Goal: Task Accomplishment & Management: Manage account settings

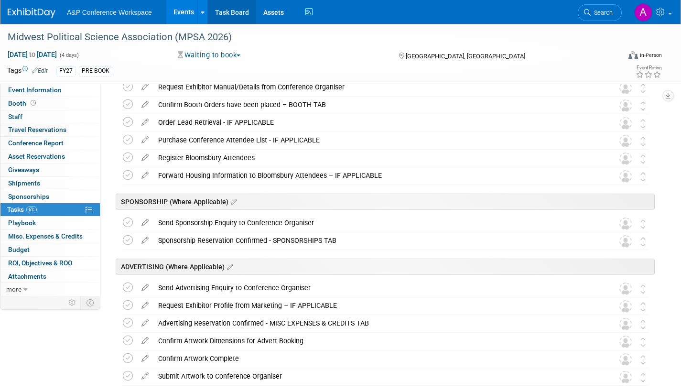
click at [229, 12] on link "Task Board" at bounding box center [232, 12] width 48 height 24
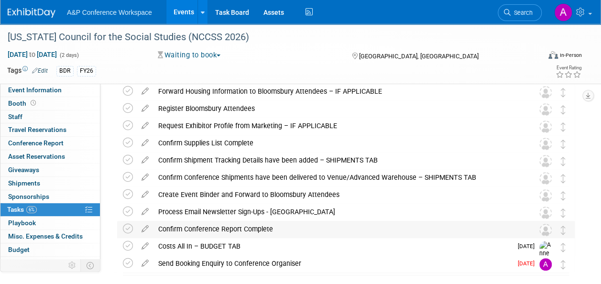
scroll to position [173, 0]
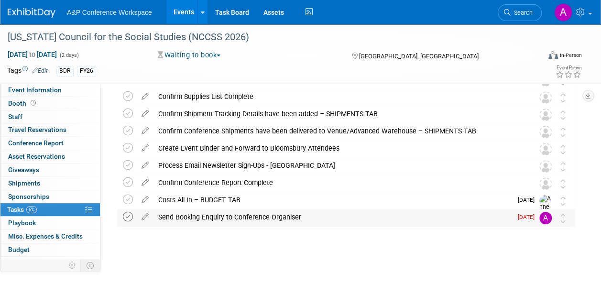
click at [128, 217] on icon at bounding box center [128, 217] width 10 height 10
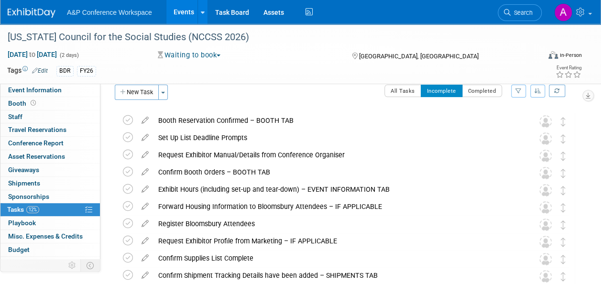
scroll to position [0, 0]
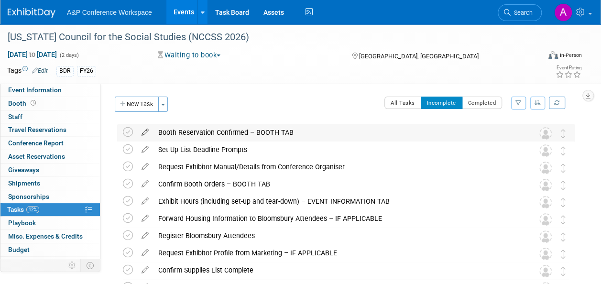
click at [145, 130] on icon at bounding box center [145, 130] width 17 height 12
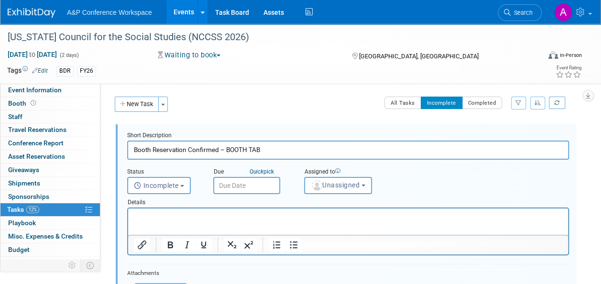
click at [272, 184] on input "text" at bounding box center [246, 185] width 67 height 17
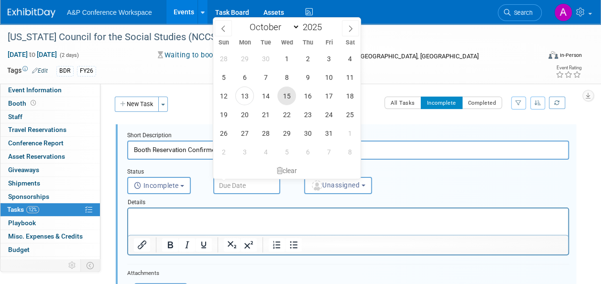
click at [291, 95] on span "15" at bounding box center [286, 96] width 19 height 19
type input "Oct 15, 2025"
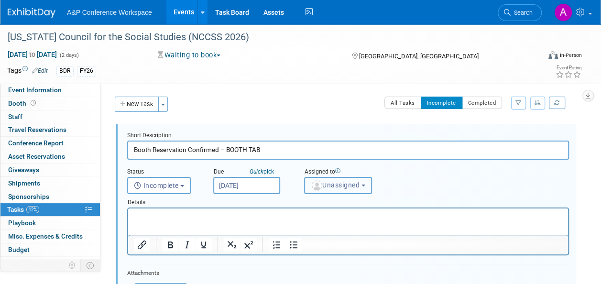
click at [341, 182] on span "Unassigned" at bounding box center [335, 185] width 49 height 8
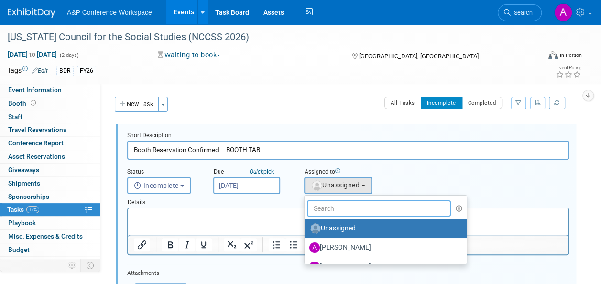
click at [348, 206] on input "text" at bounding box center [379, 208] width 144 height 16
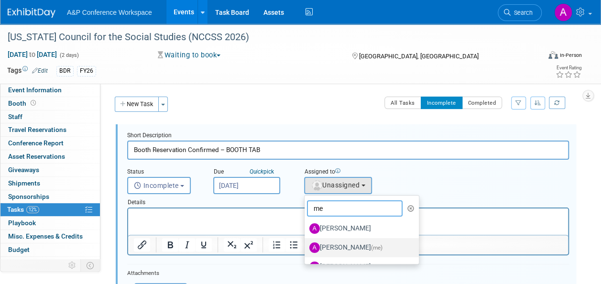
type input "me"
drag, startPoint x: 335, startPoint y: 247, endPoint x: 328, endPoint y: 243, distance: 7.5
click at [335, 246] on label "Amanda Oney (me)" at bounding box center [359, 247] width 100 height 15
click at [306, 246] on input "Amanda Oney (me)" at bounding box center [303, 246] width 6 height 6
select select "3fc68575-f872-4db6-8d2a-11755123f12c"
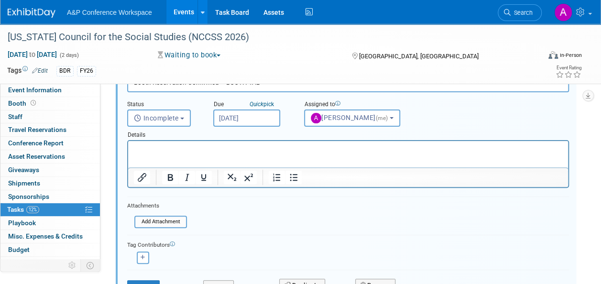
scroll to position [96, 0]
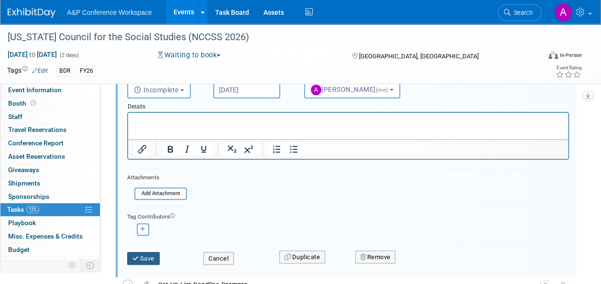
click at [146, 257] on button "Save" at bounding box center [143, 258] width 32 height 13
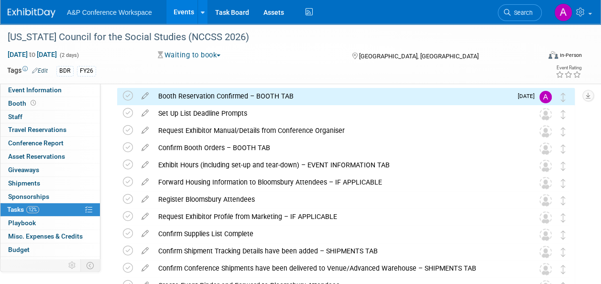
scroll to position [0, 0]
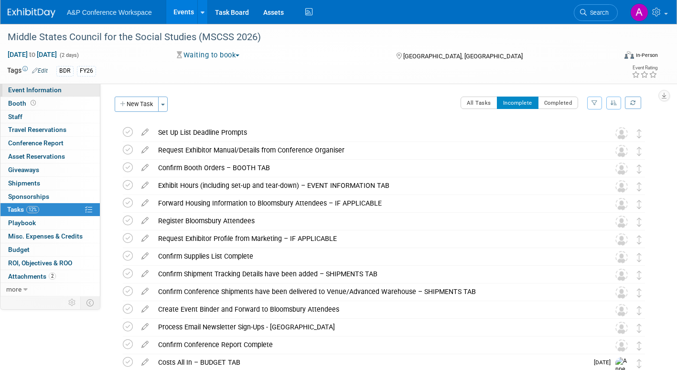
click at [38, 89] on span "Event Information" at bounding box center [35, 90] width 54 height 8
select select "Annual"
select select "Level 2"
select select "In-Person Booth"
select select "Schools"
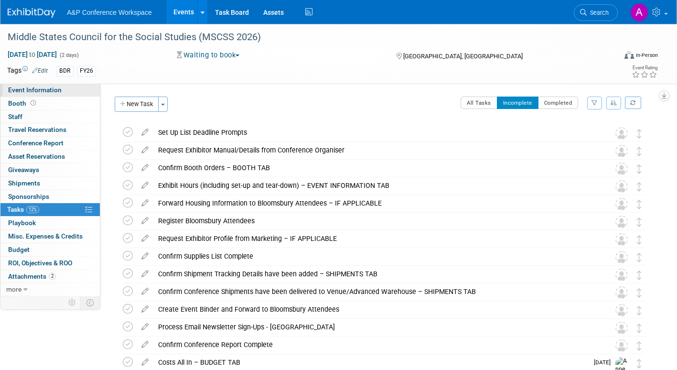
select select "Bloomsbury Digital Resources"
select select "[PERSON_NAME]"
select select "BDR Product Awareness and Trial Generation​"
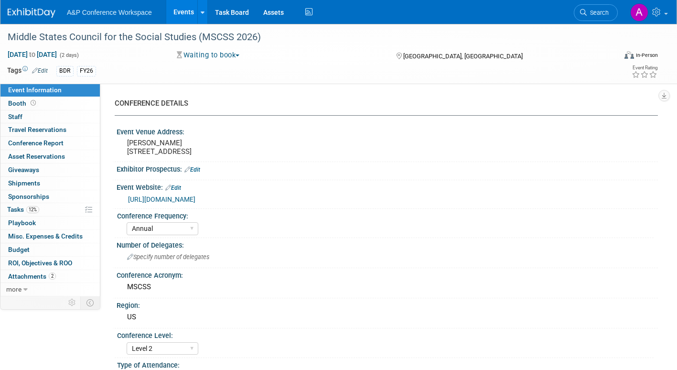
click at [195, 203] on link "https://www.midstatescouncil.org/annual-conference/" at bounding box center [161, 199] width 67 height 8
click at [17, 250] on span "Budget" at bounding box center [19, 250] width 22 height 8
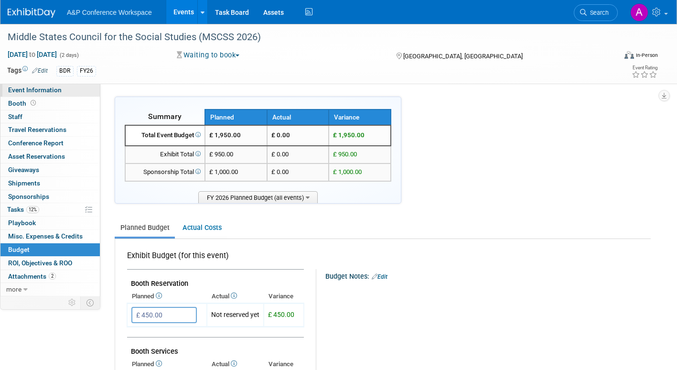
click at [59, 88] on span "Event Information" at bounding box center [35, 90] width 54 height 8
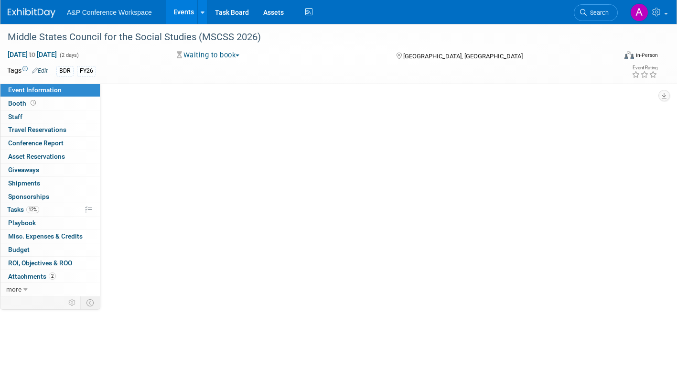
select select "Annual"
select select "Level 2"
select select "In-Person Booth"
select select "Schools"
select select "Bloomsbury Digital Resources"
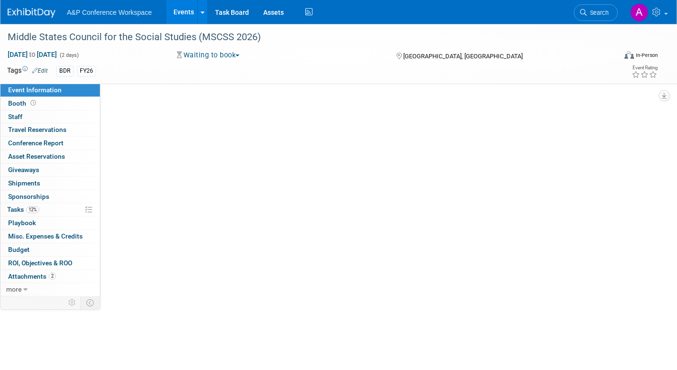
select select "[PERSON_NAME]"
select select "BDR Product Awareness and Trial Generation​"
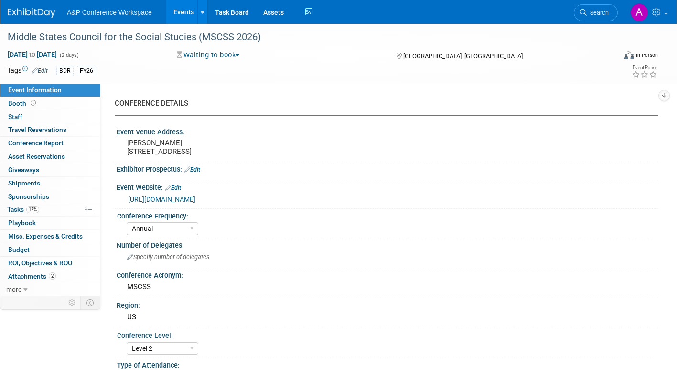
click at [239, 54] on span "button" at bounding box center [238, 55] width 4 height 2
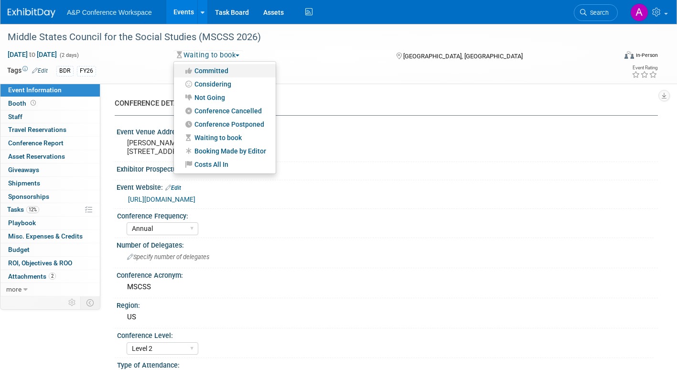
click at [225, 69] on link "Committed" at bounding box center [225, 70] width 102 height 13
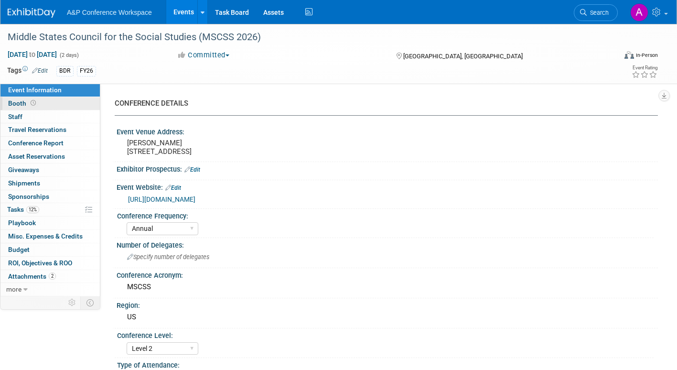
click at [20, 102] on span "Booth" at bounding box center [23, 103] width 30 height 8
select select "CLDC - Digital/BDR"
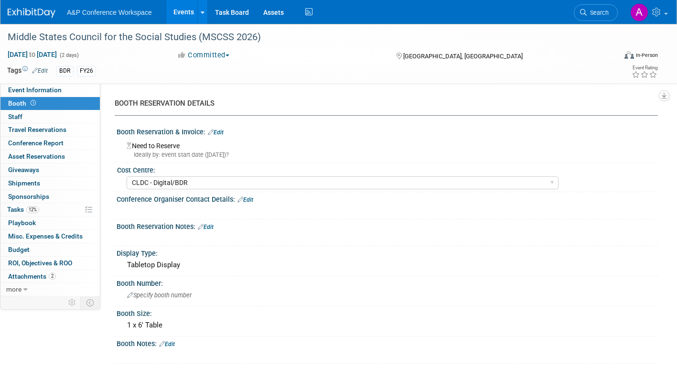
click at [220, 130] on link "Edit" at bounding box center [216, 132] width 16 height 7
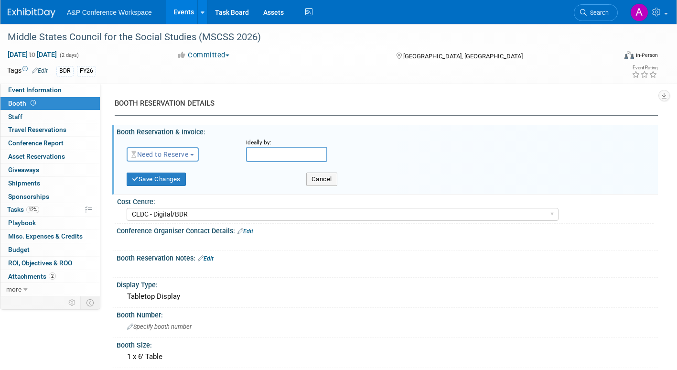
click at [197, 153] on button "Need to Reserve" at bounding box center [163, 154] width 72 height 14
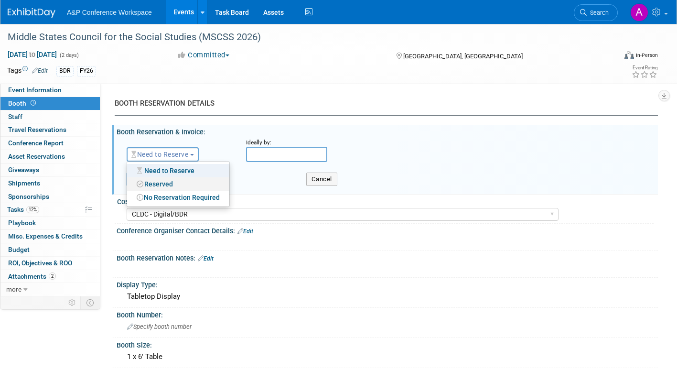
click at [169, 183] on link "Reserved" at bounding box center [178, 183] width 102 height 13
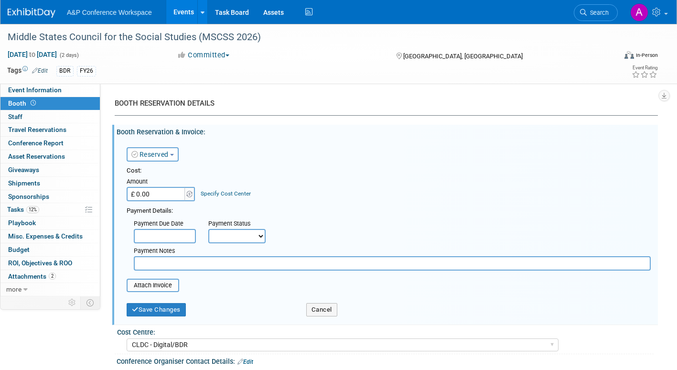
click at [222, 240] on select "Not Paid Yet Partially Paid Paid in Full" at bounding box center [236, 236] width 57 height 14
select select "1"
click at [208, 229] on select "Not Paid Yet Partially Paid Paid in Full" at bounding box center [236, 236] width 57 height 14
click at [179, 283] on button "Save Changes" at bounding box center [156, 309] width 59 height 13
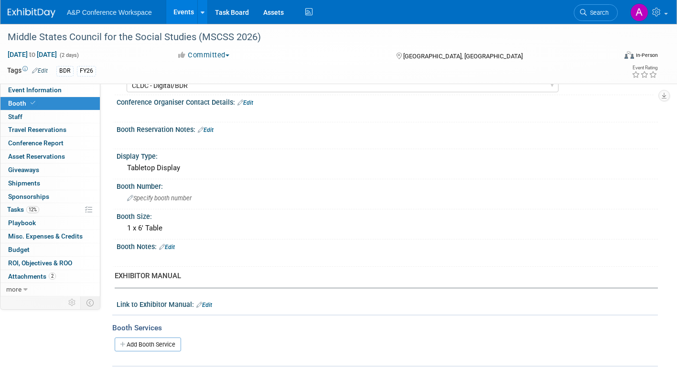
scroll to position [143, 0]
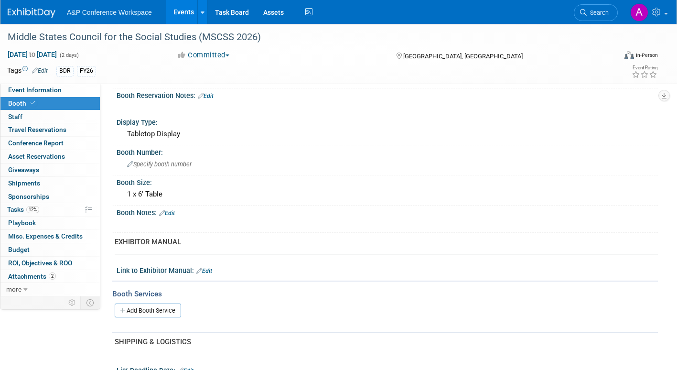
drag, startPoint x: 173, startPoint y: 209, endPoint x: 179, endPoint y: 215, distance: 8.1
click at [173, 210] on link "Edit" at bounding box center [167, 213] width 16 height 7
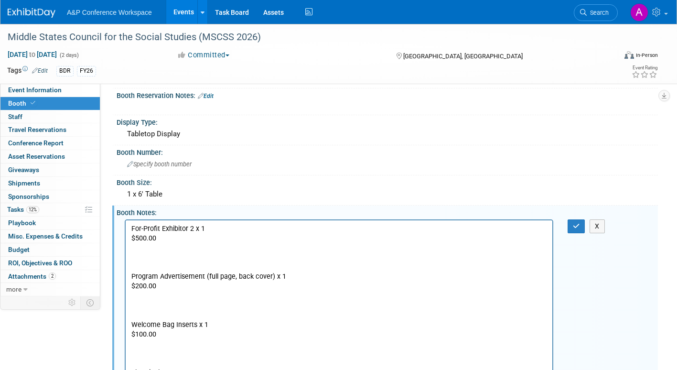
scroll to position [190, 0]
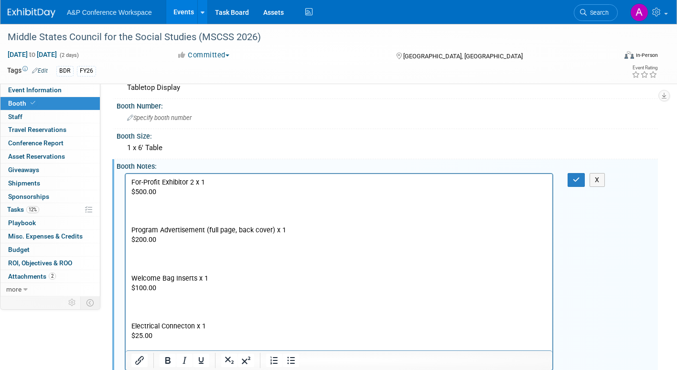
click at [132, 227] on p "Program Advertisement (full page, back cover) x 1" at bounding box center [339, 230] width 416 height 10
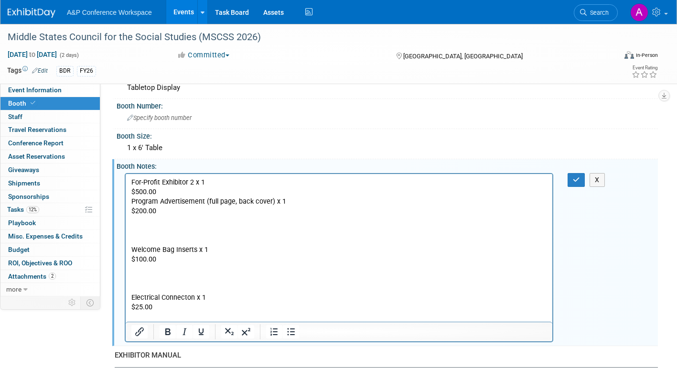
click at [132, 248] on p "Welcome Bag Inserts x 1" at bounding box center [339, 250] width 416 height 10
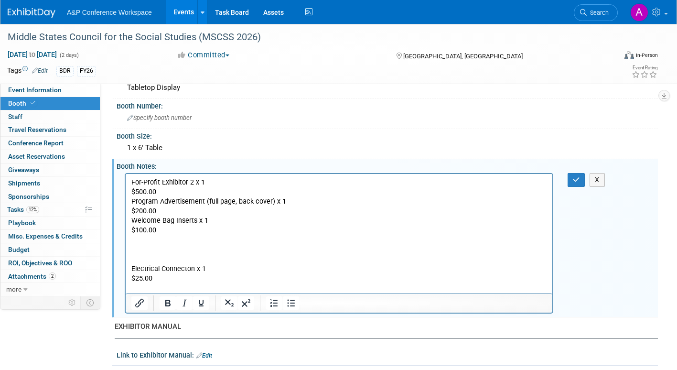
click at [132, 269] on p "Electrical Connecton x 1" at bounding box center [339, 269] width 416 height 10
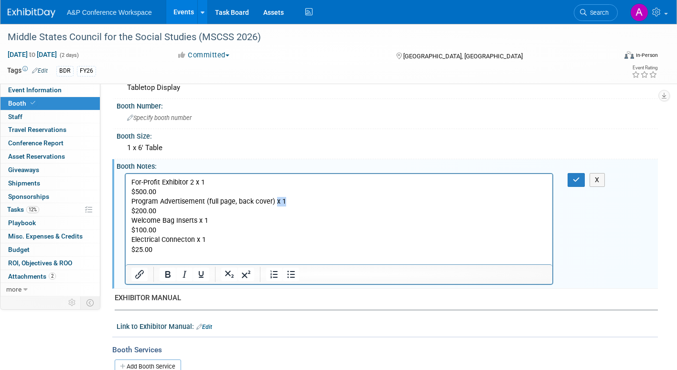
drag, startPoint x: 274, startPoint y: 202, endPoint x: 291, endPoint y: 203, distance: 16.7
click at [291, 203] on p "Program Advertisement (full page, back cover) x 1" at bounding box center [339, 201] width 416 height 10
drag, startPoint x: 198, startPoint y: 220, endPoint x: 212, endPoint y: 232, distance: 18.3
click at [212, 220] on p "Welcome Bag Inserts x 1" at bounding box center [339, 221] width 416 height 10
drag, startPoint x: 195, startPoint y: 241, endPoint x: 203, endPoint y: 241, distance: 7.6
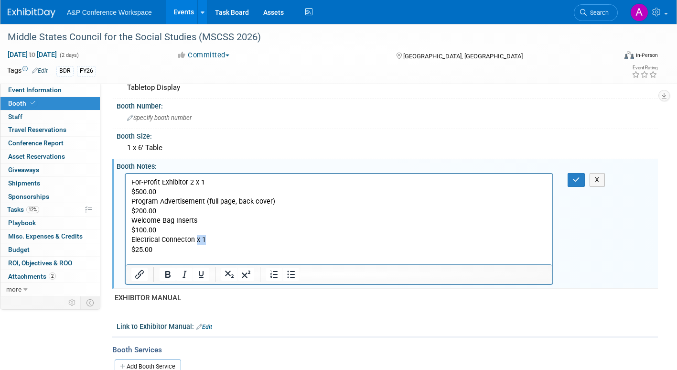
click at [203, 241] on p "Electrical Connecton x 1" at bounding box center [339, 240] width 416 height 10
drag, startPoint x: 189, startPoint y: 182, endPoint x: 200, endPoint y: 191, distance: 14.0
click at [200, 191] on body "For-Profit Exhibitor 2 x 1 $500.00 Program Advertisement (full page, back cover…" at bounding box center [339, 220] width 417 height 87
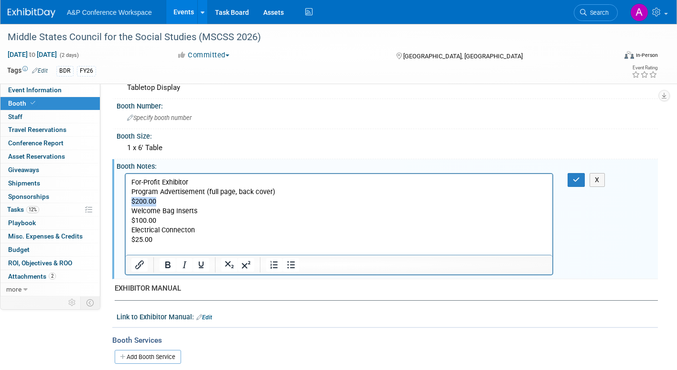
drag, startPoint x: 160, startPoint y: 199, endPoint x: 135, endPoint y: 208, distance: 26.2
click at [127, 201] on html "For-Profit Exhibitor Program Advertisement (full page, back cover) $200.00 Welc…" at bounding box center [339, 213] width 427 height 81
drag, startPoint x: 158, startPoint y: 219, endPoint x: 127, endPoint y: 219, distance: 30.6
click at [127, 219] on html "For-Profit Exhibitor Program Advertisement (full page, back cover) Welcome Bag …" at bounding box center [339, 213] width 427 height 81
drag, startPoint x: 155, startPoint y: 239, endPoint x: 129, endPoint y: 238, distance: 25.8
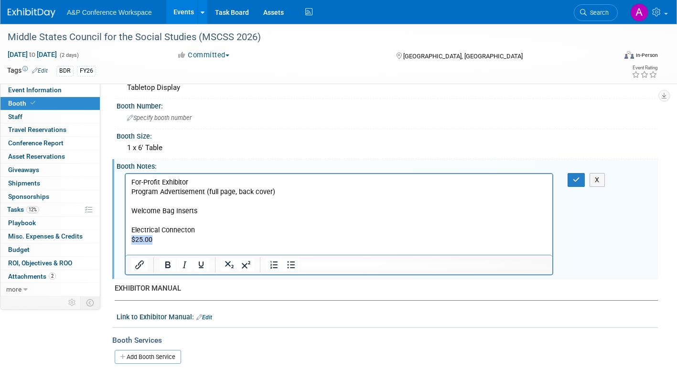
click at [129, 238] on html "For-Profit Exhibitor Program Advertisement (full page, back cover) Welcome Bag …" at bounding box center [339, 213] width 427 height 81
click at [133, 210] on p "Welcome Bag Inserts" at bounding box center [339, 211] width 416 height 10
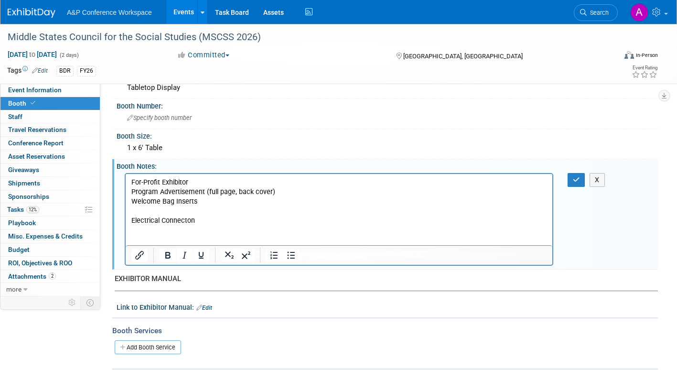
click at [132, 218] on p "Electrical Connecton" at bounding box center [339, 221] width 416 height 10
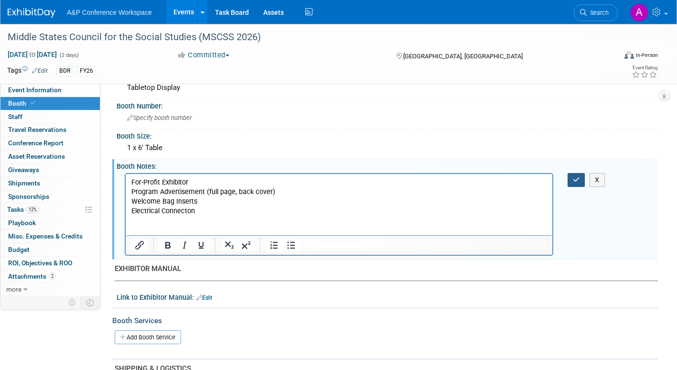
click at [575, 181] on icon "button" at bounding box center [576, 179] width 7 height 7
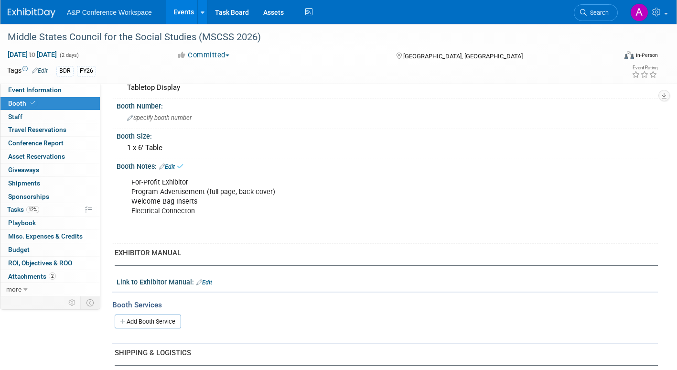
click at [197, 182] on div "For-Profit Exhibitor Program Advertisement (full page, back cover) Welcome Bag …" at bounding box center [339, 206] width 429 height 67
drag, startPoint x: 178, startPoint y: 166, endPoint x: 200, endPoint y: 180, distance: 26.2
click at [178, 165] on div "Booth Notes: Edit" at bounding box center [387, 165] width 541 height 12
click at [174, 165] on link "Edit" at bounding box center [167, 166] width 16 height 7
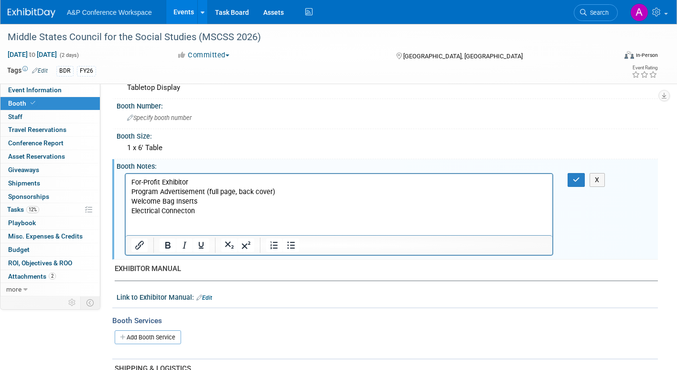
scroll to position [0, 0]
click at [193, 184] on p "For-Profit Exhibitor Program Advertisement (full page, back cover) Welcome Bag …" at bounding box center [339, 205] width 416 height 57
click at [570, 182] on button "button" at bounding box center [577, 180] width 18 height 14
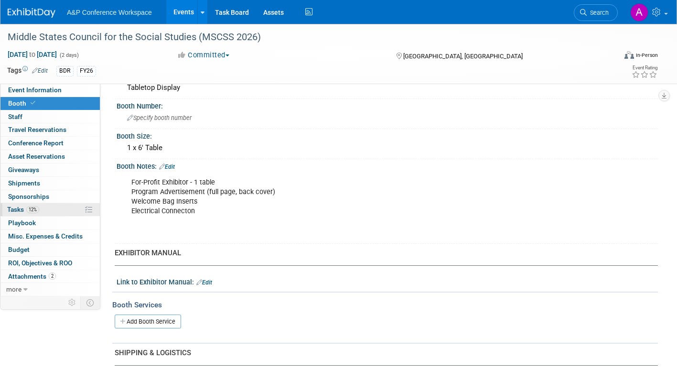
click at [14, 209] on span "Tasks 12%" at bounding box center [23, 210] width 32 height 8
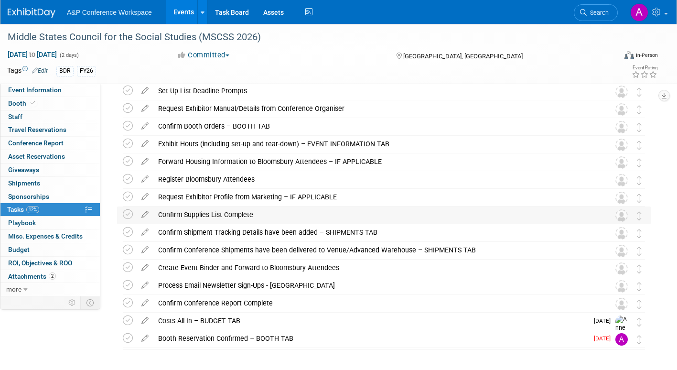
scroll to position [78, 0]
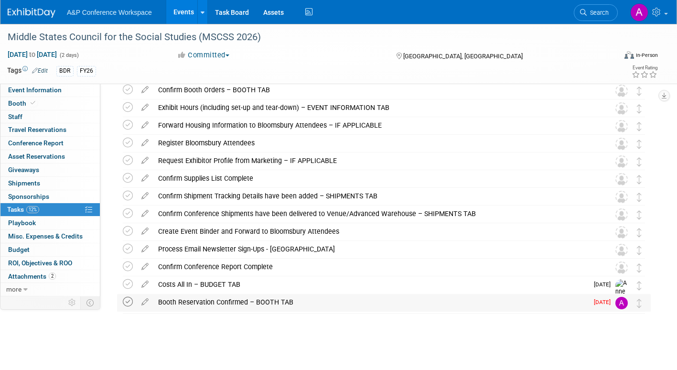
click at [128, 283] on icon at bounding box center [128, 302] width 10 height 10
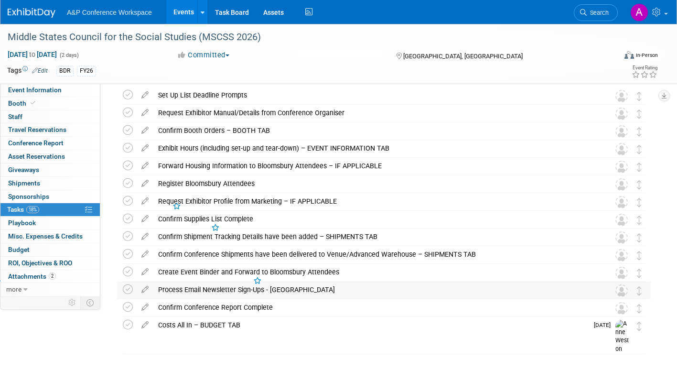
scroll to position [0, 0]
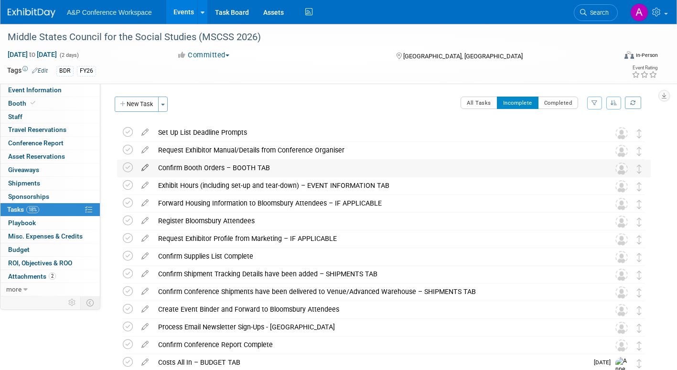
click at [143, 165] on icon at bounding box center [145, 166] width 17 height 12
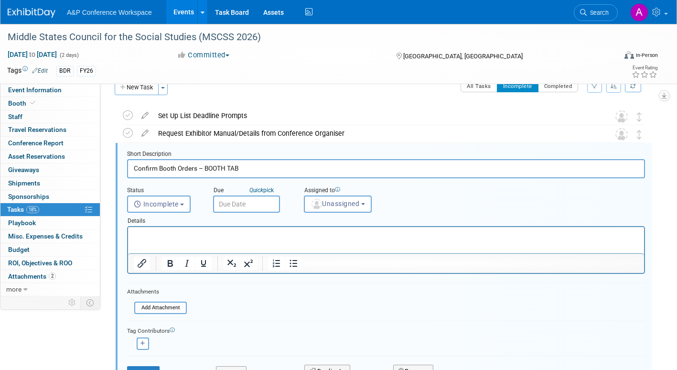
scroll to position [20, 0]
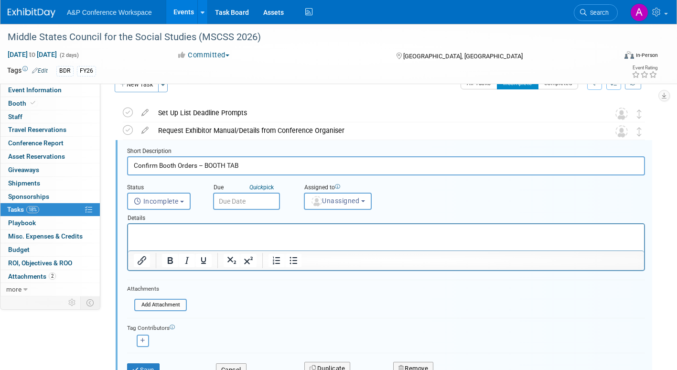
click at [250, 200] on input "text" at bounding box center [246, 201] width 67 height 17
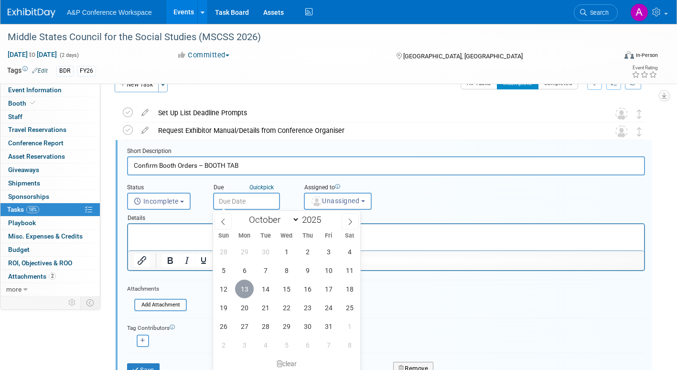
drag, startPoint x: 244, startPoint y: 285, endPoint x: 270, endPoint y: 262, distance: 34.9
click at [245, 283] on span "13" at bounding box center [244, 289] width 19 height 19
type input "[DATE]"
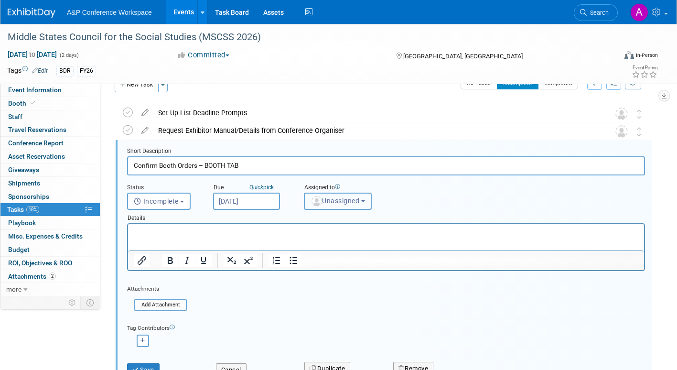
click at [335, 201] on span "Unassigned" at bounding box center [335, 201] width 49 height 8
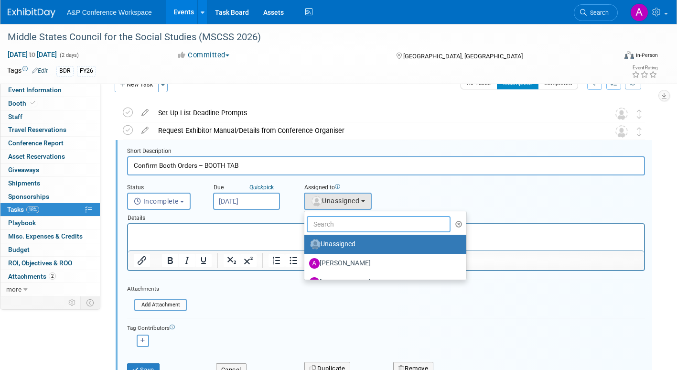
click at [329, 221] on input "text" at bounding box center [379, 224] width 144 height 16
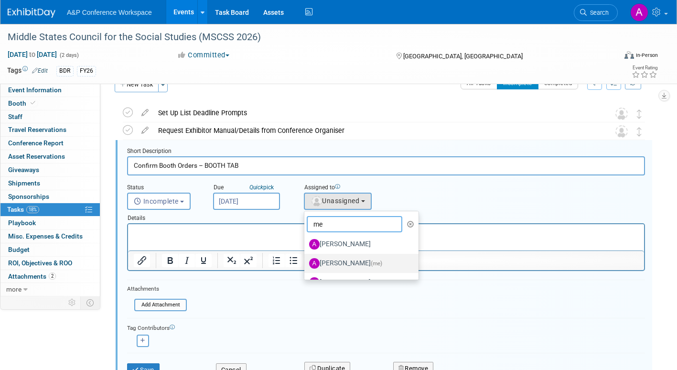
type input "me"
click at [337, 264] on label "Amanda Oney (me)" at bounding box center [359, 263] width 100 height 15
click at [306, 264] on input "Amanda Oney (me)" at bounding box center [303, 262] width 6 height 6
select select "3fc68575-f872-4db6-8d2a-11755123f12c"
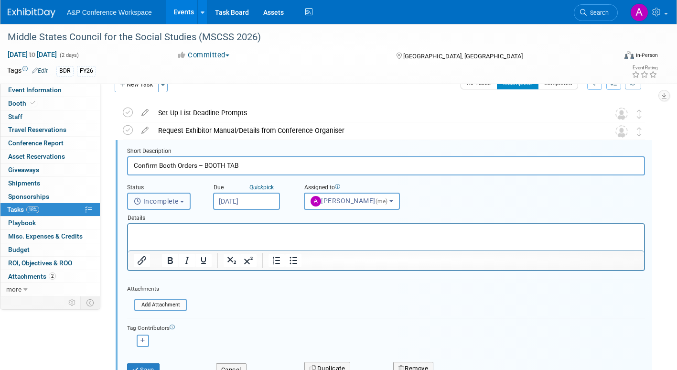
click at [184, 202] on b "button" at bounding box center [182, 202] width 4 height 2
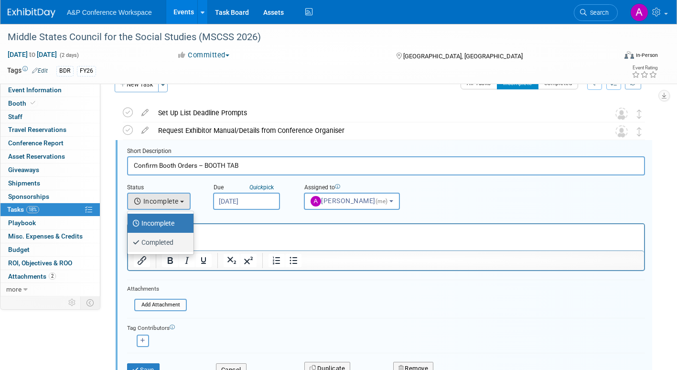
click at [171, 240] on label "Completed" at bounding box center [158, 242] width 52 height 15
click at [129, 240] on input "Completed" at bounding box center [126, 241] width 6 height 6
select select "3"
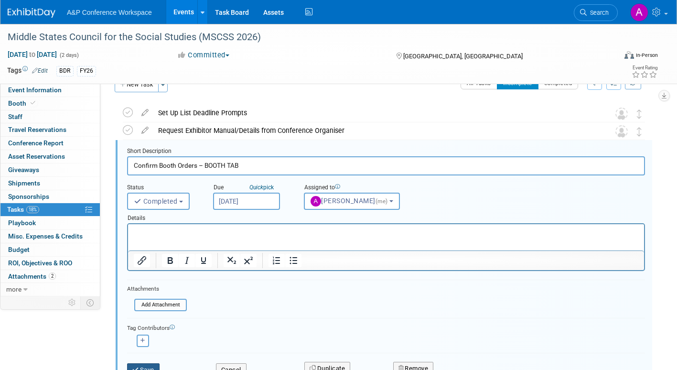
click at [151, 283] on button "Save" at bounding box center [143, 369] width 32 height 13
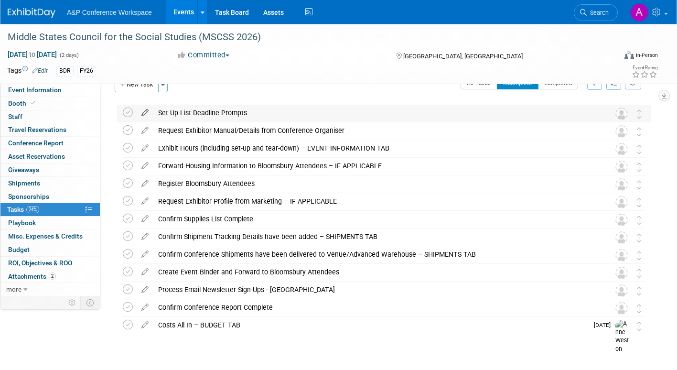
click at [143, 112] on icon at bounding box center [145, 111] width 17 height 12
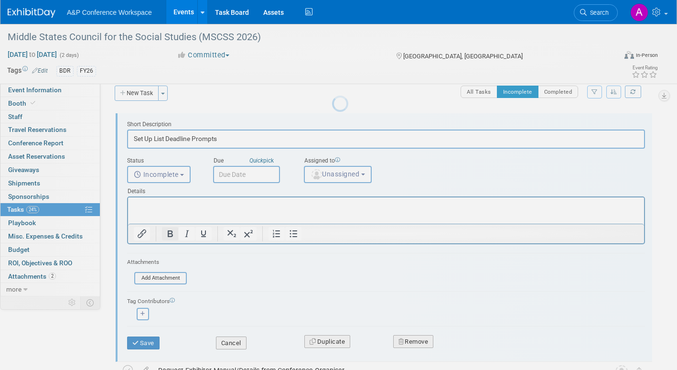
scroll to position [0, 0]
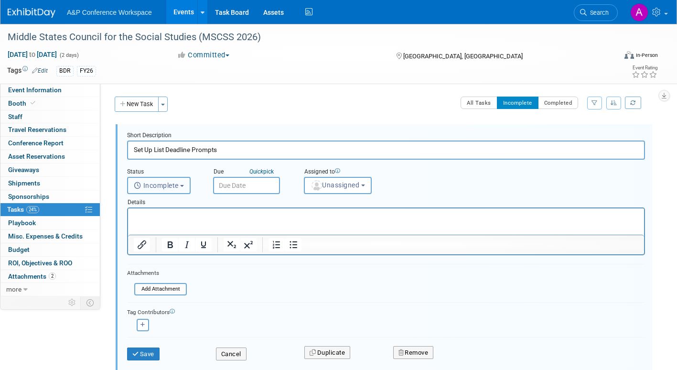
click at [175, 183] on span "Incomplete" at bounding box center [156, 186] width 45 height 8
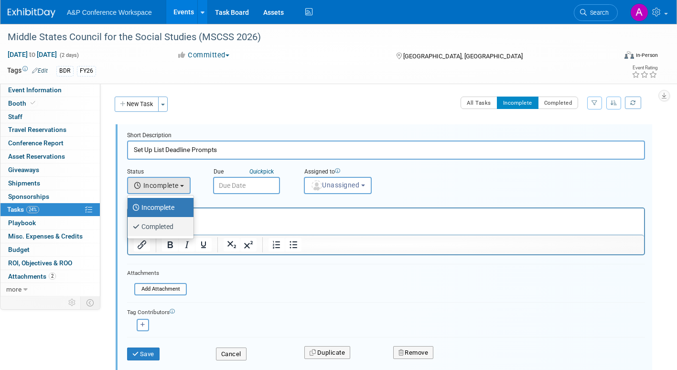
click at [177, 225] on label "Completed" at bounding box center [158, 226] width 52 height 15
click at [129, 225] on input "Completed" at bounding box center [126, 225] width 6 height 6
select select "3"
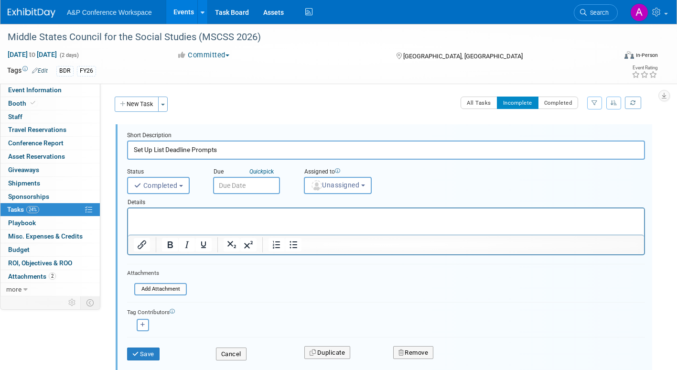
click at [240, 185] on input "text" at bounding box center [246, 185] width 67 height 17
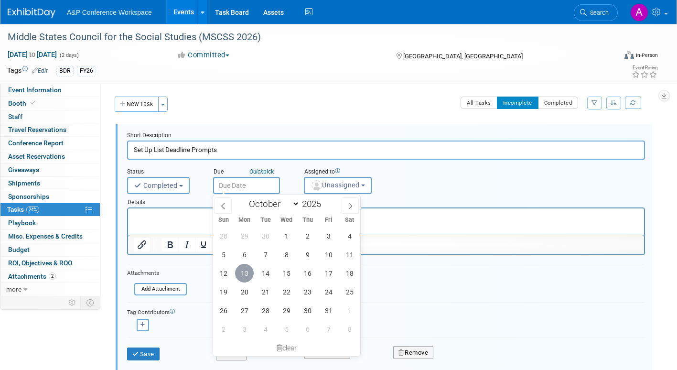
click at [249, 271] on span "13" at bounding box center [244, 273] width 19 height 19
type input "[DATE]"
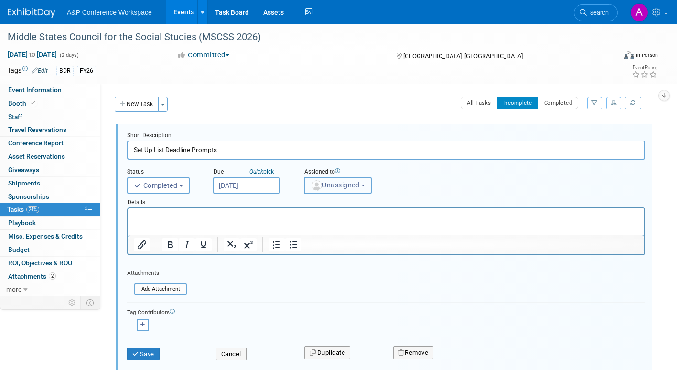
click at [329, 181] on span "Unassigned" at bounding box center [335, 185] width 49 height 8
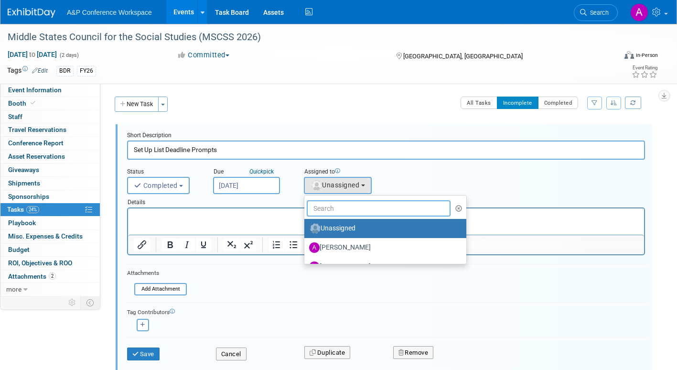
click at [331, 206] on input "text" at bounding box center [379, 208] width 144 height 16
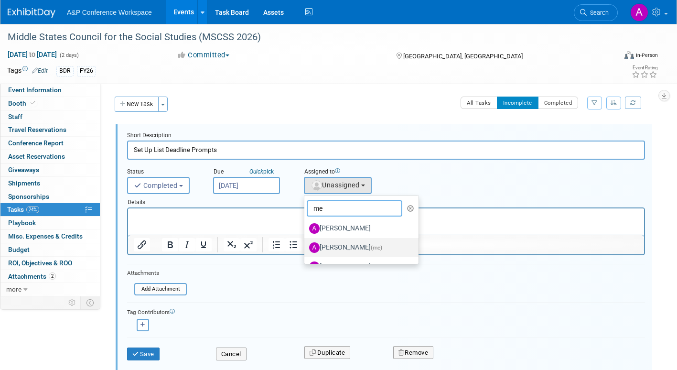
type input "me"
click at [347, 242] on label "Amanda Oney (me)" at bounding box center [359, 247] width 100 height 15
click at [306, 243] on input "Amanda Oney (me)" at bounding box center [303, 246] width 6 height 6
select select "3fc68575-f872-4db6-8d2a-11755123f12c"
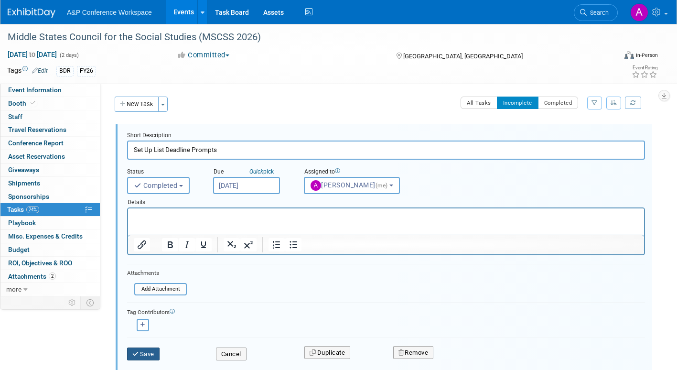
click at [144, 283] on button "Save" at bounding box center [143, 353] width 32 height 13
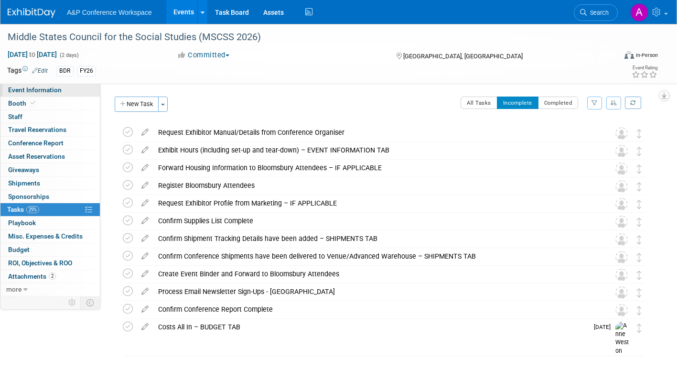
click at [62, 88] on link "Event Information" at bounding box center [49, 90] width 99 height 13
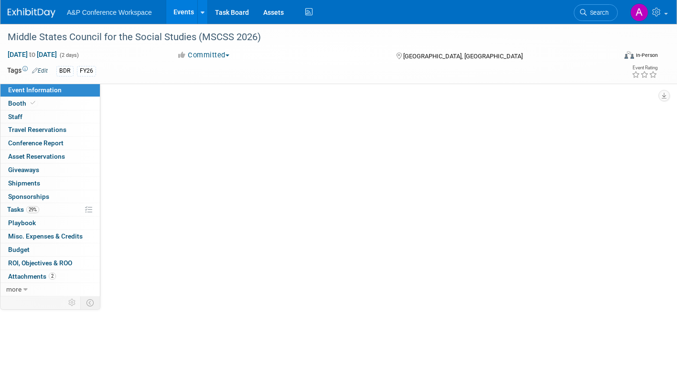
select select "Annual"
select select "Level 2"
select select "In-Person Booth"
select select "Schools"
select select "Bloomsbury Digital Resources"
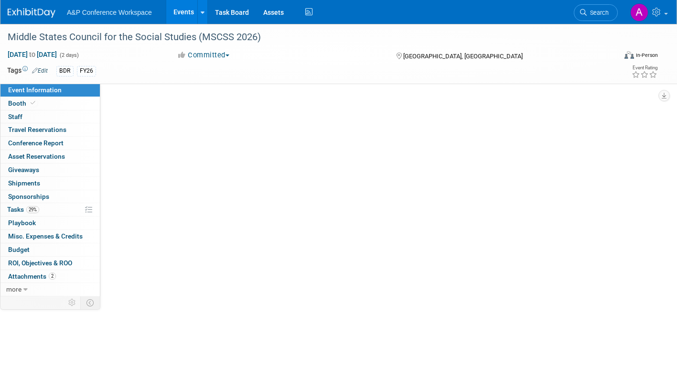
select select "Amanda Oney"
select select "[PERSON_NAME]"
select select "BDR Product Awareness and Trial Generation​"
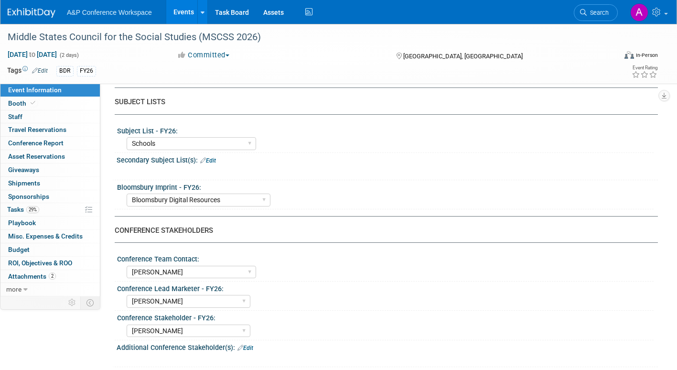
scroll to position [478, 0]
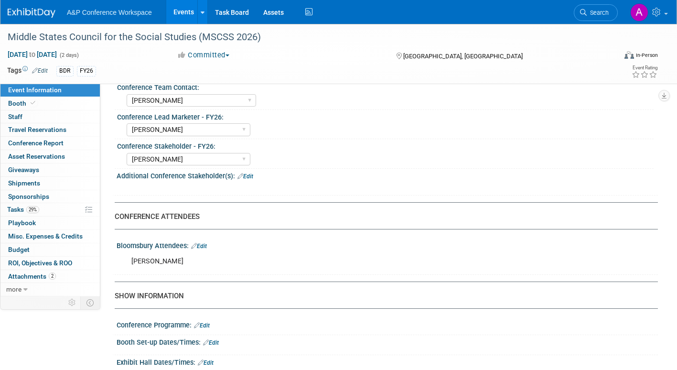
click at [203, 249] on link "Edit" at bounding box center [199, 246] width 16 height 7
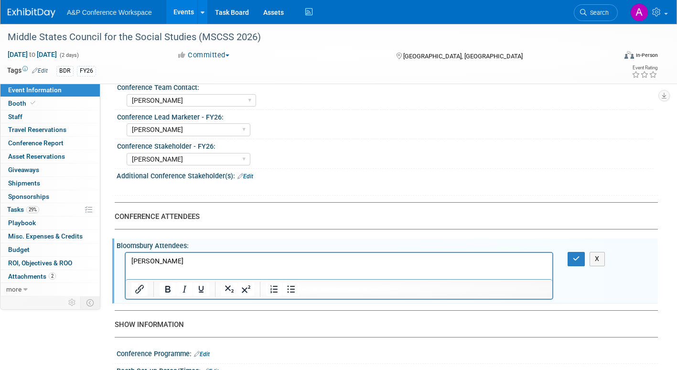
scroll to position [0, 0]
drag, startPoint x: 141, startPoint y: 265, endPoint x: 162, endPoint y: 533, distance: 268.9
click at [126, 266] on html "Chris Ciccocelli" at bounding box center [339, 259] width 427 height 13
click at [582, 266] on button "button" at bounding box center [577, 259] width 18 height 14
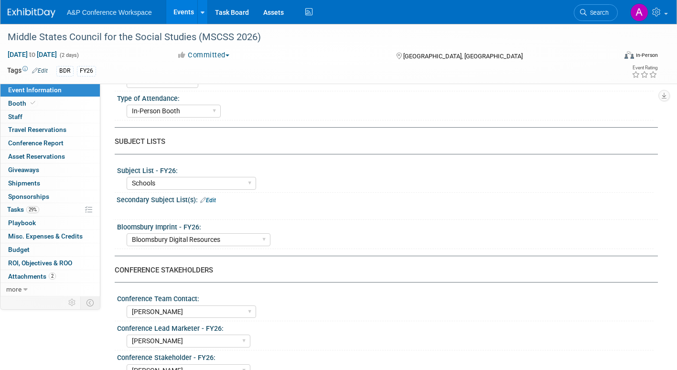
scroll to position [143, 0]
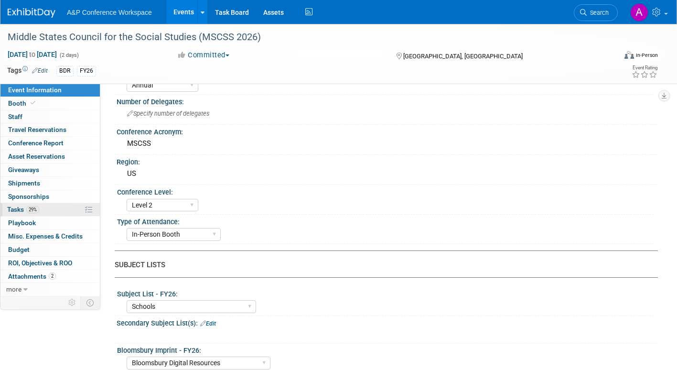
drag, startPoint x: 10, startPoint y: 206, endPoint x: 21, endPoint y: 206, distance: 11.5
click at [10, 206] on span "Tasks 29%" at bounding box center [23, 210] width 32 height 8
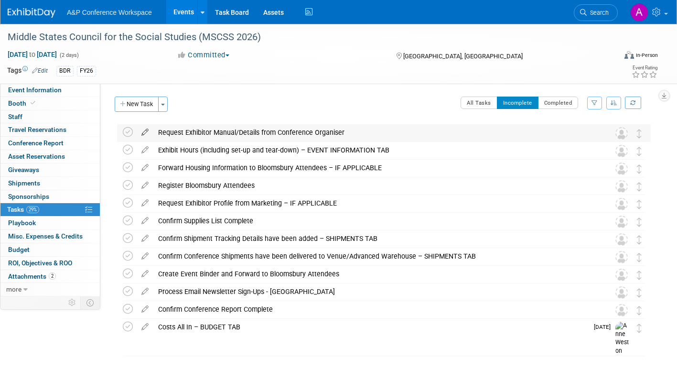
click at [145, 130] on icon at bounding box center [145, 130] width 17 height 12
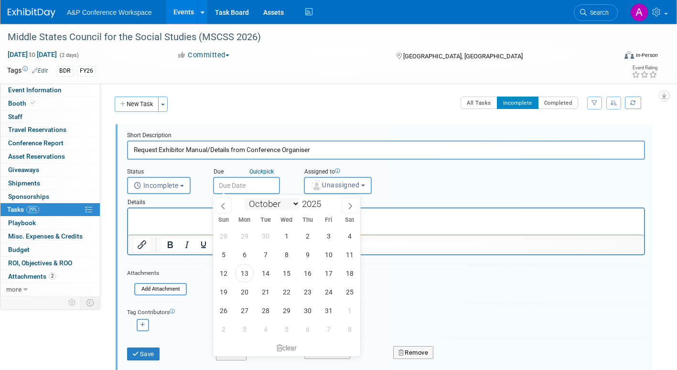
drag, startPoint x: 251, startPoint y: 188, endPoint x: 270, endPoint y: 203, distance: 23.4
click at [252, 188] on input "text" at bounding box center [246, 185] width 67 height 17
click at [348, 203] on icon at bounding box center [350, 206] width 7 height 7
select select "10"
drag, startPoint x: 286, startPoint y: 272, endPoint x: 304, endPoint y: 254, distance: 25.3
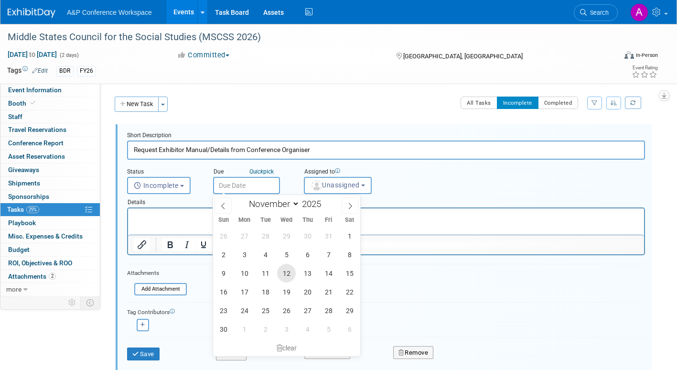
click at [286, 272] on span "12" at bounding box center [286, 273] width 19 height 19
type input "Nov 12, 2025"
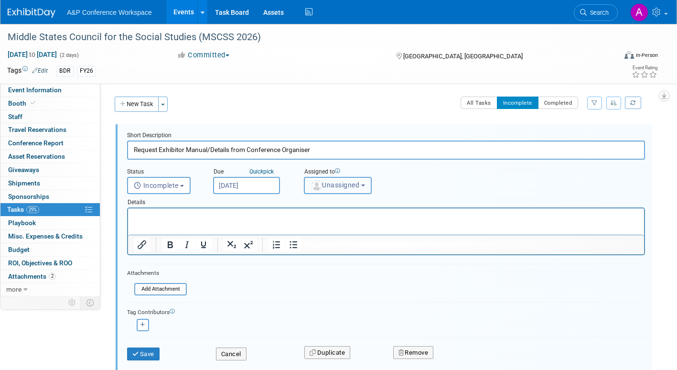
click at [325, 188] on span "Unassigned" at bounding box center [335, 185] width 49 height 8
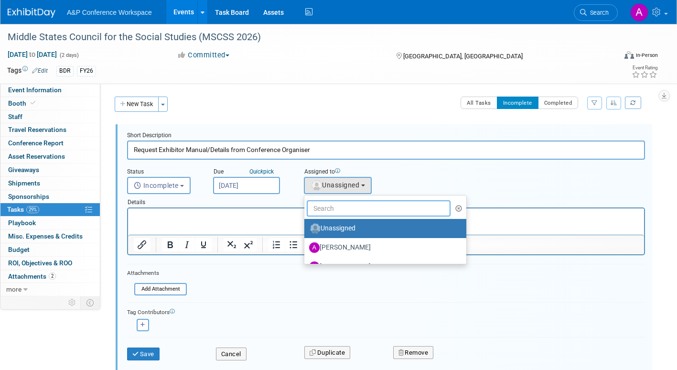
click at [326, 208] on input "text" at bounding box center [379, 208] width 144 height 16
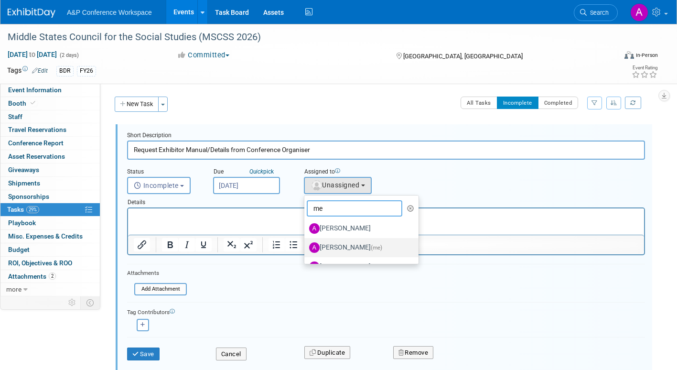
type input "me"
click at [340, 245] on label "Amanda Oney (me)" at bounding box center [359, 247] width 100 height 15
click at [306, 245] on input "Amanda Oney (me)" at bounding box center [303, 246] width 6 height 6
select select "3fc68575-f872-4db6-8d2a-11755123f12c"
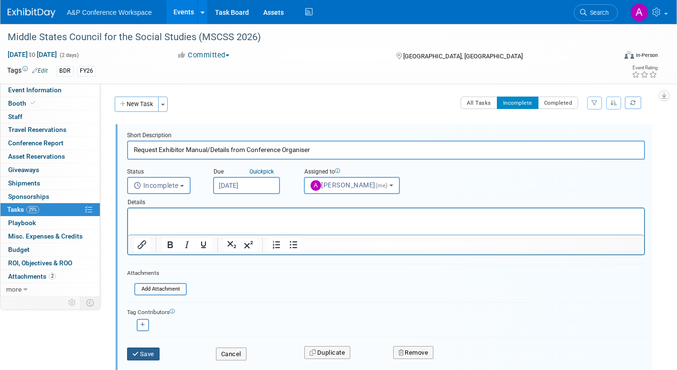
click at [143, 283] on button "Save" at bounding box center [143, 353] width 32 height 13
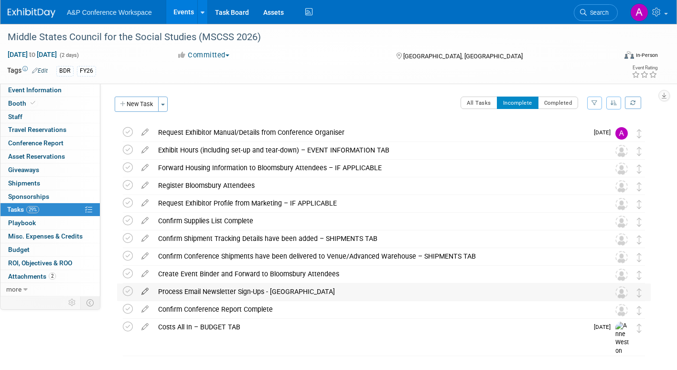
click at [145, 283] on icon at bounding box center [145, 289] width 17 height 12
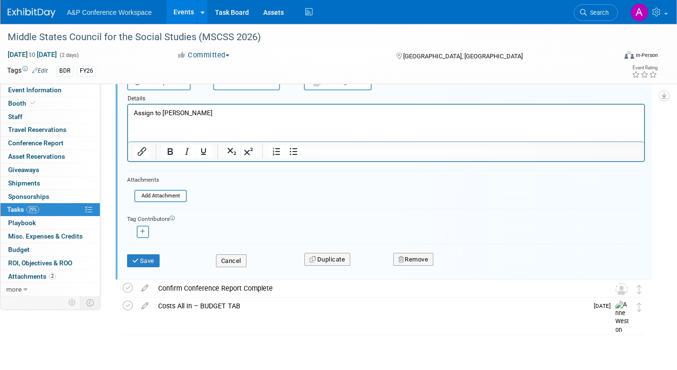
scroll to position [267, 0]
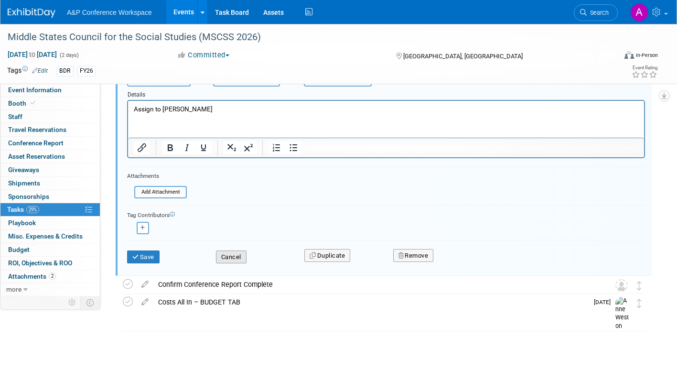
click at [227, 257] on button "Cancel" at bounding box center [231, 256] width 31 height 13
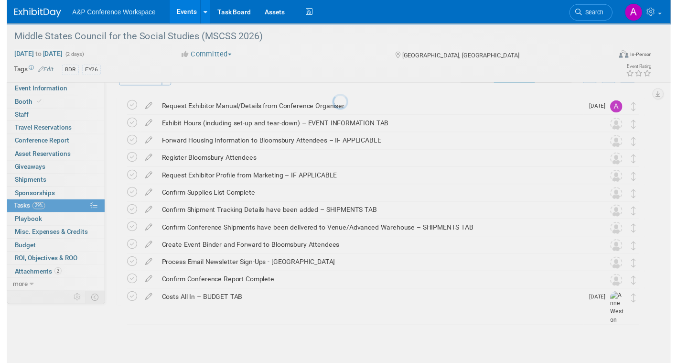
scroll to position [25, 0]
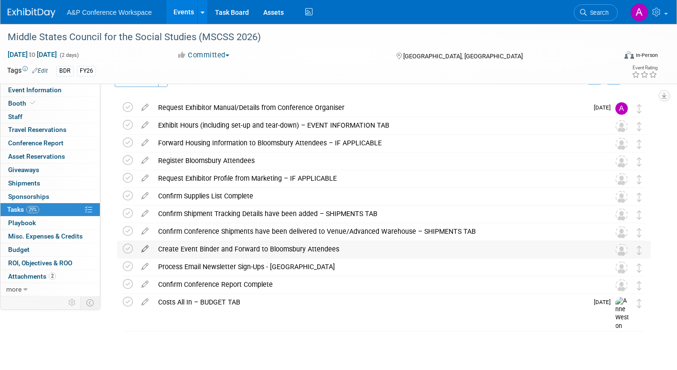
click at [145, 246] on icon at bounding box center [145, 247] width 17 height 12
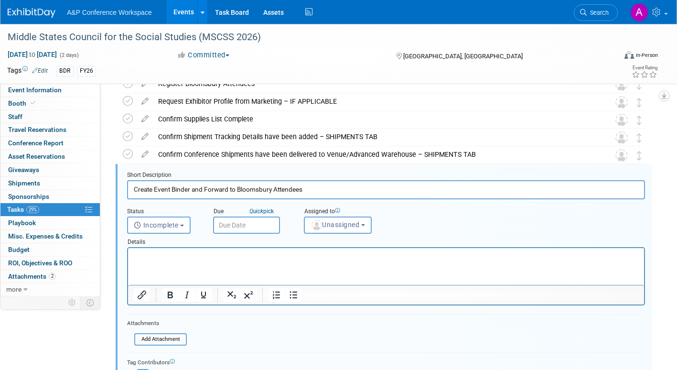
scroll to position [126, 0]
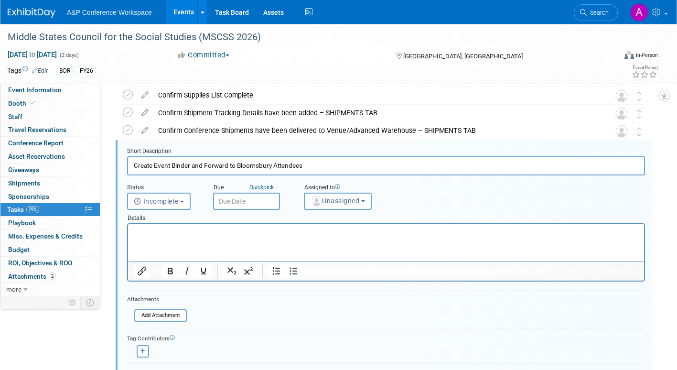
click at [254, 205] on input "text" at bounding box center [246, 201] width 67 height 17
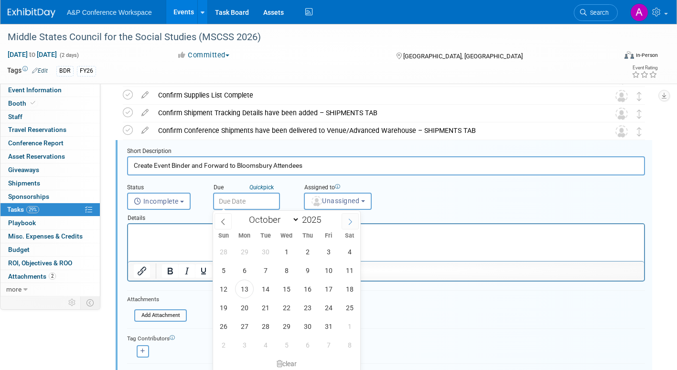
click at [350, 225] on span at bounding box center [350, 221] width 17 height 16
select select "11"
click at [350, 225] on span at bounding box center [350, 221] width 17 height 16
type input "2026"
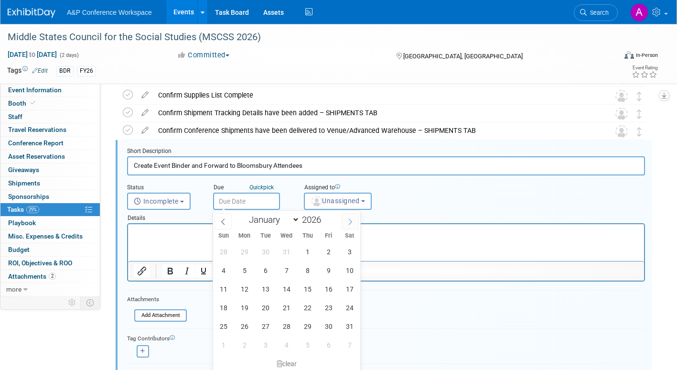
click at [350, 225] on span at bounding box center [350, 221] width 17 height 16
select select "1"
click at [247, 283] on span "23" at bounding box center [244, 307] width 19 height 19
type input "Feb 23, 2026"
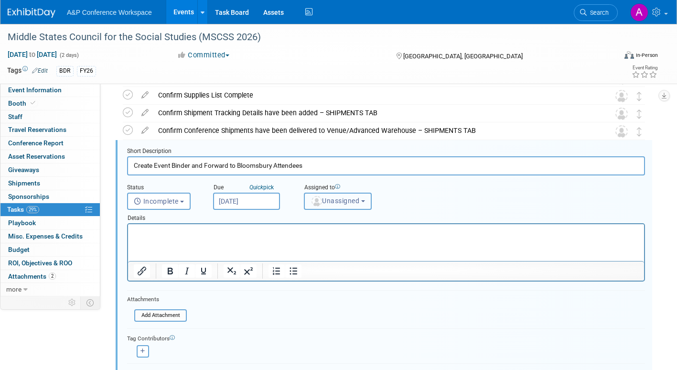
click at [329, 201] on span "Unassigned" at bounding box center [335, 201] width 49 height 8
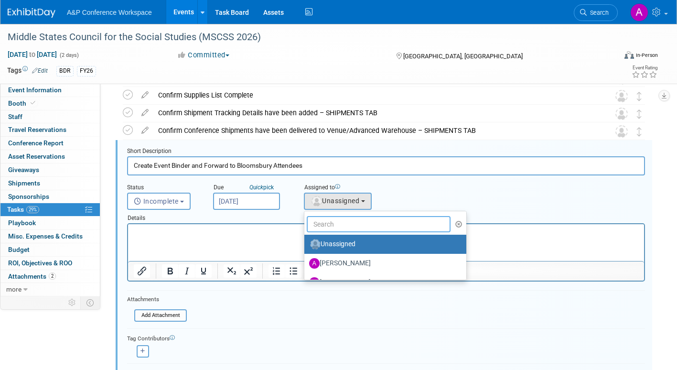
click at [331, 223] on input "text" at bounding box center [379, 224] width 144 height 16
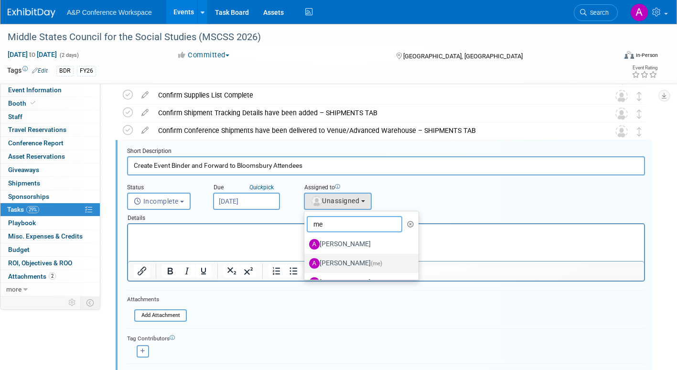
type input "me"
click at [346, 261] on label "Amanda Oney (me)" at bounding box center [359, 263] width 100 height 15
click at [306, 261] on input "Amanda Oney (me)" at bounding box center [303, 262] width 6 height 6
select select "3fc68575-f872-4db6-8d2a-11755123f12c"
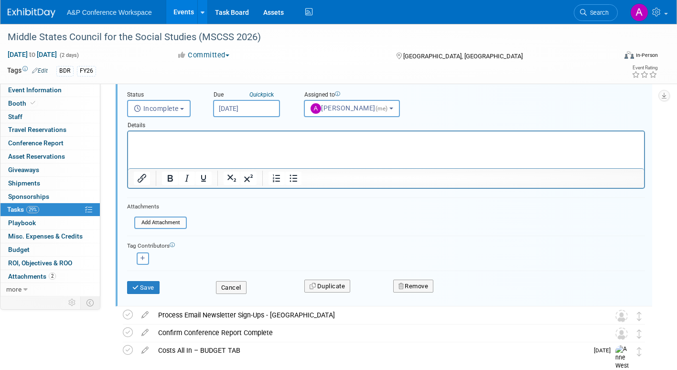
scroll to position [221, 0]
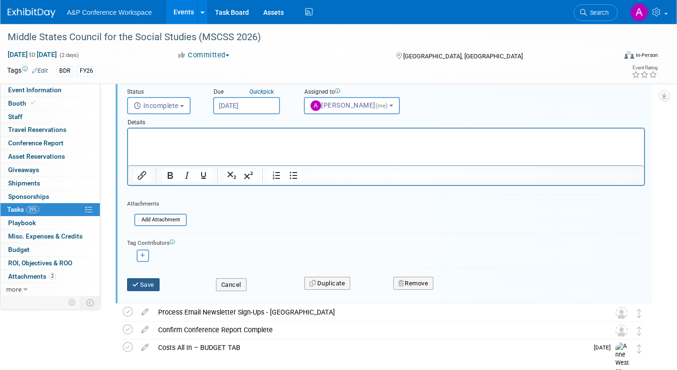
click at [147, 280] on button "Save" at bounding box center [143, 284] width 32 height 13
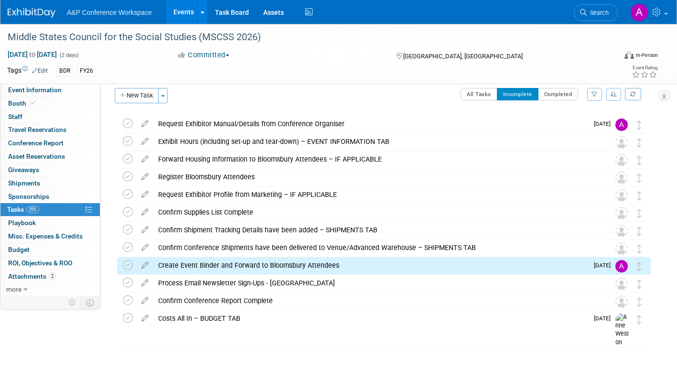
scroll to position [0, 0]
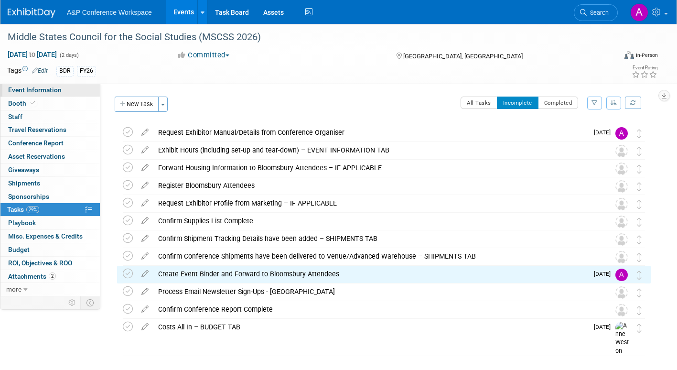
click at [48, 91] on span "Event Information" at bounding box center [35, 90] width 54 height 8
select select "Annual"
select select "Level 2"
select select "In-Person Booth"
select select "Schools"
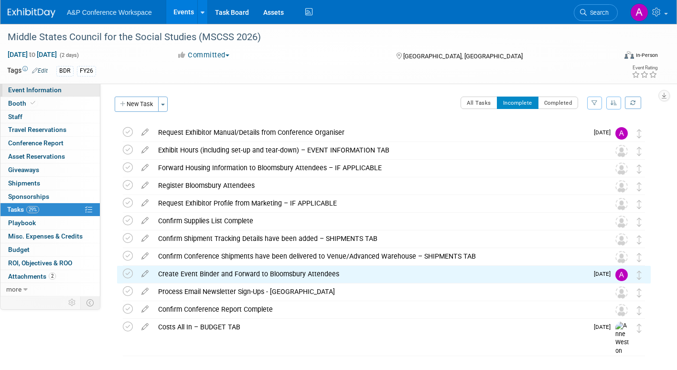
select select "Bloomsbury Digital Resources"
select select "Amanda Oney"
select select "[PERSON_NAME]"
select select "BDR Product Awareness and Trial Generation​"
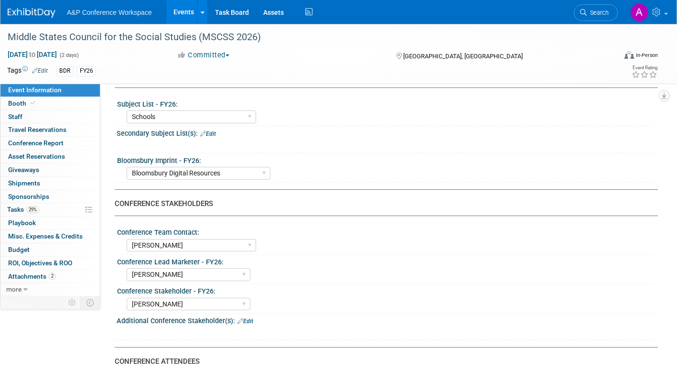
scroll to position [335, 0]
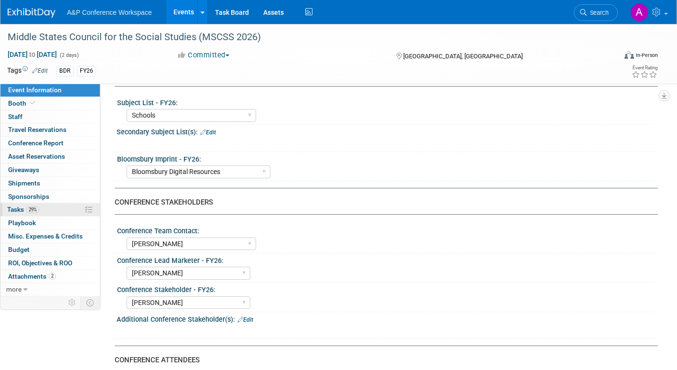
click at [17, 209] on span "Tasks 29%" at bounding box center [23, 210] width 32 height 8
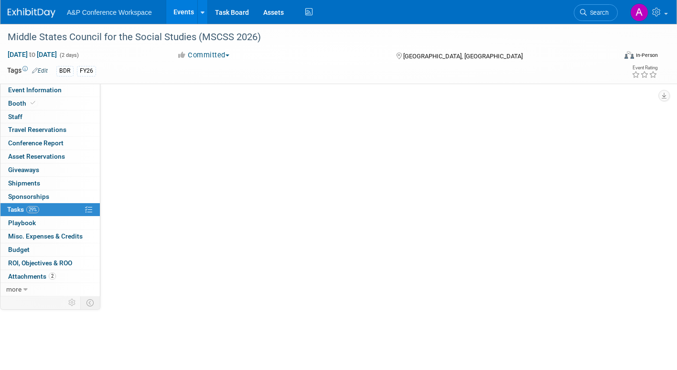
scroll to position [0, 0]
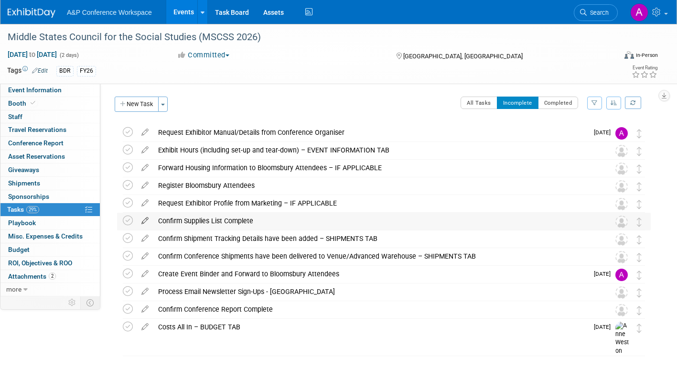
click at [146, 218] on icon at bounding box center [145, 219] width 17 height 12
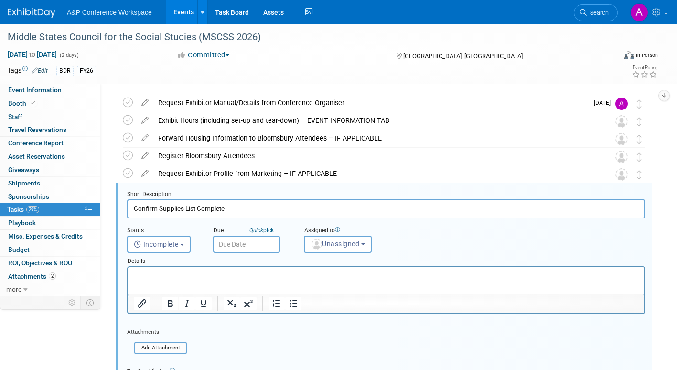
scroll to position [73, 0]
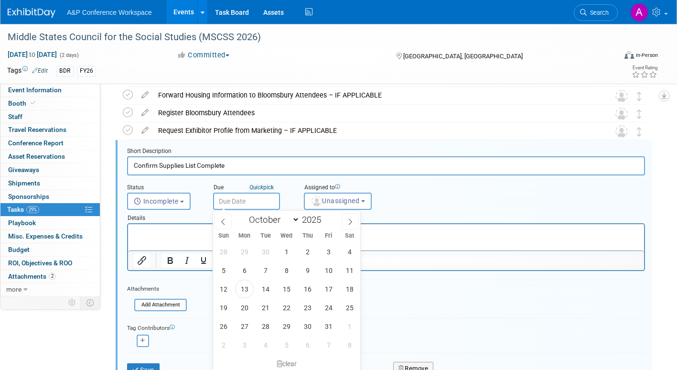
click at [250, 198] on input "text" at bounding box center [246, 201] width 67 height 17
click at [348, 221] on icon at bounding box center [350, 221] width 7 height 7
select select "11"
click at [348, 221] on icon at bounding box center [350, 221] width 7 height 7
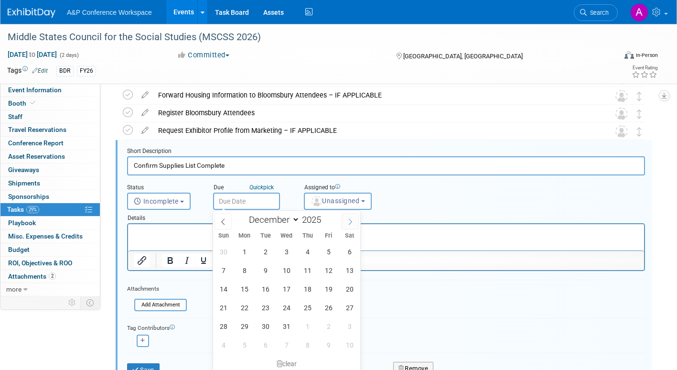
type input "2026"
click at [348, 221] on icon at bounding box center [350, 221] width 7 height 7
select select "1"
click at [241, 250] on span "2" at bounding box center [244, 251] width 19 height 19
type input "Feb 2, 2026"
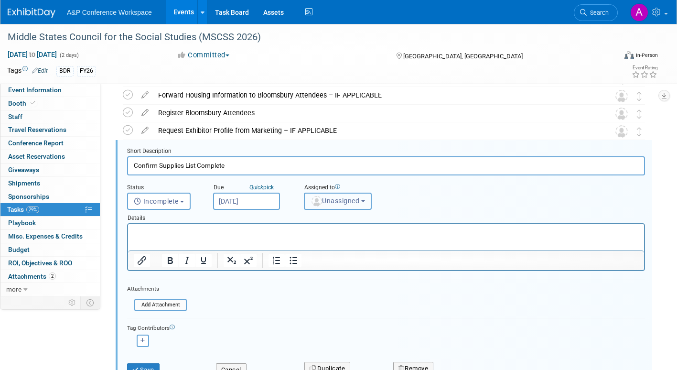
click at [342, 199] on span "Unassigned" at bounding box center [335, 201] width 49 height 8
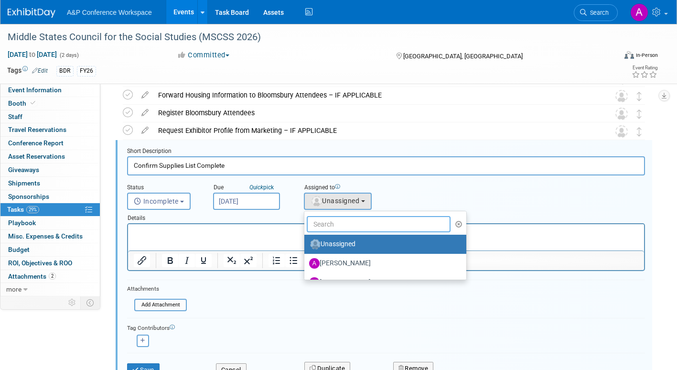
click at [331, 225] on input "text" at bounding box center [379, 224] width 144 height 16
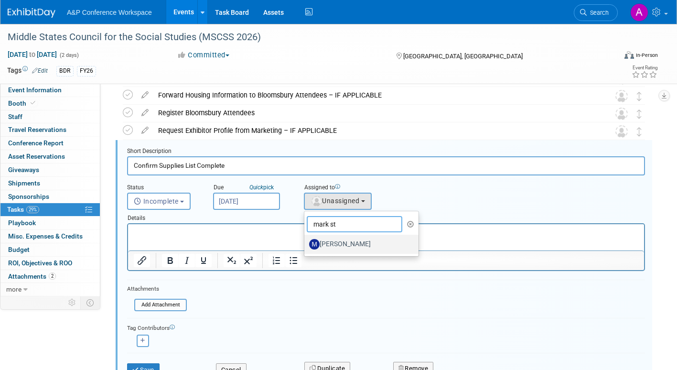
type input "mark st"
click at [346, 241] on label "[PERSON_NAME]" at bounding box center [359, 244] width 100 height 15
click at [306, 241] on input "[PERSON_NAME]" at bounding box center [303, 243] width 6 height 6
select select "aec16101-0bbe-4a1d-9049-4efe58aad6bf"
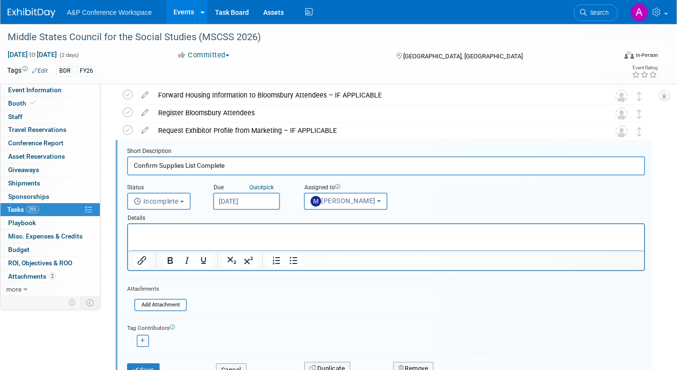
click at [143, 283] on icon "button" at bounding box center [143, 340] width 5 height 5
select select
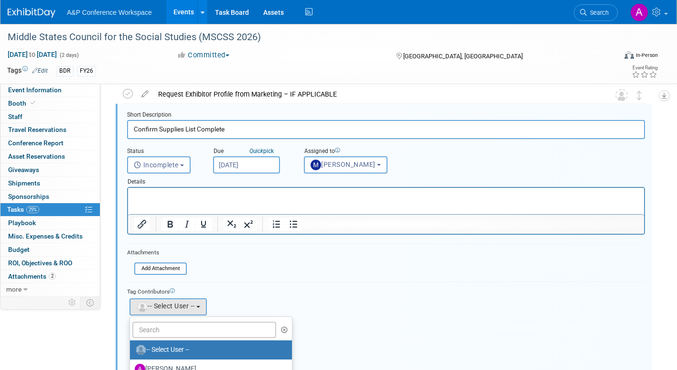
scroll to position [216, 0]
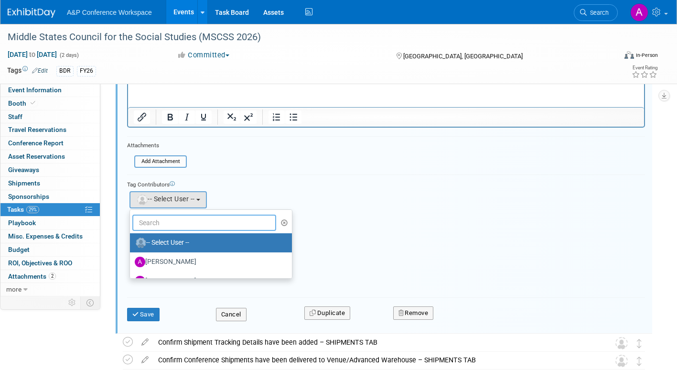
click at [162, 227] on input "text" at bounding box center [204, 223] width 144 height 16
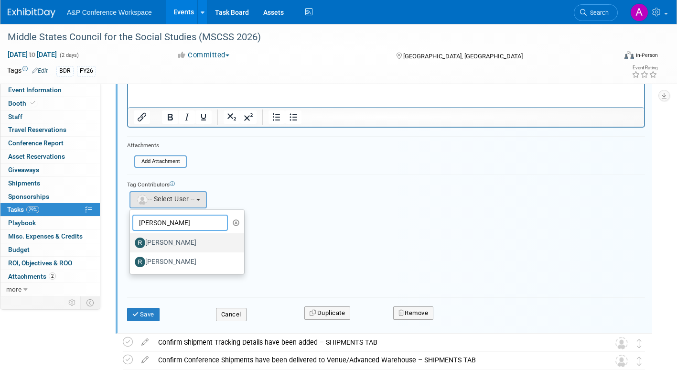
type input "rosa"
click at [164, 239] on label "[PERSON_NAME]" at bounding box center [185, 242] width 100 height 15
click at [131, 239] on input "[PERSON_NAME]" at bounding box center [128, 241] width 6 height 6
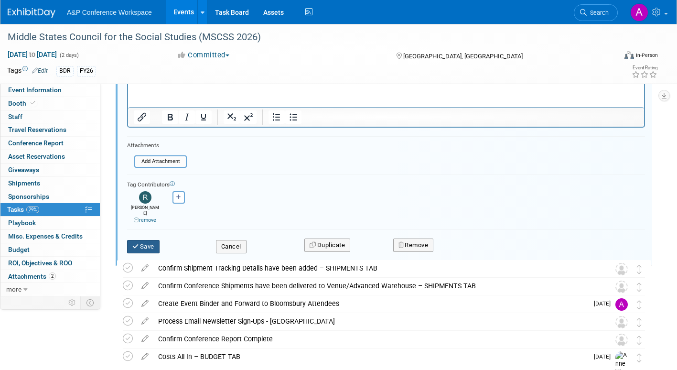
click at [149, 240] on button "Save" at bounding box center [143, 246] width 32 height 13
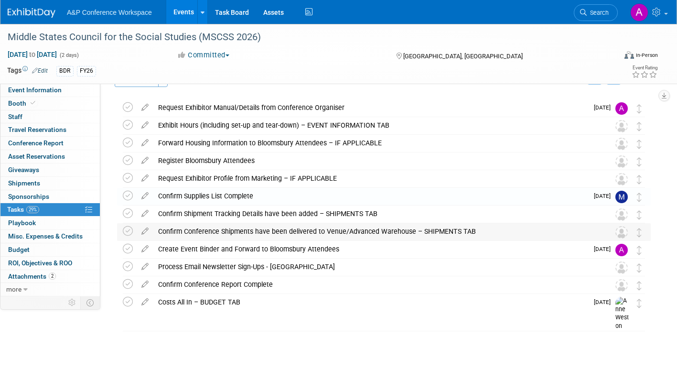
scroll to position [25, 0]
click at [145, 211] on icon at bounding box center [145, 212] width 17 height 12
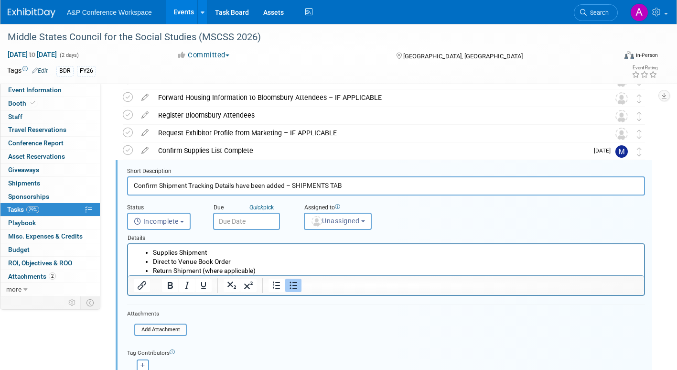
scroll to position [90, 0]
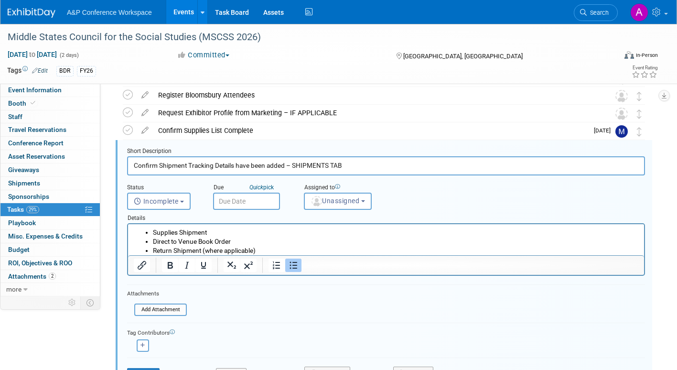
click at [255, 206] on input "text" at bounding box center [246, 201] width 67 height 17
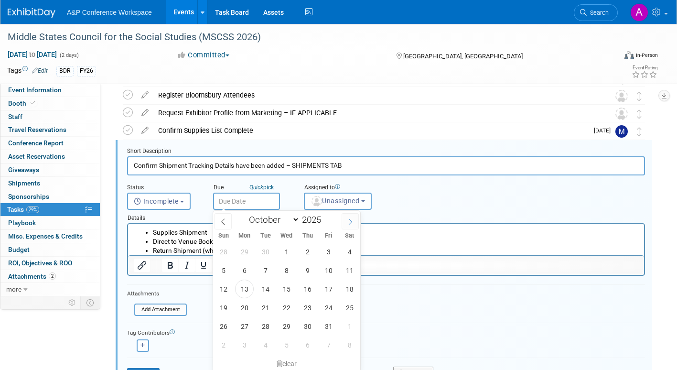
click at [349, 218] on icon at bounding box center [350, 221] width 7 height 7
select select "11"
click at [349, 218] on icon at bounding box center [350, 221] width 7 height 7
type input "2026"
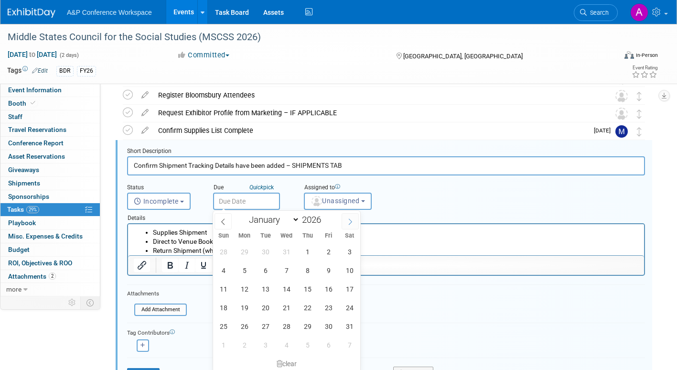
click at [350, 218] on icon at bounding box center [350, 221] width 7 height 7
select select "1"
click at [243, 283] on span "23" at bounding box center [244, 307] width 19 height 19
type input "Feb 23, 2026"
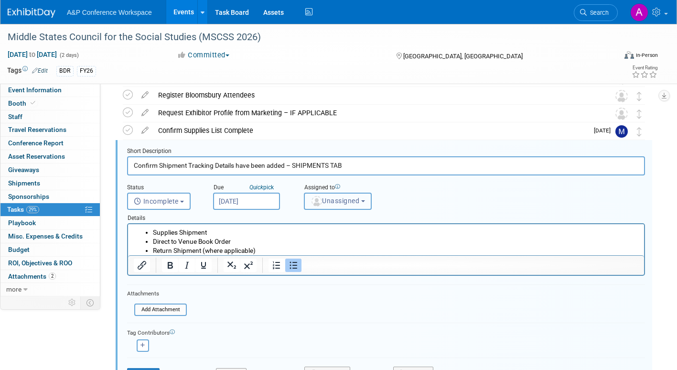
click at [330, 201] on span "Unassigned" at bounding box center [335, 201] width 49 height 8
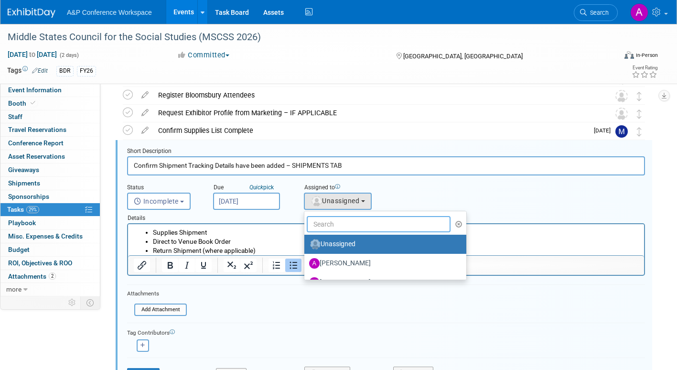
click at [331, 220] on input "text" at bounding box center [379, 224] width 144 height 16
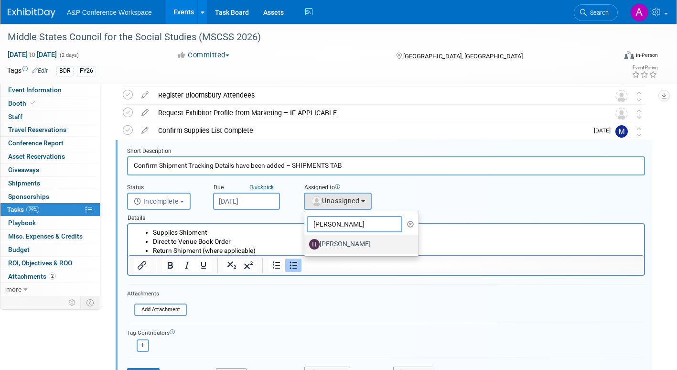
type input "hannah"
drag, startPoint x: 331, startPoint y: 243, endPoint x: 202, endPoint y: 20, distance: 258.2
click at [331, 243] on label "Hannah Siegel" at bounding box center [359, 244] width 100 height 15
click at [306, 243] on input "Hannah Siegel" at bounding box center [303, 243] width 6 height 6
select select "f47d5110-dff9-4952-99f5-c640fdae2d00"
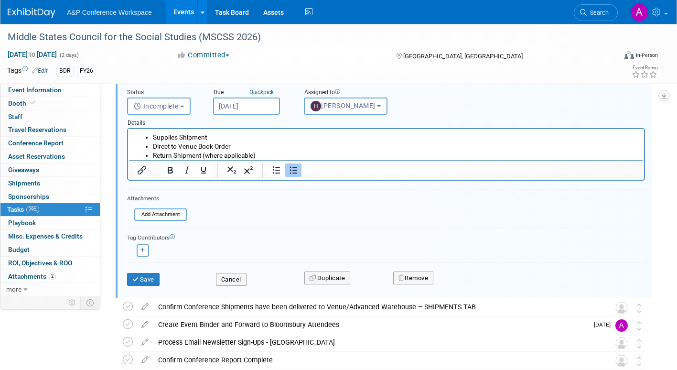
scroll to position [186, 0]
click at [151, 276] on button "Save" at bounding box center [143, 278] width 32 height 13
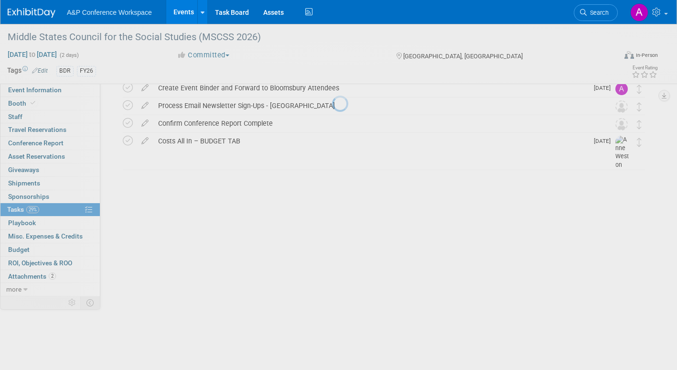
scroll to position [25, 0]
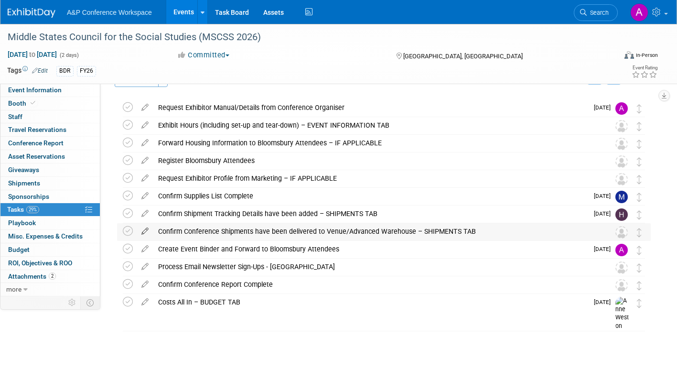
click at [142, 227] on icon at bounding box center [145, 229] width 17 height 12
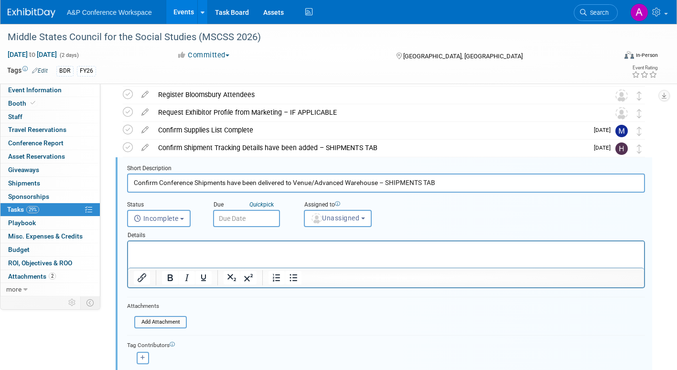
scroll to position [108, 0]
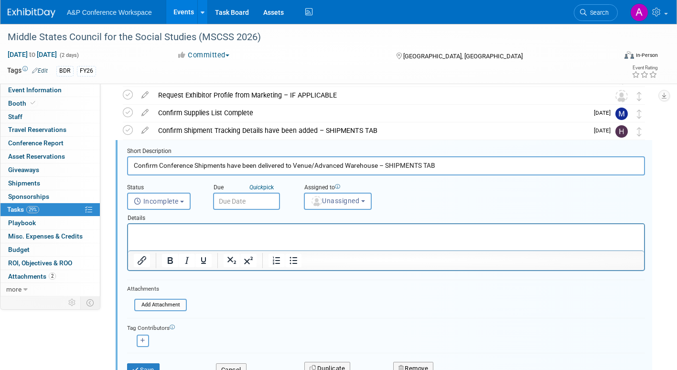
drag, startPoint x: 249, startPoint y: 204, endPoint x: 280, endPoint y: 215, distance: 33.0
click at [249, 204] on input "text" at bounding box center [246, 201] width 67 height 17
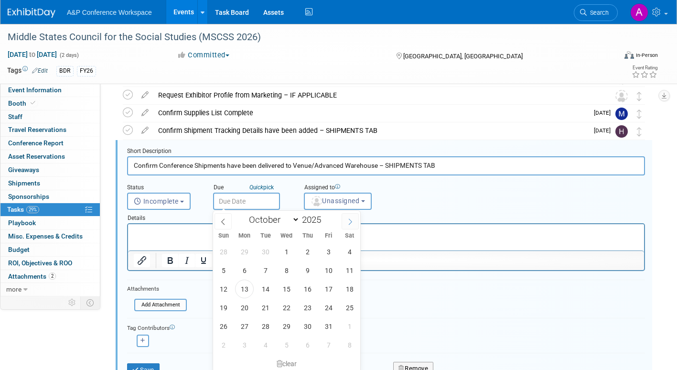
click at [350, 224] on icon at bounding box center [350, 221] width 7 height 7
select select "11"
click at [350, 224] on icon at bounding box center [350, 221] width 7 height 7
type input "2026"
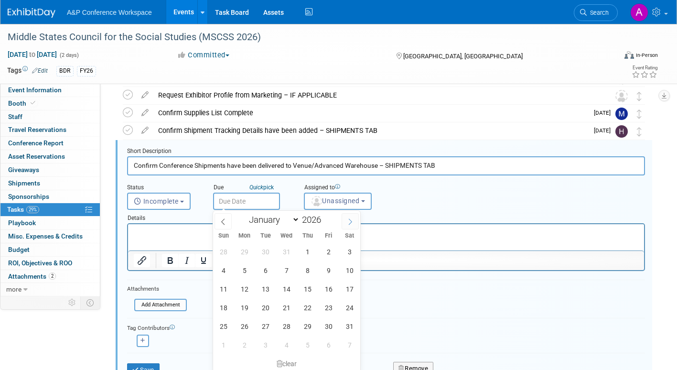
click at [350, 224] on icon at bounding box center [350, 221] width 7 height 7
select select "1"
click at [304, 283] on span "26" at bounding box center [307, 307] width 19 height 19
type input "Feb 26, 2026"
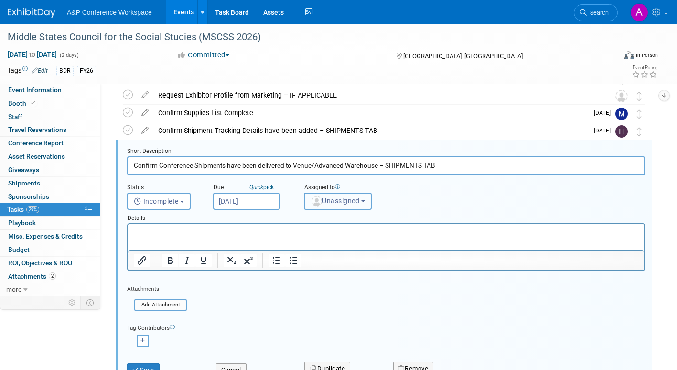
drag, startPoint x: 323, startPoint y: 199, endPoint x: 332, endPoint y: 214, distance: 17.5
click at [324, 199] on span "Unassigned" at bounding box center [335, 201] width 49 height 8
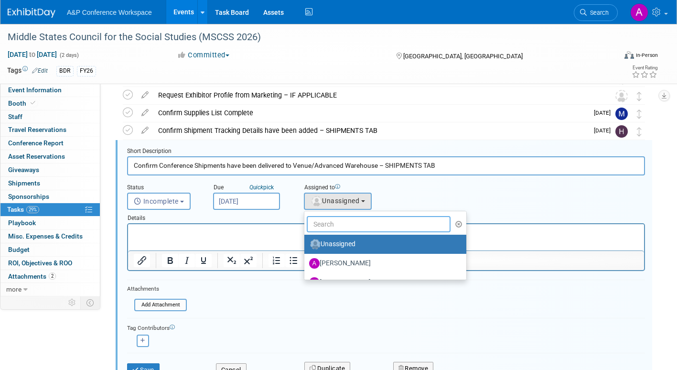
click at [333, 228] on input "text" at bounding box center [379, 224] width 144 height 16
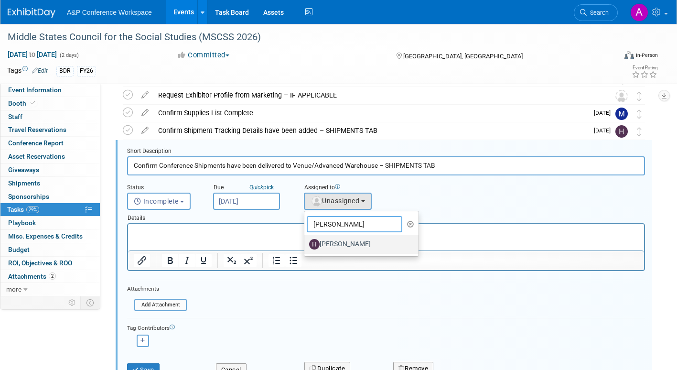
type input "hannah"
click at [337, 243] on label "Hannah Siegel" at bounding box center [359, 244] width 100 height 15
click at [306, 243] on input "Hannah Siegel" at bounding box center [303, 243] width 6 height 6
select select "f47d5110-dff9-4952-99f5-c640fdae2d00"
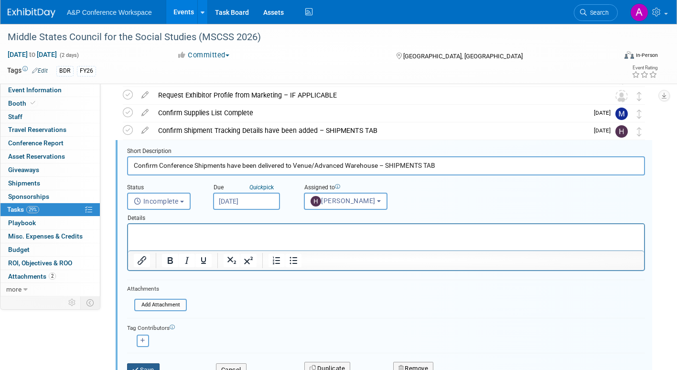
click at [153, 283] on button "Save" at bounding box center [143, 369] width 32 height 13
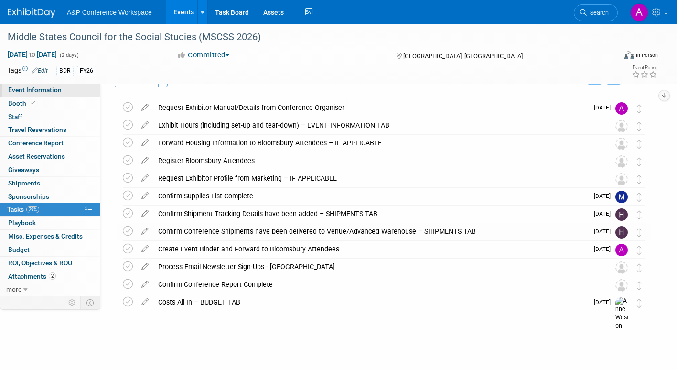
scroll to position [25, 0]
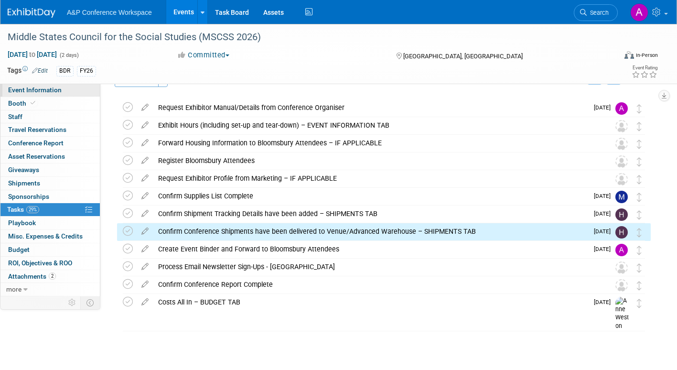
click at [51, 90] on span "Event Information" at bounding box center [35, 90] width 54 height 8
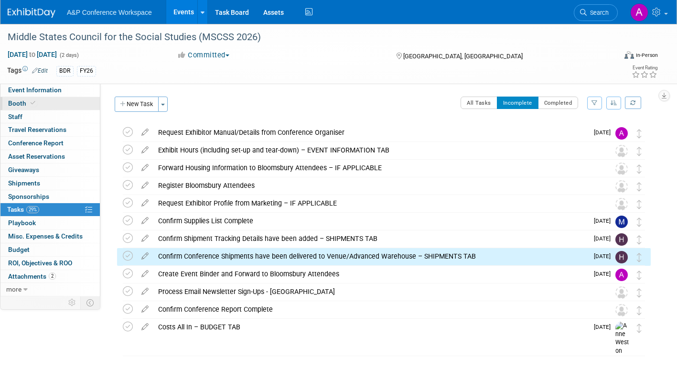
select select "Annual"
select select "Level 2"
select select "In-Person Booth"
select select "Schools"
select select "Bloomsbury Digital Resources"
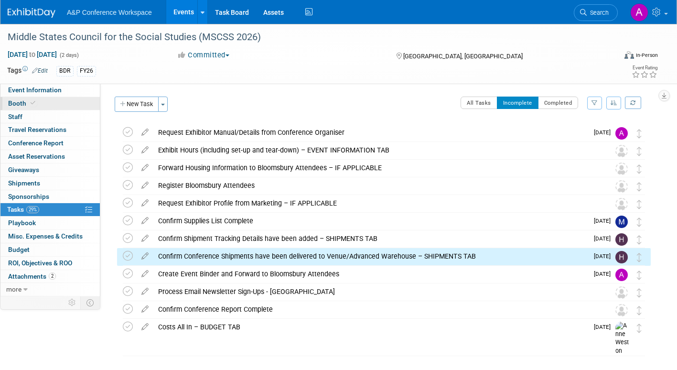
select select "Amanda Oney"
select select "[PERSON_NAME]"
select select "BDR Product Awareness and Trial Generation​"
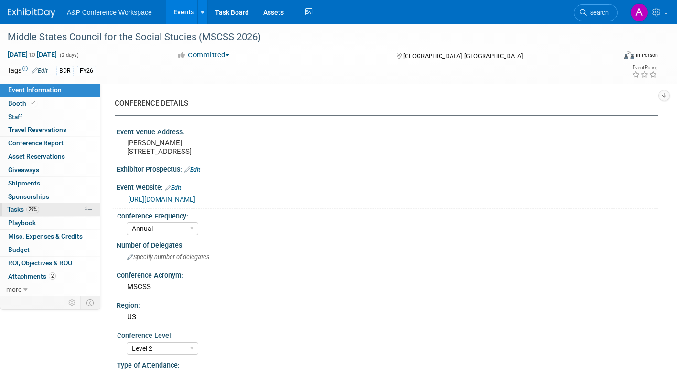
click at [17, 210] on span "Tasks 29%" at bounding box center [23, 210] width 32 height 8
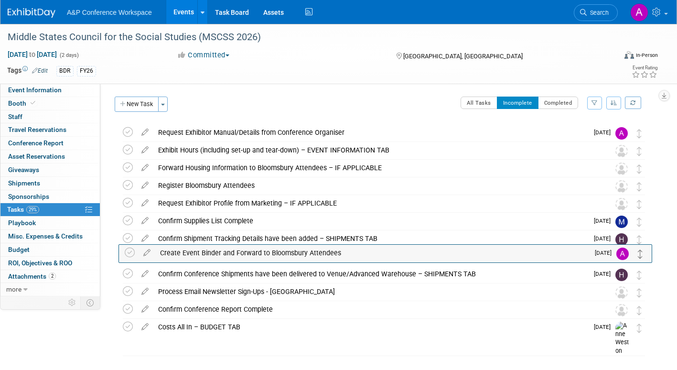
drag, startPoint x: 639, startPoint y: 277, endPoint x: 641, endPoint y: 253, distance: 23.5
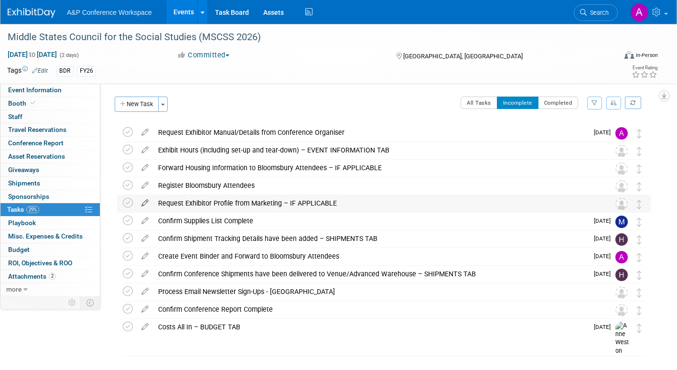
click at [144, 200] on icon at bounding box center [145, 201] width 17 height 12
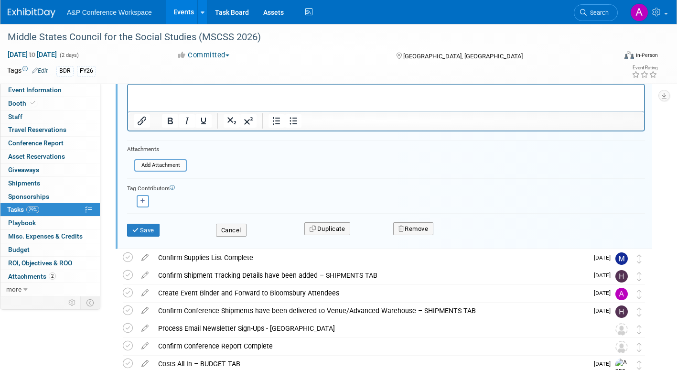
scroll to position [113, 0]
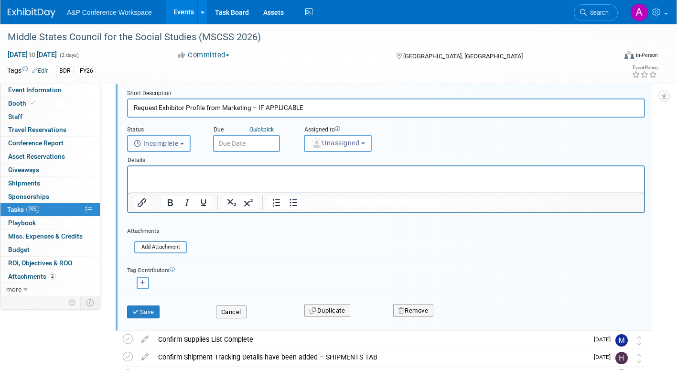
click at [187, 144] on button "Incomplete" at bounding box center [159, 143] width 64 height 17
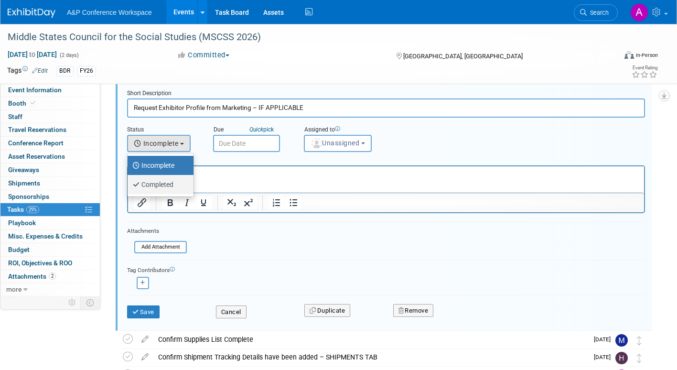
click at [177, 185] on label "Completed" at bounding box center [158, 184] width 52 height 15
click at [129, 185] on input "Completed" at bounding box center [126, 183] width 6 height 6
select select "3"
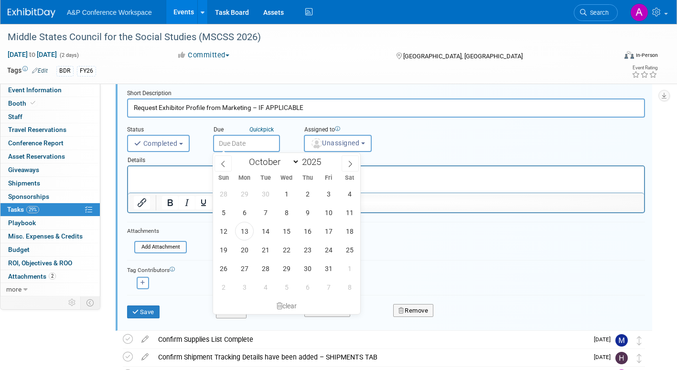
click at [240, 148] on input "text" at bounding box center [246, 143] width 67 height 17
click at [266, 209] on span "7" at bounding box center [265, 212] width 19 height 19
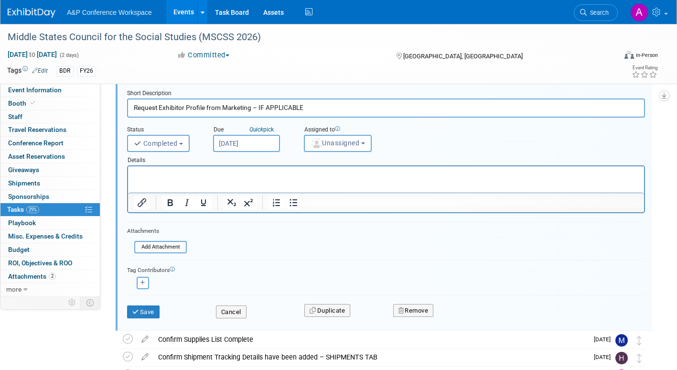
click at [245, 144] on input "Oct 7, 2025" at bounding box center [246, 143] width 67 height 17
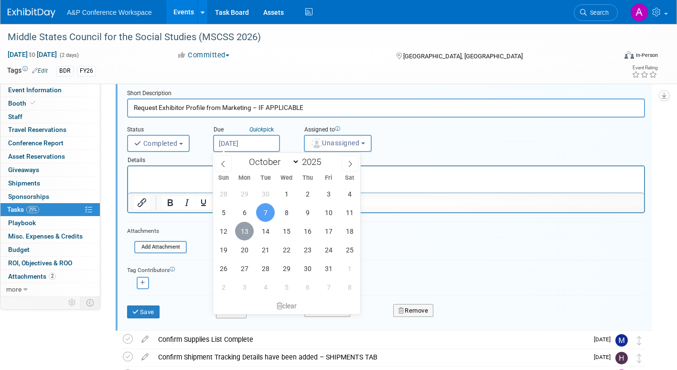
drag, startPoint x: 166, startPoint y: 11, endPoint x: 305, endPoint y: 164, distance: 207.7
click at [248, 231] on span "13" at bounding box center [244, 231] width 19 height 19
type input "[DATE]"
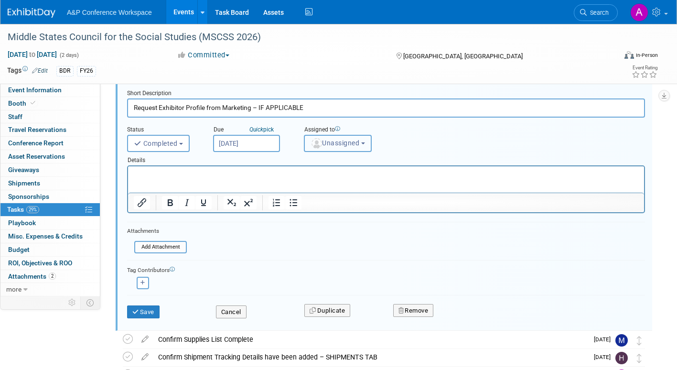
click at [324, 142] on span "Unassigned" at bounding box center [335, 143] width 49 height 8
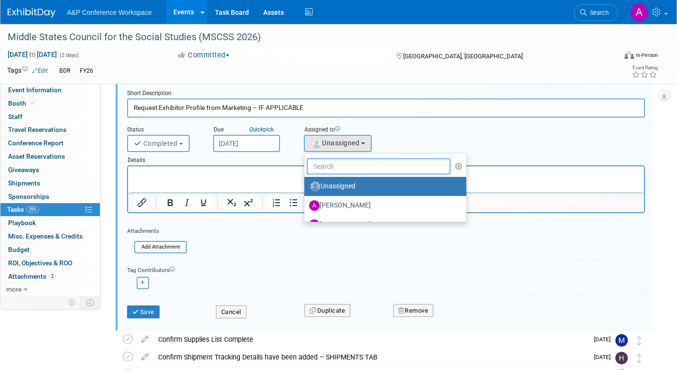
click at [325, 171] on input "text" at bounding box center [379, 166] width 144 height 16
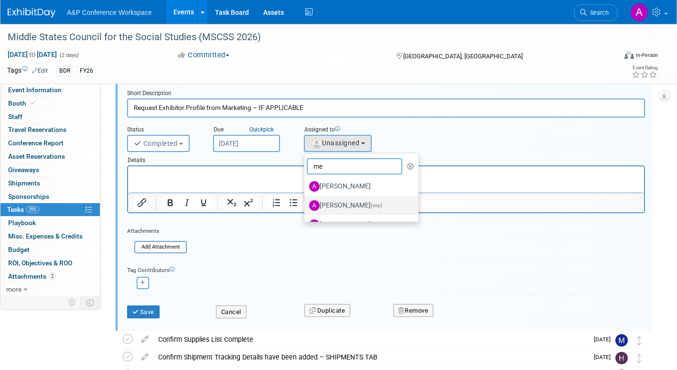
type input "me"
click at [342, 204] on label "Amanda Oney (me)" at bounding box center [359, 205] width 100 height 15
click at [306, 204] on input "Amanda Oney (me)" at bounding box center [303, 204] width 6 height 6
select select "3fc68575-f872-4db6-8d2a-11755123f12c"
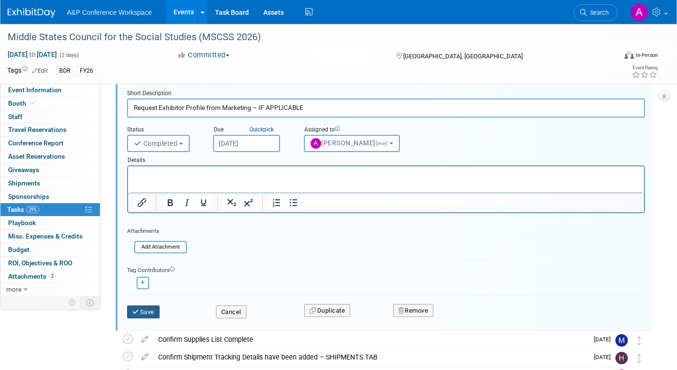
click at [145, 283] on button "Save" at bounding box center [143, 311] width 32 height 13
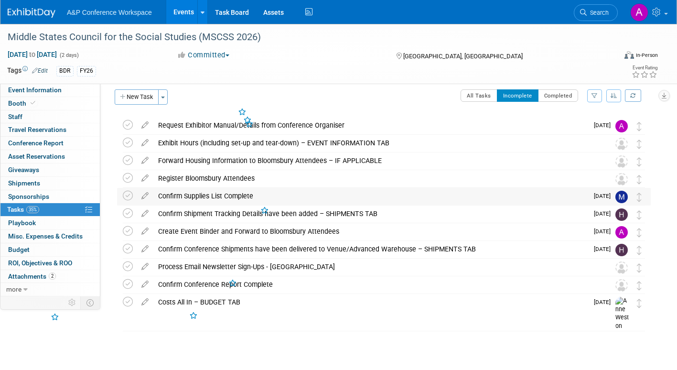
scroll to position [0, 0]
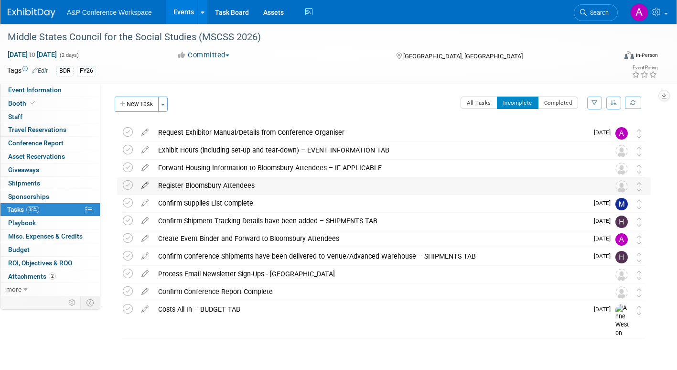
click at [143, 184] on icon at bounding box center [145, 183] width 17 height 12
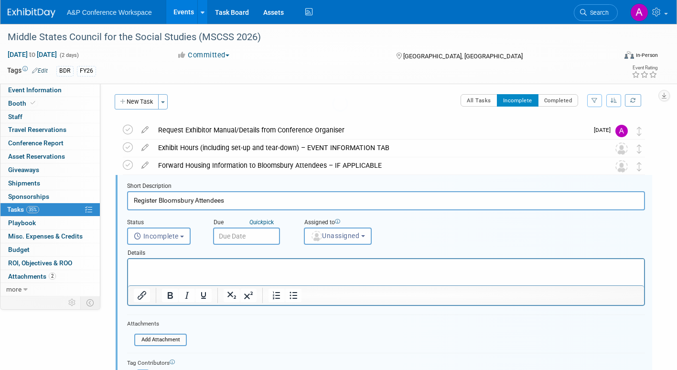
scroll to position [37, 0]
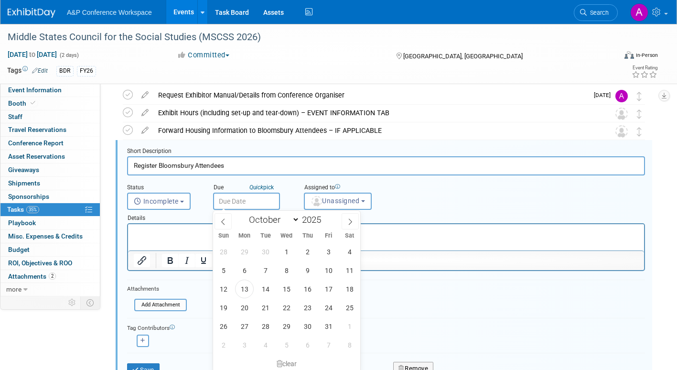
click at [259, 199] on input "text" at bounding box center [246, 201] width 67 height 17
click at [349, 219] on icon at bounding box center [350, 221] width 7 height 7
select select "11"
click at [350, 219] on icon at bounding box center [350, 221] width 7 height 7
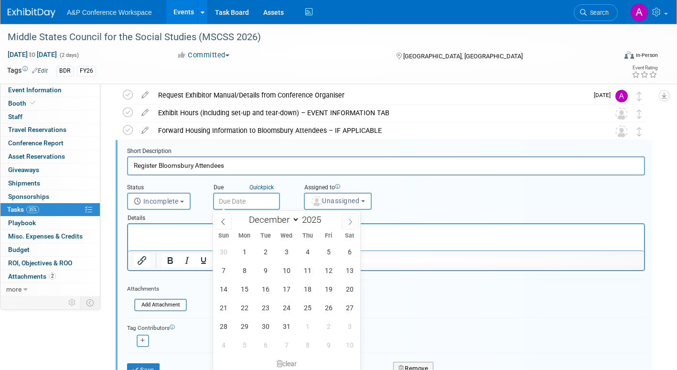
type input "2026"
select select "0"
click at [244, 271] on span "5" at bounding box center [244, 270] width 19 height 19
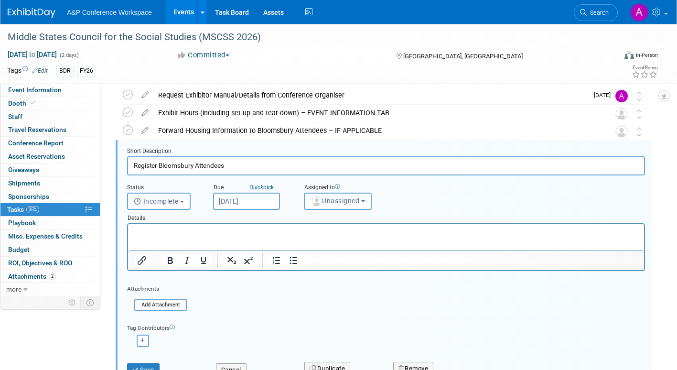
click at [267, 201] on input "Jan 5, 2026" at bounding box center [246, 201] width 67 height 17
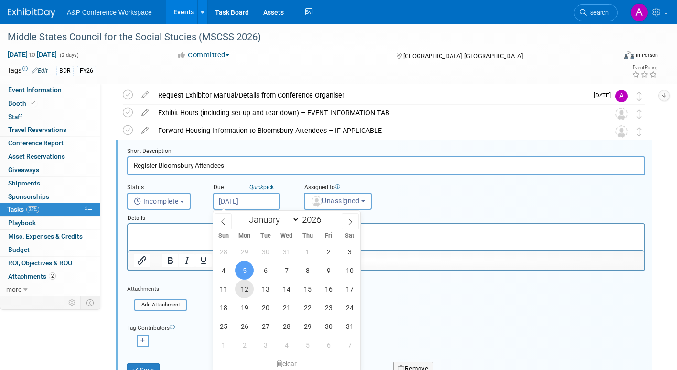
click at [246, 283] on span "12" at bounding box center [244, 289] width 19 height 19
type input "Jan 12, 2026"
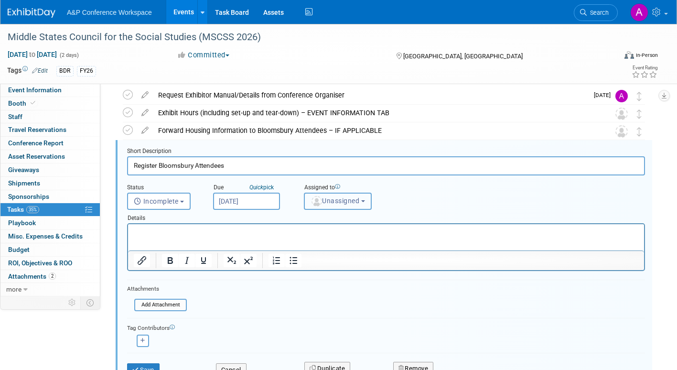
click at [330, 200] on span "Unassigned" at bounding box center [335, 201] width 49 height 8
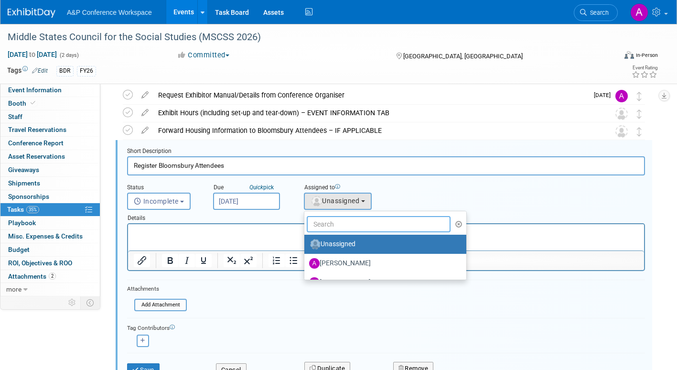
click at [327, 225] on input "text" at bounding box center [379, 224] width 144 height 16
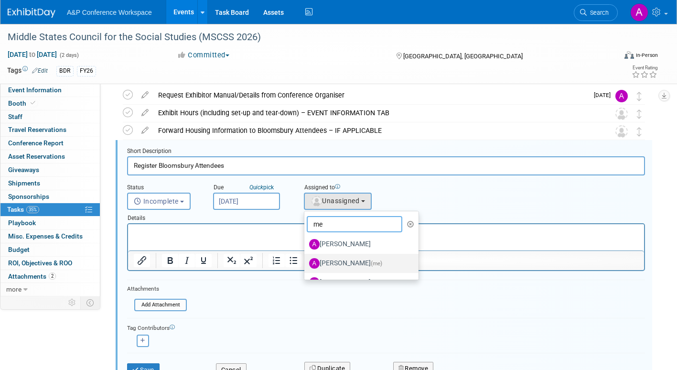
type input "me"
click at [335, 261] on label "Amanda Oney (me)" at bounding box center [359, 263] width 100 height 15
click at [306, 261] on input "Amanda Oney (me)" at bounding box center [303, 262] width 6 height 6
select select "3fc68575-f872-4db6-8d2a-11755123f12c"
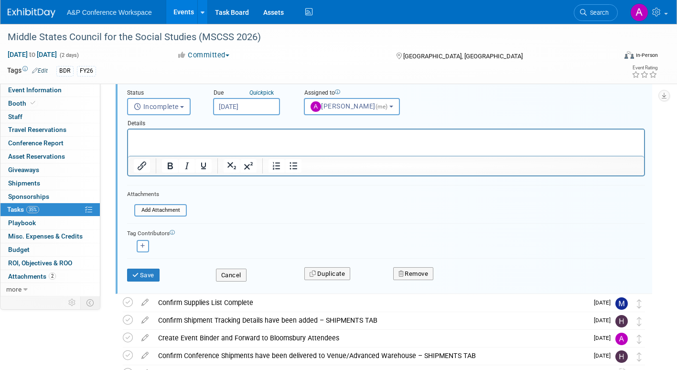
scroll to position [133, 0]
click at [147, 272] on button "Save" at bounding box center [143, 274] width 32 height 13
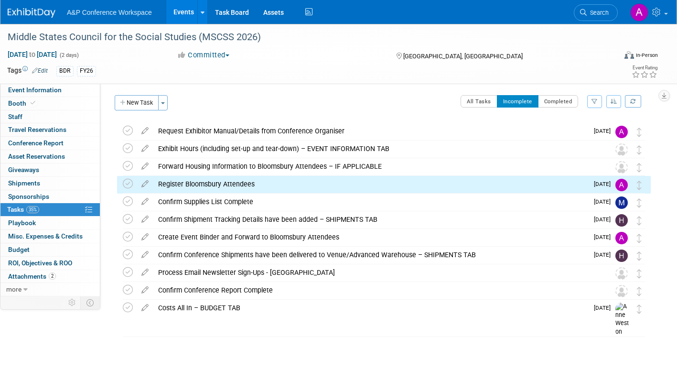
scroll to position [0, 0]
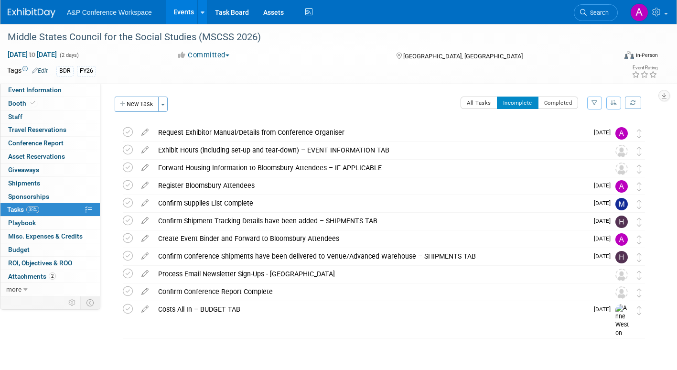
click at [145, 164] on icon at bounding box center [145, 166] width 17 height 12
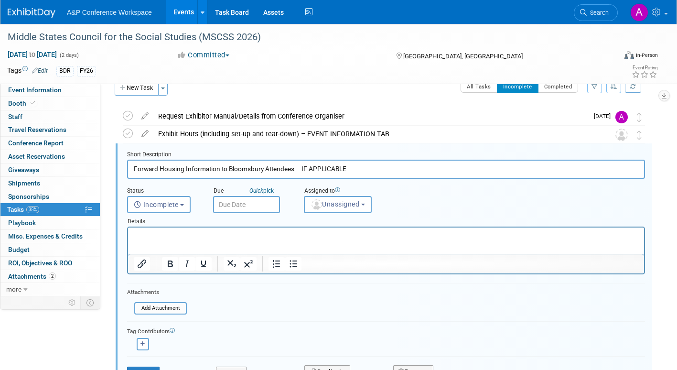
scroll to position [20, 0]
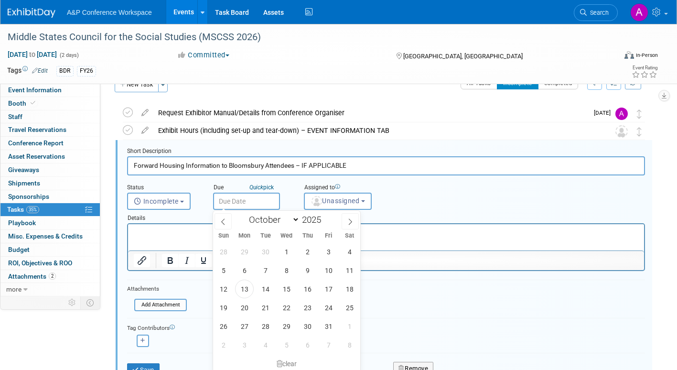
click at [272, 196] on input "text" at bounding box center [246, 201] width 67 height 17
click at [348, 219] on icon at bounding box center [350, 221] width 7 height 7
select select "11"
click at [348, 219] on icon at bounding box center [350, 221] width 7 height 7
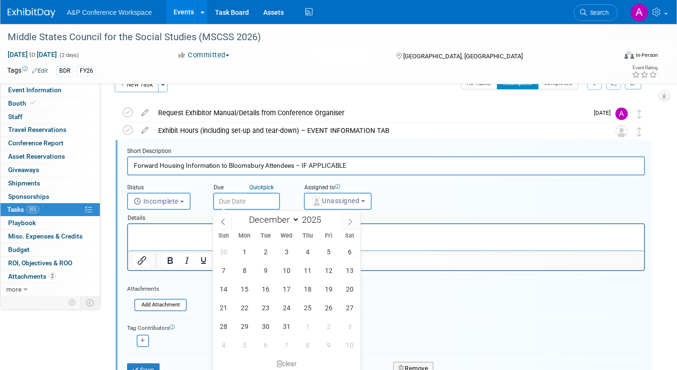
type input "2026"
select select "0"
click at [243, 283] on span "12" at bounding box center [244, 289] width 19 height 19
type input "Jan 12, 2026"
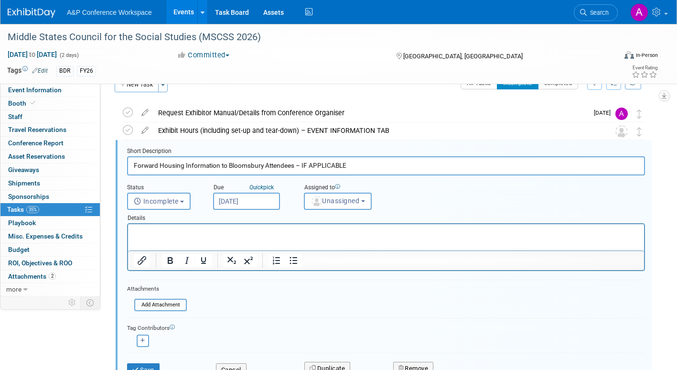
click at [267, 196] on input "Jan 12, 2026" at bounding box center [246, 201] width 67 height 17
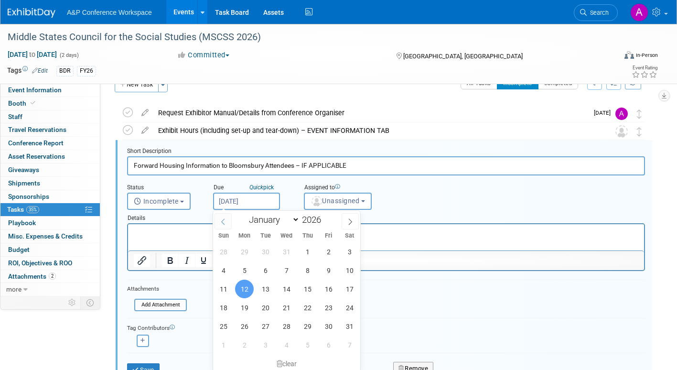
click at [221, 220] on icon at bounding box center [223, 221] width 7 height 7
type input "2025"
select select "11"
click at [243, 283] on span "15" at bounding box center [244, 289] width 19 height 19
type input "Dec 15, 2025"
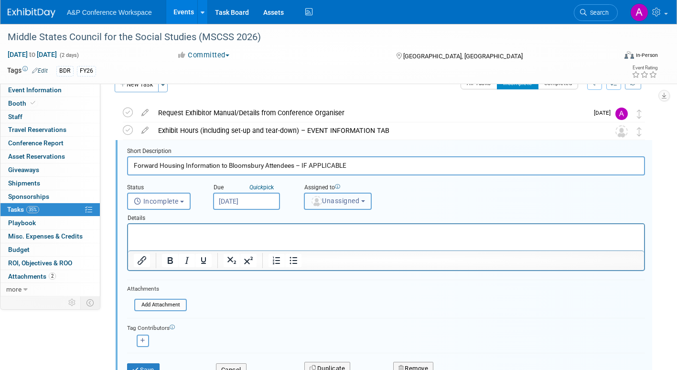
click at [336, 202] on span "Unassigned" at bounding box center [335, 201] width 49 height 8
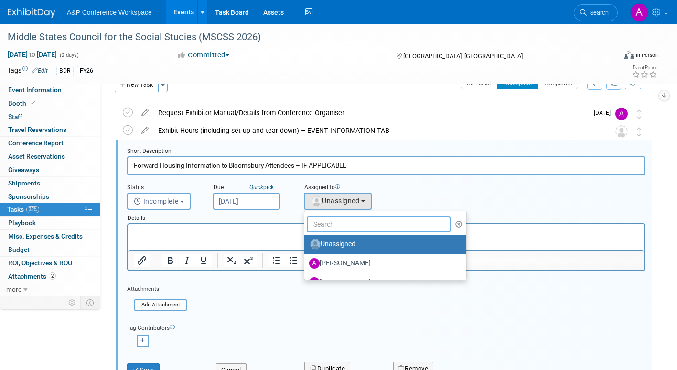
click at [328, 226] on input "text" at bounding box center [379, 224] width 144 height 16
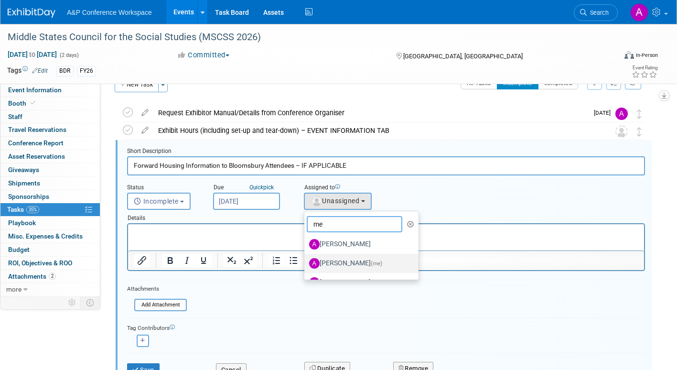
type input "me"
click at [356, 265] on label "Amanda Oney (me)" at bounding box center [359, 263] width 100 height 15
click at [306, 265] on input "Amanda Oney (me)" at bounding box center [303, 262] width 6 height 6
select select "3fc68575-f872-4db6-8d2a-11755123f12c"
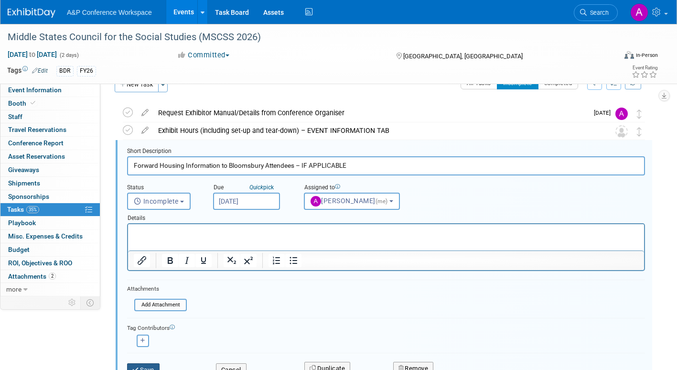
click at [154, 283] on button "Save" at bounding box center [143, 369] width 32 height 13
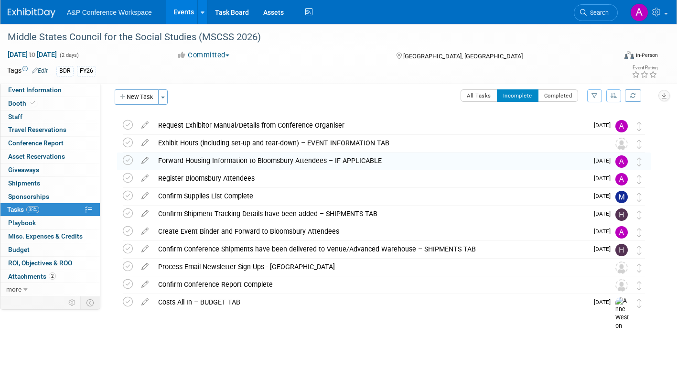
scroll to position [7, 0]
click at [142, 143] on icon at bounding box center [145, 141] width 17 height 12
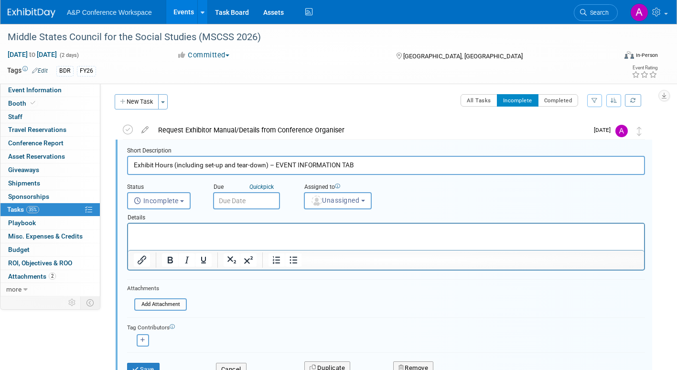
scroll to position [2, 0]
click at [242, 202] on input "text" at bounding box center [246, 201] width 67 height 17
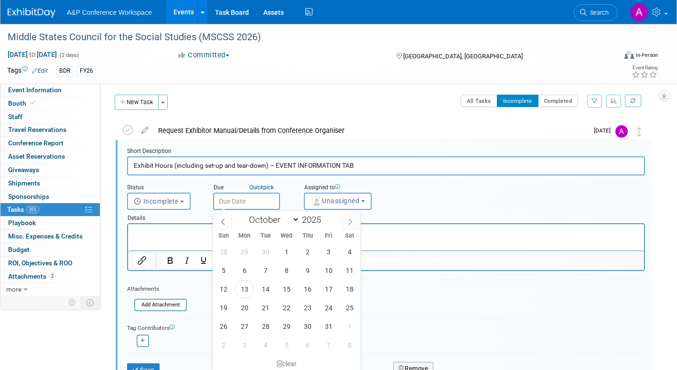
click at [348, 220] on icon at bounding box center [350, 221] width 7 height 7
select select "10"
click at [292, 283] on span "12" at bounding box center [286, 289] width 19 height 19
type input "Nov 12, 2025"
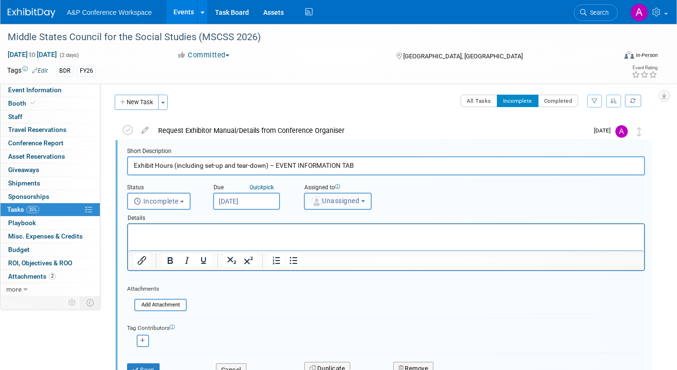
click at [336, 208] on button "Unassigned" at bounding box center [338, 201] width 68 height 17
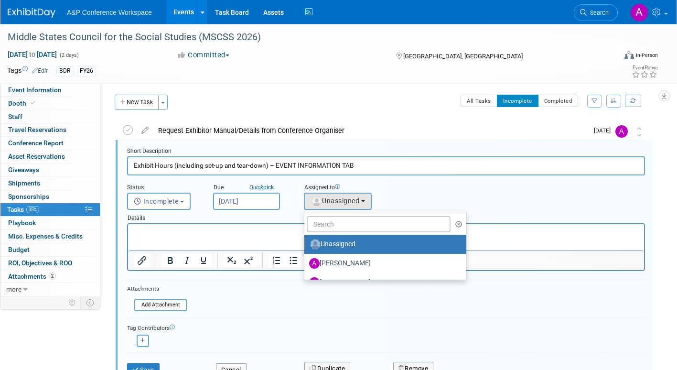
click at [332, 233] on ul "Unassigned Abbie Walker Abby Somers Abigail Lane Abigail Larkin Al Bell Alex Ki…" at bounding box center [385, 245] width 163 height 69
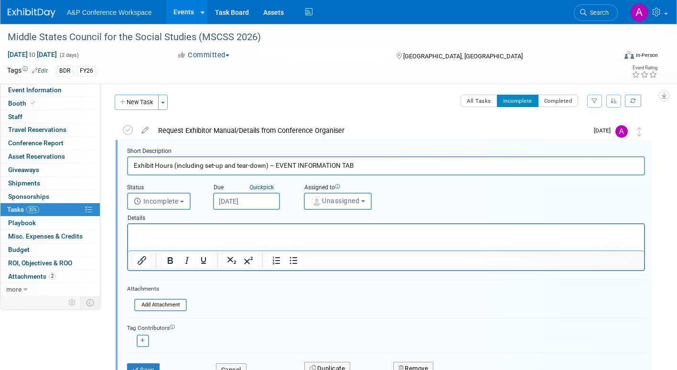
click at [332, 227] on html at bounding box center [386, 230] width 516 height 13
click at [332, 198] on span "Unassigned" at bounding box center [335, 201] width 49 height 8
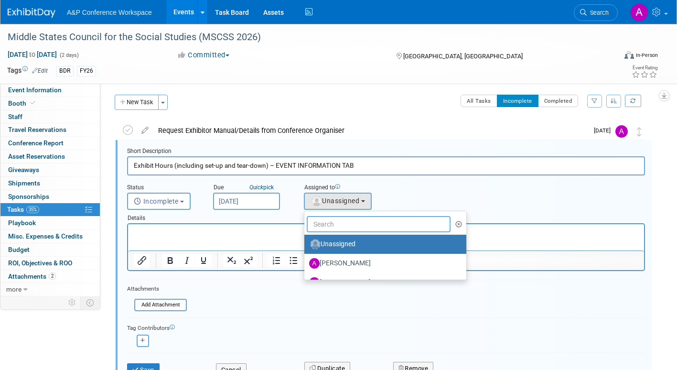
click at [331, 224] on input "text" at bounding box center [379, 224] width 144 height 16
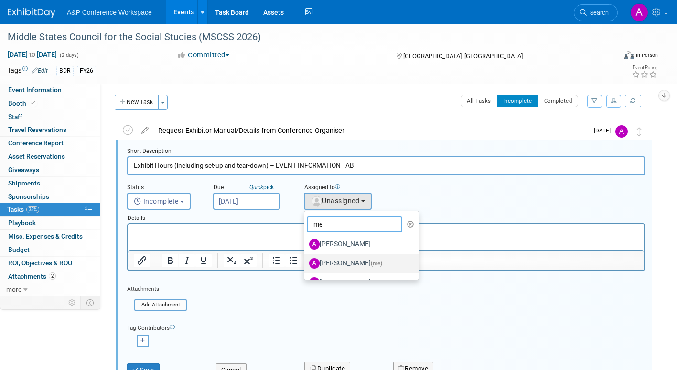
type input "me"
click at [345, 263] on label "Amanda Oney (me)" at bounding box center [359, 263] width 100 height 15
click at [306, 263] on input "Amanda Oney (me)" at bounding box center [303, 262] width 6 height 6
select select "3fc68575-f872-4db6-8d2a-11755123f12c"
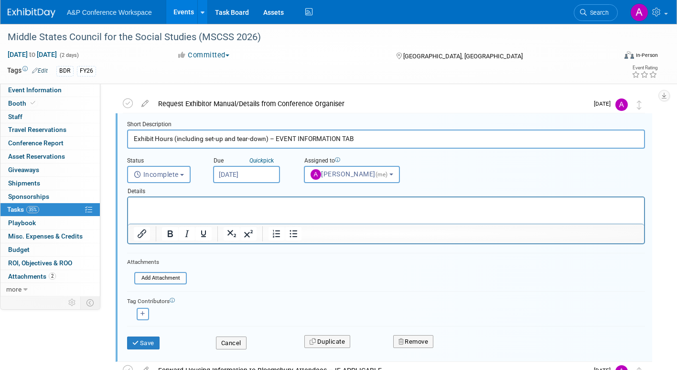
scroll to position [50, 0]
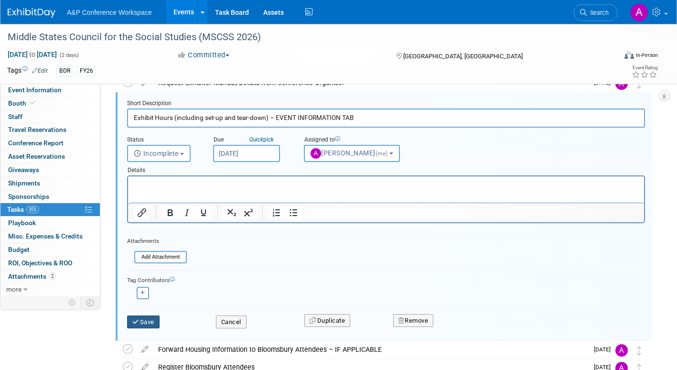
click at [143, 283] on button "Save" at bounding box center [143, 321] width 32 height 13
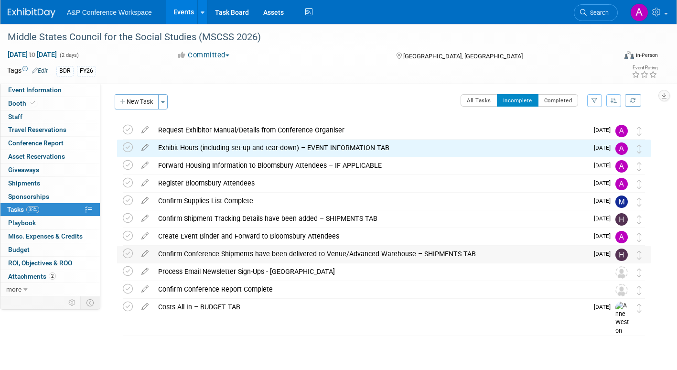
scroll to position [0, 0]
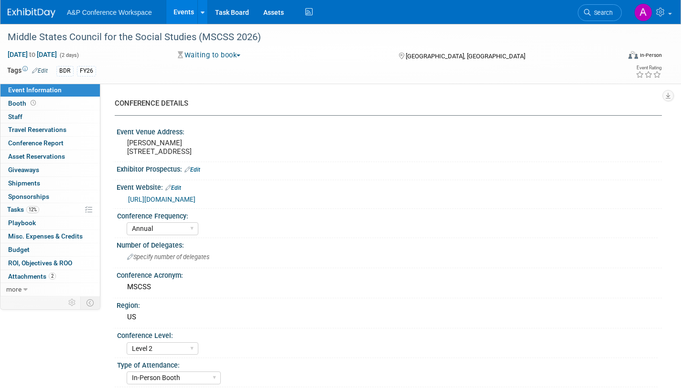
select select "Annual"
select select "Level 2"
select select "In-Person Booth"
select select "Schools"
select select "Bloomsbury Digital Resources"
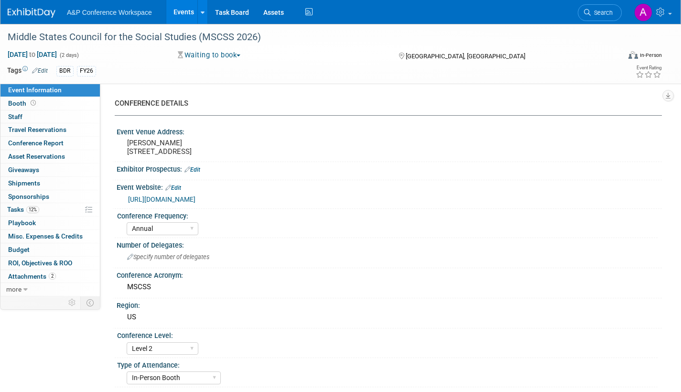
select select "[PERSON_NAME]"
select select "BDR Product Awareness and Trial Generation​"
click at [12, 207] on span "Tasks 29%" at bounding box center [23, 210] width 32 height 8
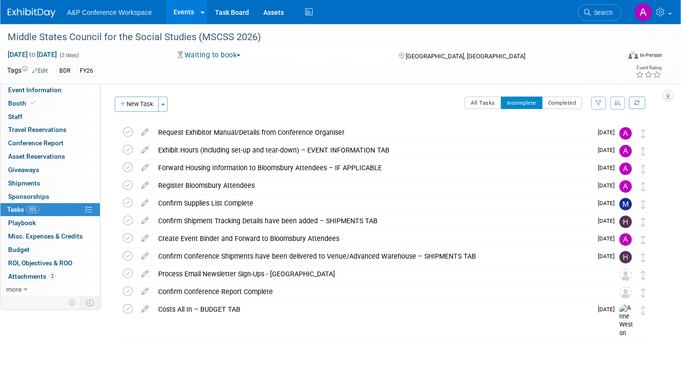
click at [240, 56] on span "button" at bounding box center [239, 55] width 4 height 2
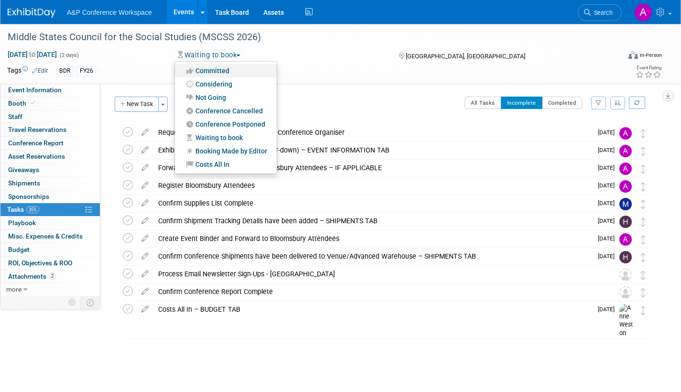
click at [225, 71] on link "Committed" at bounding box center [226, 70] width 102 height 13
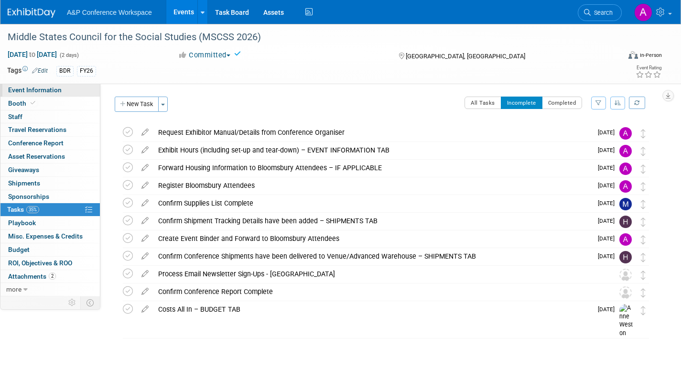
click at [34, 91] on span "Event Information" at bounding box center [35, 90] width 54 height 8
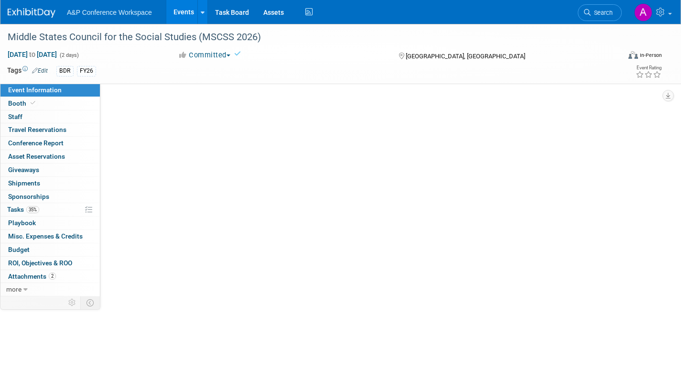
select select "Annual"
select select "Level 2"
select select "In-Person Booth"
select select "Schools"
select select "Bloomsbury Digital Resources"
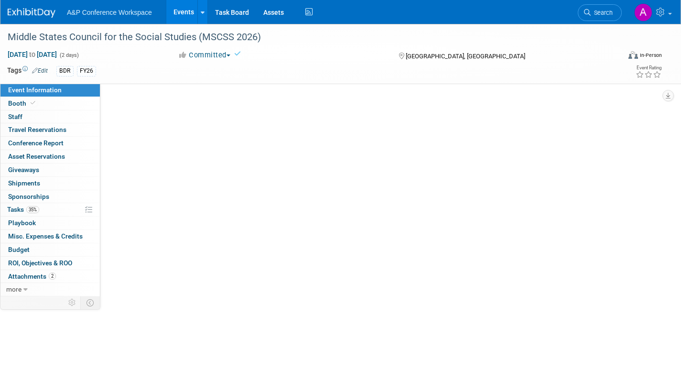
select select "[PERSON_NAME]"
select select "BDR Product Awareness and Trial Generation​"
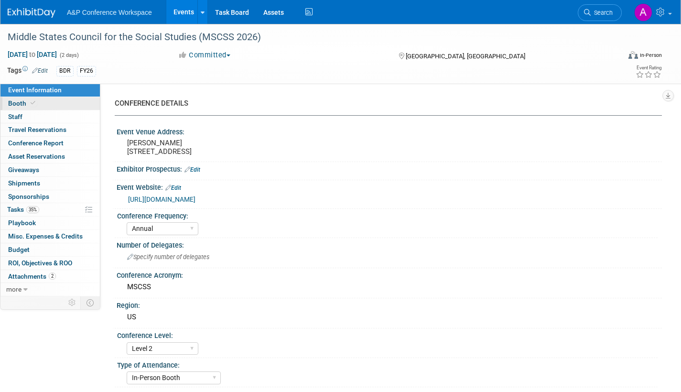
click at [21, 102] on span "Booth" at bounding box center [22, 103] width 29 height 8
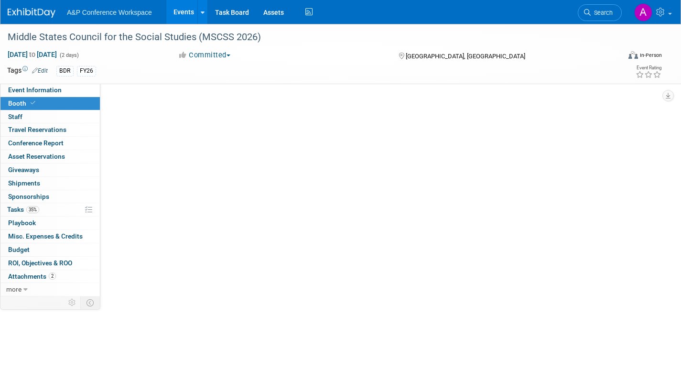
select select "CLDC - Digital/BDR"
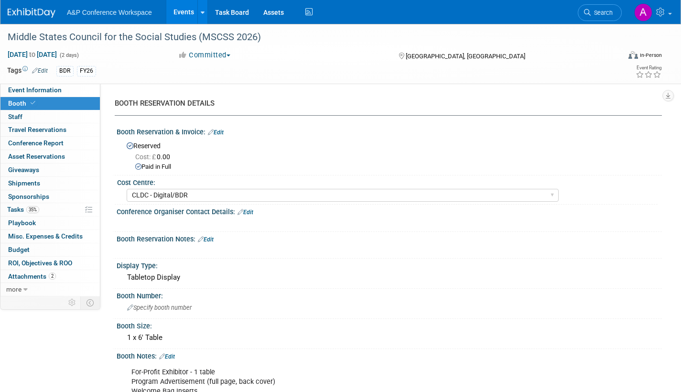
click at [602, 13] on span "Search" at bounding box center [602, 12] width 22 height 7
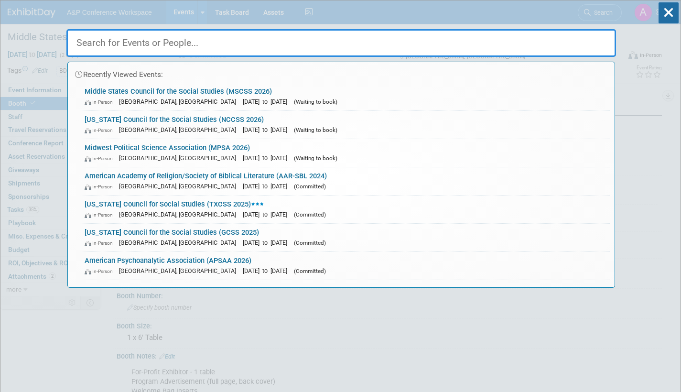
click at [164, 124] on link "North Carolina Council for the Social Studies (NCCSS 2026) In-Person Winston-Sa…" at bounding box center [345, 125] width 530 height 28
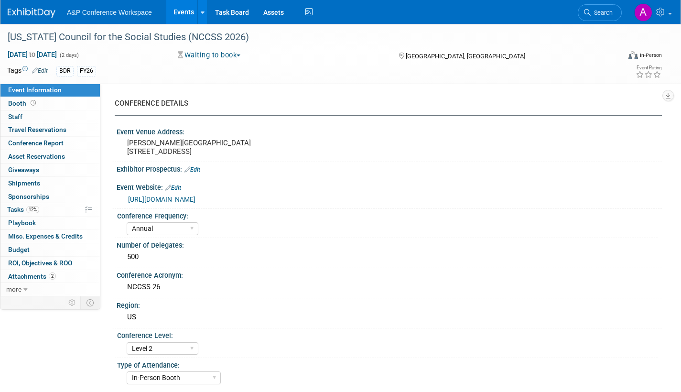
select select "Annual"
select select "Level 2"
select select "In-Person Booth"
select select "Schools"
select select "Bloomsbury Digital Resources"
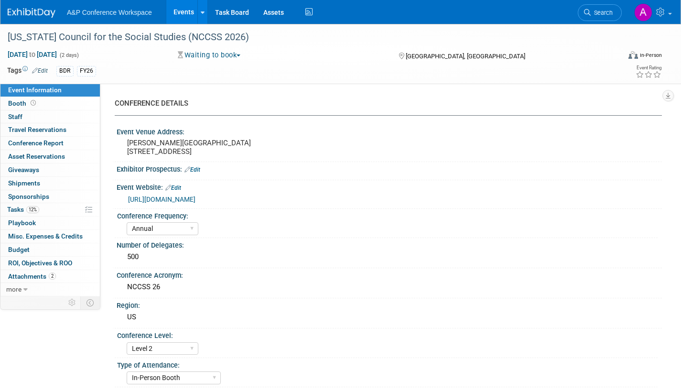
select select "[PERSON_NAME]"
select select "BDR Product Awareness and Trial Generation​"
click at [605, 12] on span "Search" at bounding box center [602, 12] width 22 height 7
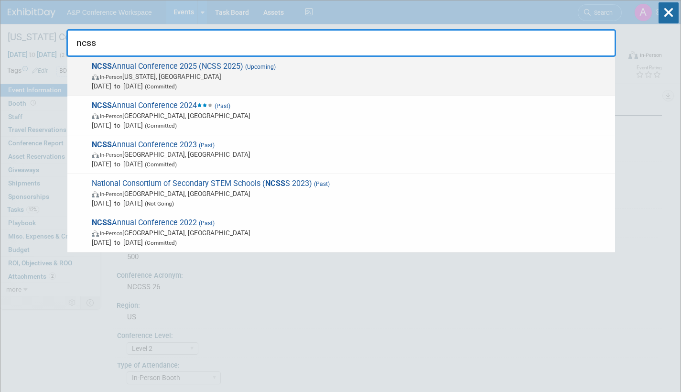
type input "ncss"
click at [262, 78] on span "In-Person Washington, DC" at bounding box center [351, 77] width 519 height 10
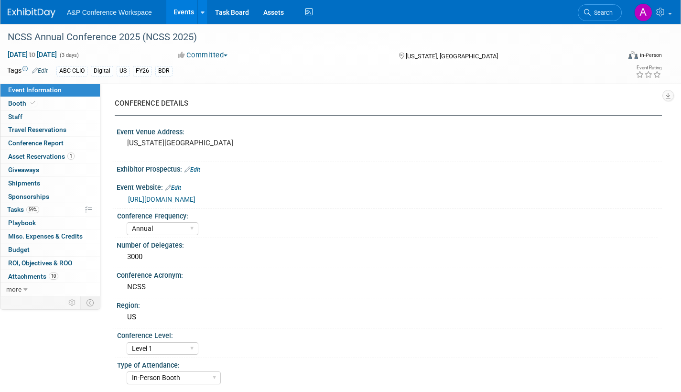
select select "Annual"
select select "Level 1"
select select "In-Person Booth"
select select "Schools"
select select "Bloomsbury Digital Resources"
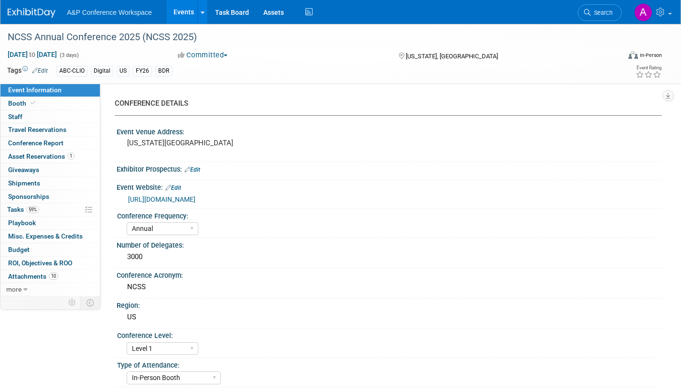
select select "[PERSON_NAME]"
select select "Brand/Subject Presence​"
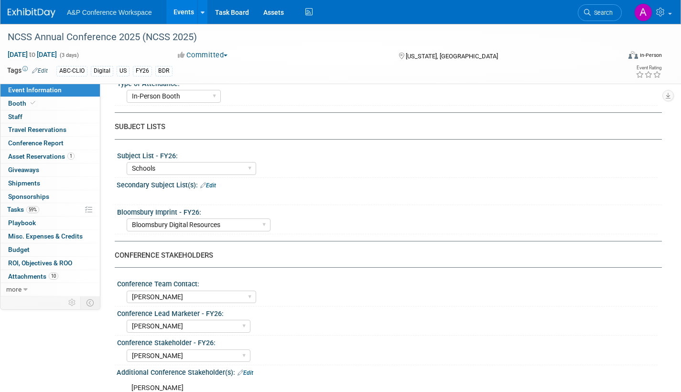
scroll to position [335, 0]
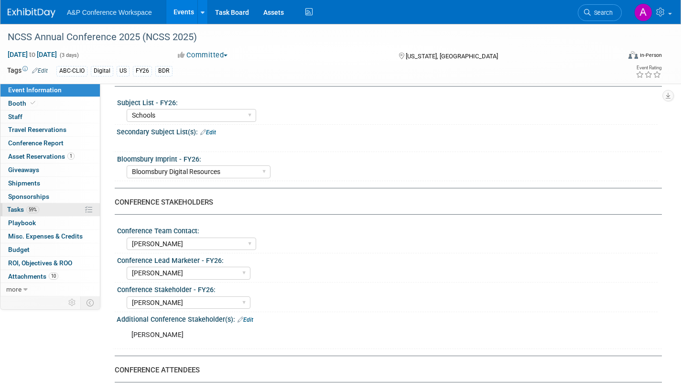
click at [13, 206] on span "Tasks 59%" at bounding box center [23, 210] width 32 height 8
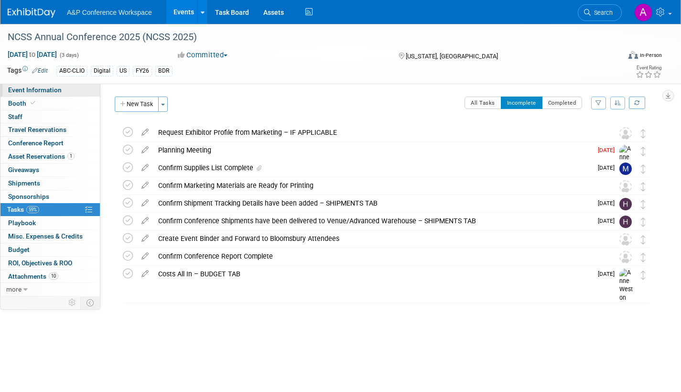
click at [50, 89] on span "Event Information" at bounding box center [35, 90] width 54 height 8
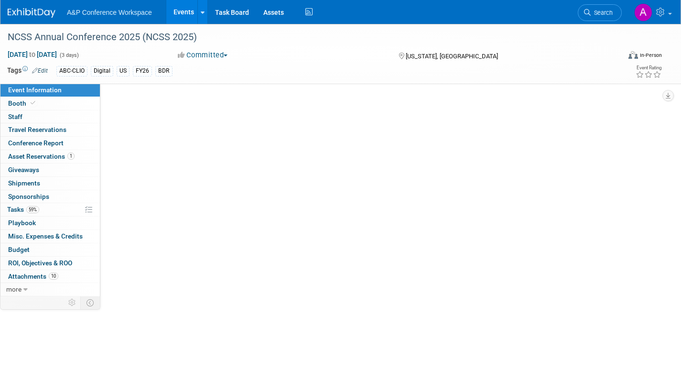
select select "Annual"
select select "Level 1"
select select "In-Person Booth"
select select "Schools"
select select "Bloomsbury Digital Resources"
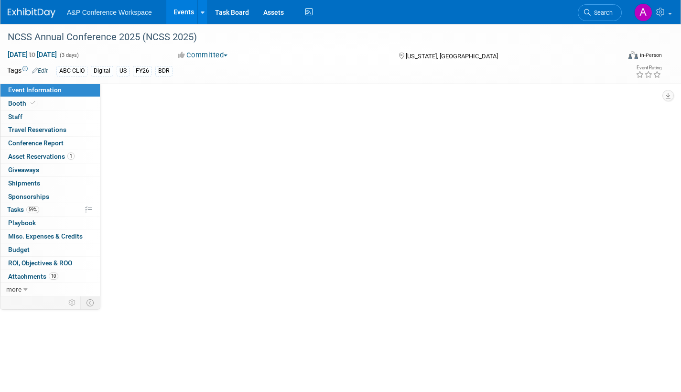
select select "[PERSON_NAME]"
select select "Brand/Subject Presence​"
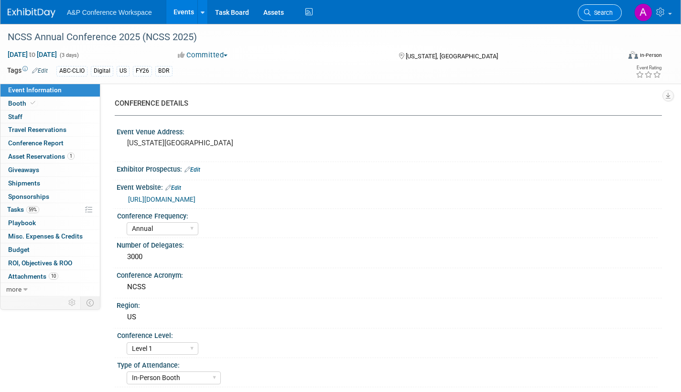
click at [595, 13] on span "Search" at bounding box center [602, 12] width 22 height 7
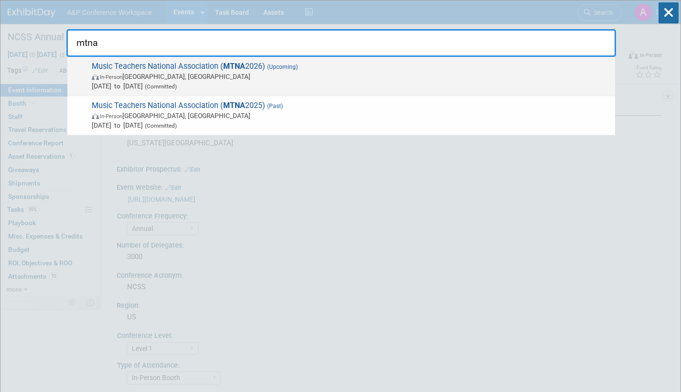
type input "mtna"
click at [220, 76] on span "In-Person [GEOGRAPHIC_DATA], [GEOGRAPHIC_DATA]" at bounding box center [351, 77] width 519 height 10
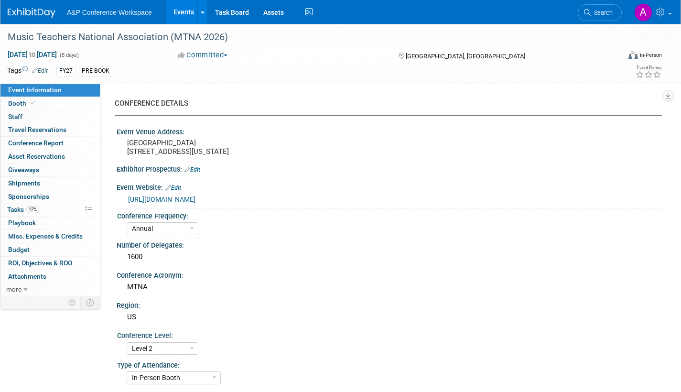
select select "Annual"
select select "Level 2"
select select "In-Person Booth"
select select "Music & Sound Studies"
select select "Bloomsbury Academic"
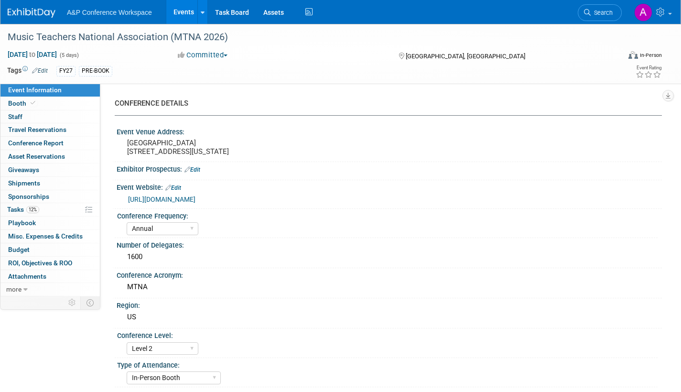
select select "[PERSON_NAME]"
select select "Brand/Subject Presence​"
click at [22, 103] on span "Booth" at bounding box center [22, 103] width 29 height 8
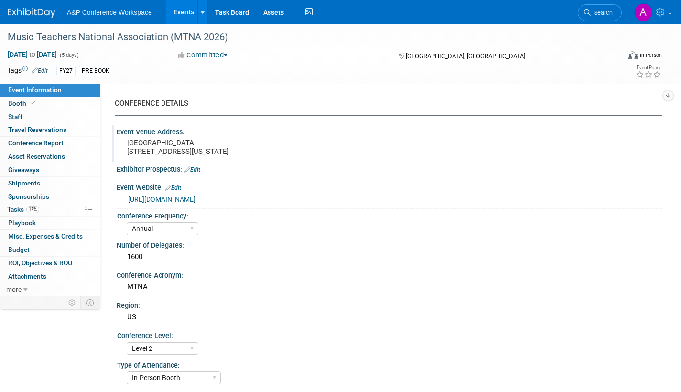
select select "CUAP"
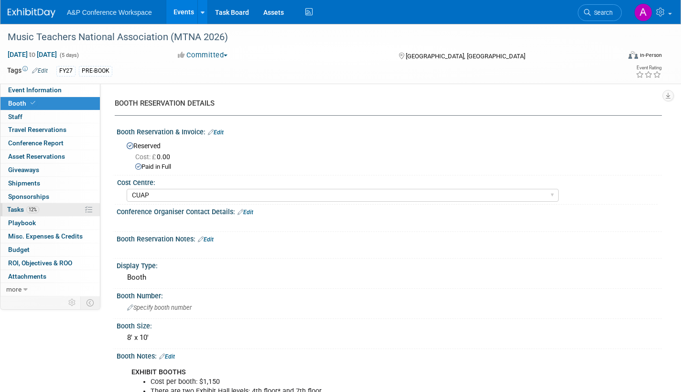
drag, startPoint x: 9, startPoint y: 207, endPoint x: 13, endPoint y: 209, distance: 5.1
click at [9, 207] on span "Tasks 12%" at bounding box center [23, 210] width 32 height 8
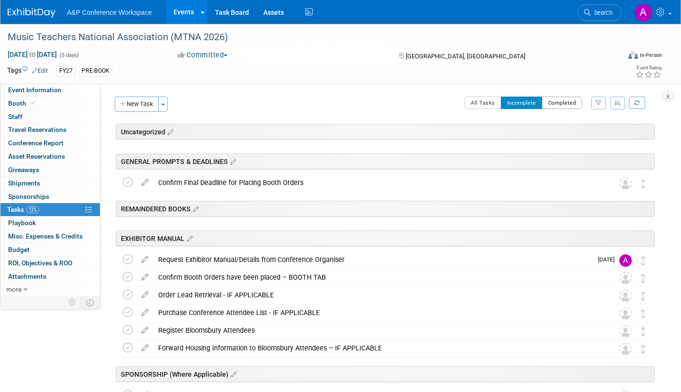
click at [556, 104] on button "Completed" at bounding box center [562, 103] width 41 height 12
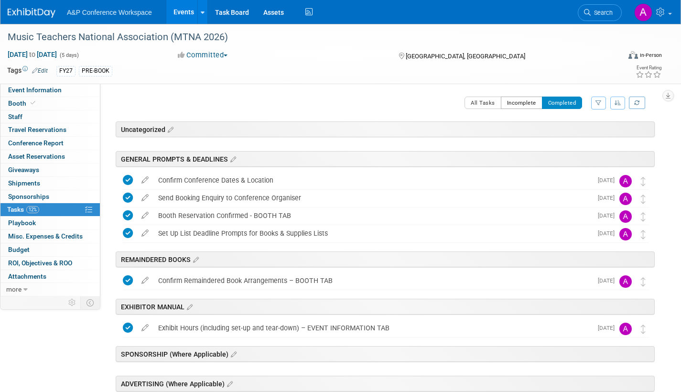
click at [506, 107] on button "Incomplete" at bounding box center [522, 103] width 42 height 12
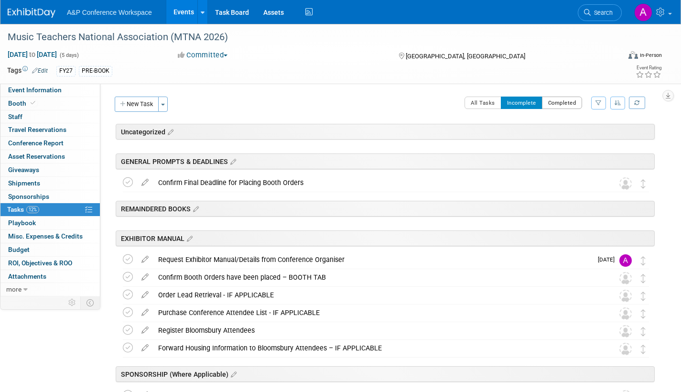
click at [560, 102] on button "Completed" at bounding box center [562, 103] width 41 height 12
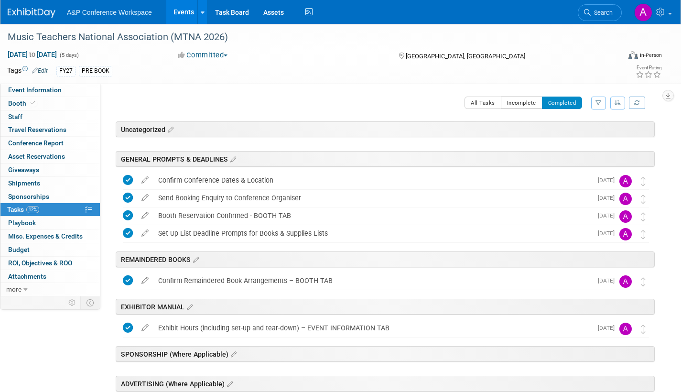
click at [522, 105] on button "Incomplete" at bounding box center [522, 103] width 42 height 12
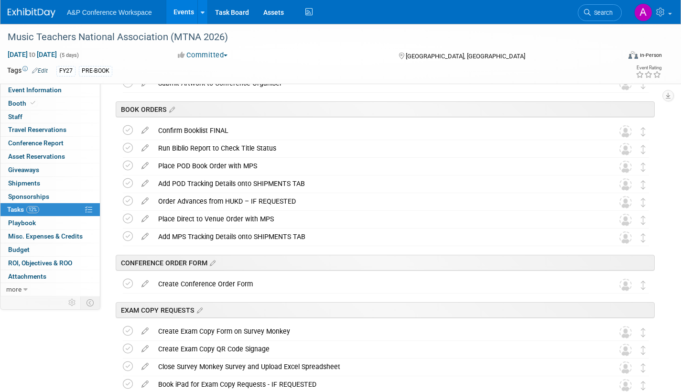
scroll to position [478, 0]
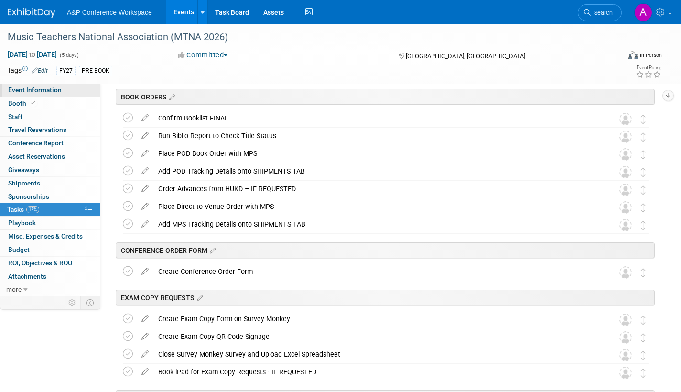
click at [53, 89] on span "Event Information" at bounding box center [35, 90] width 54 height 8
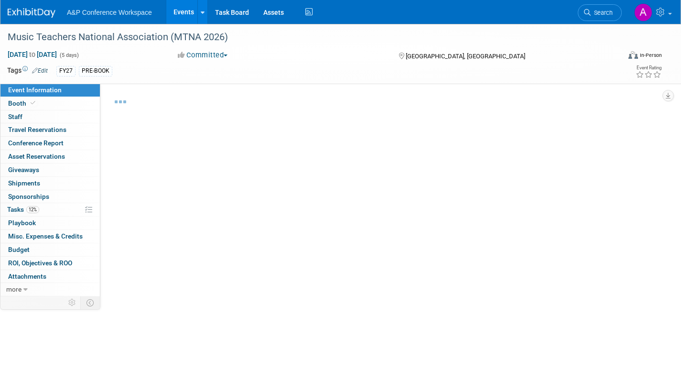
select select "Annual"
select select "Level 2"
select select "In-Person Booth"
select select "Music & Sound Studies"
select select "Bloomsbury Academic"
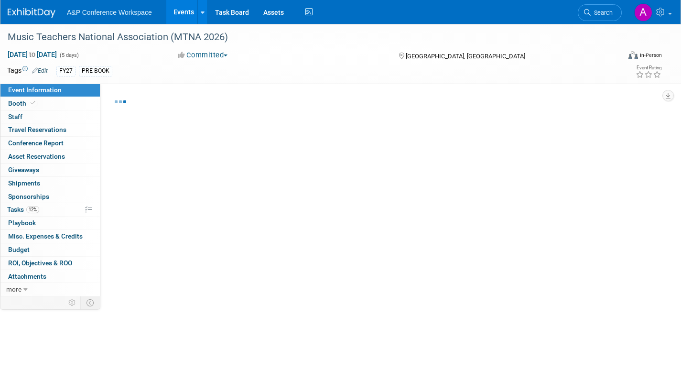
select select "Amanda Oney"
select select "Carey Cameron"
select select "Brenna Akerman"
select select "Brand/Subject Presence​"
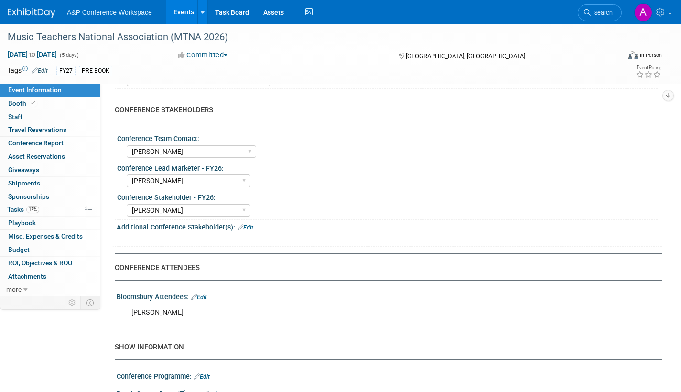
scroll to position [430, 0]
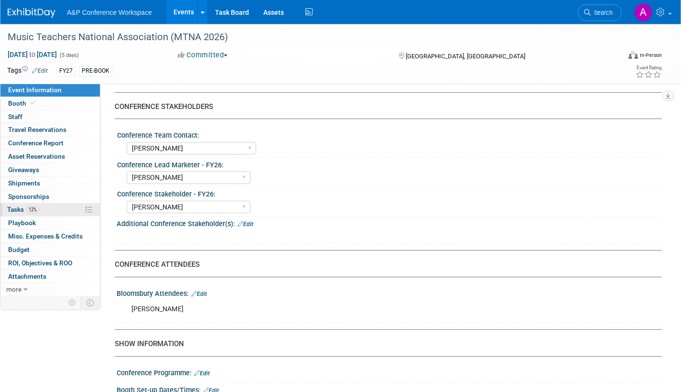
click at [10, 211] on span "Tasks 12%" at bounding box center [23, 210] width 32 height 8
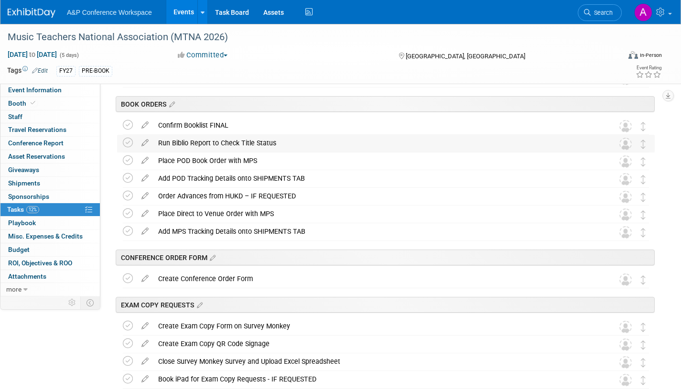
scroll to position [382, 0]
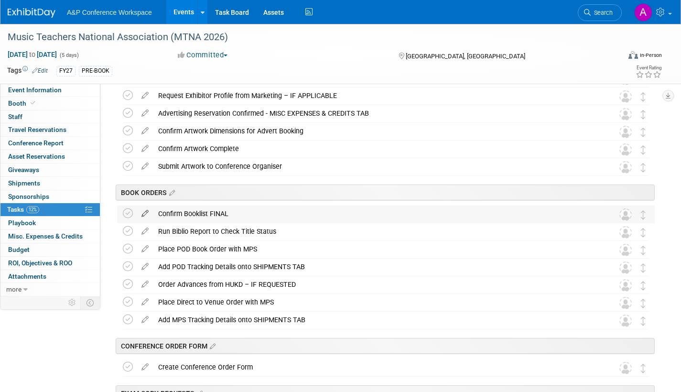
click at [144, 213] on icon at bounding box center [145, 212] width 17 height 12
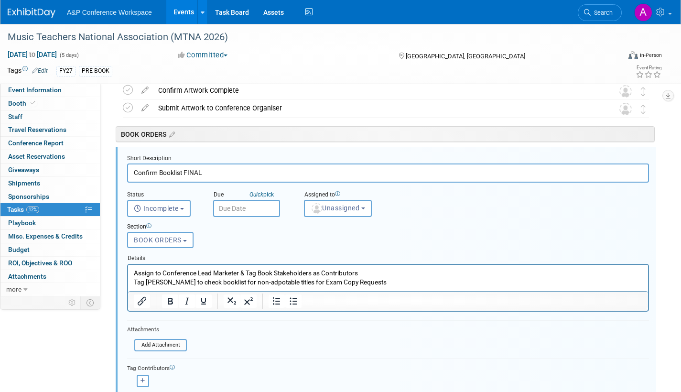
scroll to position [448, 0]
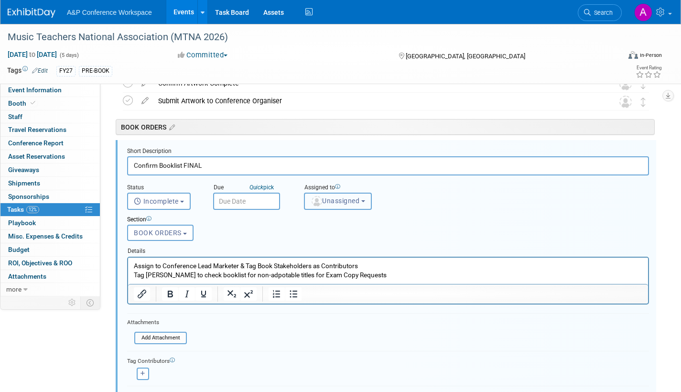
click at [335, 204] on span "Unassigned" at bounding box center [335, 201] width 49 height 8
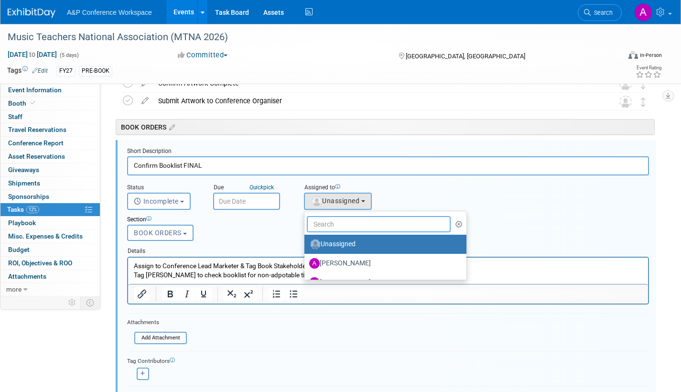
click at [335, 221] on input "text" at bounding box center [379, 224] width 144 height 16
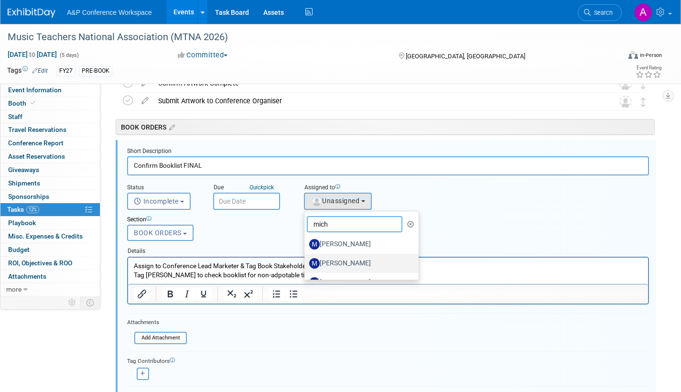
type input "mich"
click at [342, 259] on label "Michael Tan" at bounding box center [359, 263] width 100 height 15
click at [306, 259] on input "Michael Tan" at bounding box center [303, 262] width 6 height 6
select select "8583b3c0-2c64-48b3-b795-a1c6601234ac"
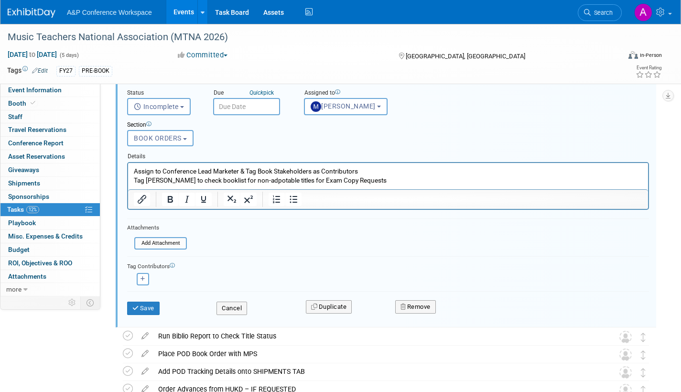
scroll to position [543, 0]
click at [145, 281] on button "button" at bounding box center [143, 278] width 12 height 12
select select
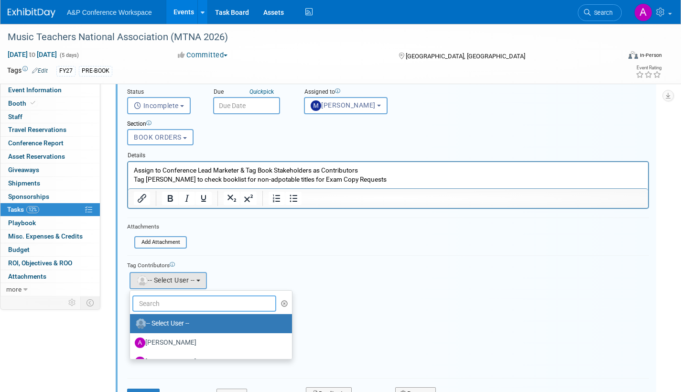
click at [172, 303] on input "text" at bounding box center [204, 303] width 144 height 16
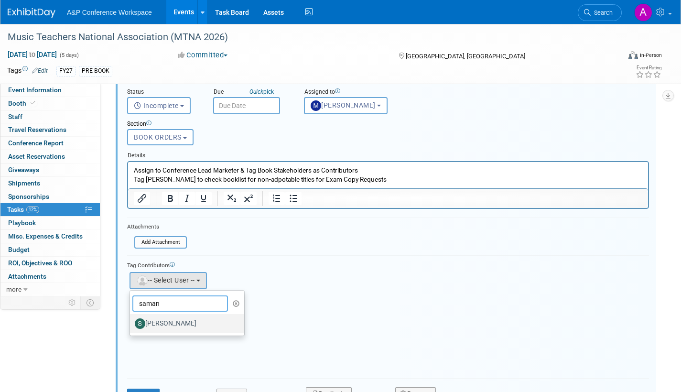
type input "saman"
click at [163, 323] on label "[PERSON_NAME]" at bounding box center [185, 323] width 100 height 15
click at [131, 323] on input "[PERSON_NAME]" at bounding box center [128, 322] width 6 height 6
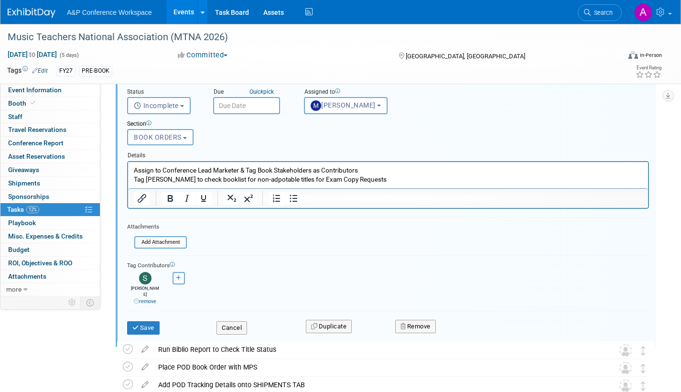
click at [174, 278] on button "button" at bounding box center [179, 278] width 12 height 12
select select
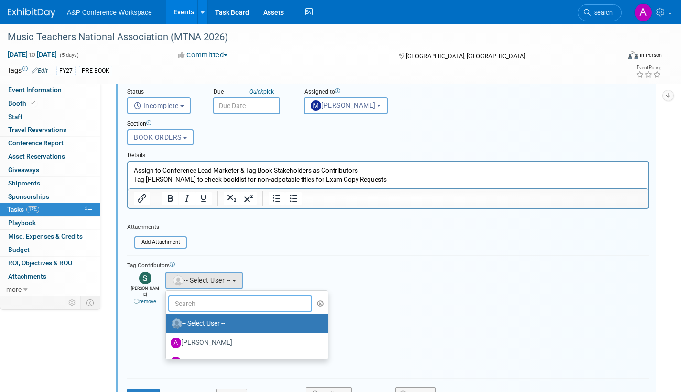
click at [190, 298] on input "text" at bounding box center [240, 303] width 144 height 16
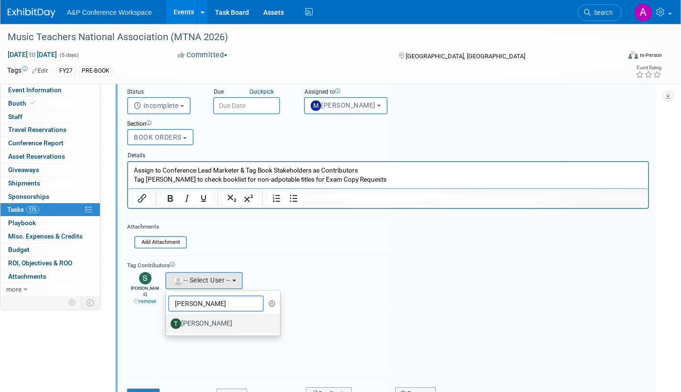
type input "taylor t"
click at [208, 321] on label "[PERSON_NAME]" at bounding box center [221, 323] width 100 height 15
click at [167, 321] on input "[PERSON_NAME]" at bounding box center [164, 322] width 6 height 6
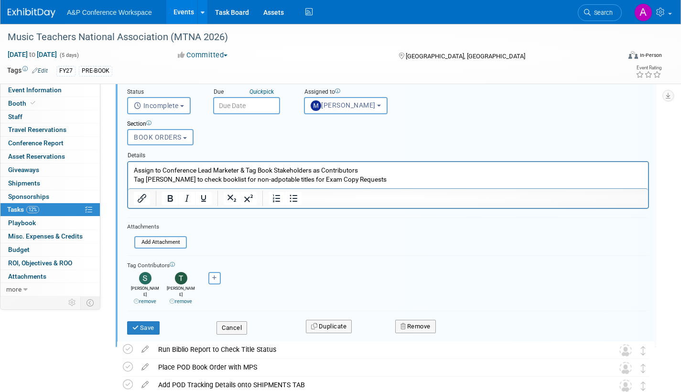
click at [264, 108] on input "text" at bounding box center [246, 105] width 67 height 17
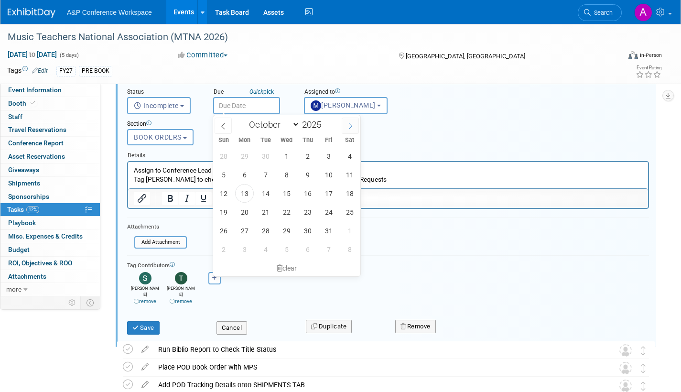
click at [348, 128] on icon at bounding box center [350, 126] width 7 height 7
select select "11"
click at [348, 128] on icon at bounding box center [350, 126] width 7 height 7
type input "2026"
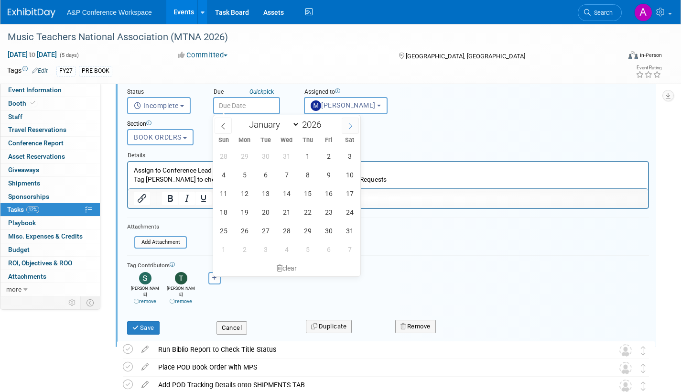
click at [348, 128] on icon at bounding box center [350, 126] width 7 height 7
click at [347, 127] on icon at bounding box center [350, 126] width 7 height 7
click at [224, 123] on icon at bounding box center [222, 126] width 3 height 6
click at [222, 127] on icon at bounding box center [222, 126] width 3 height 6
select select "0"
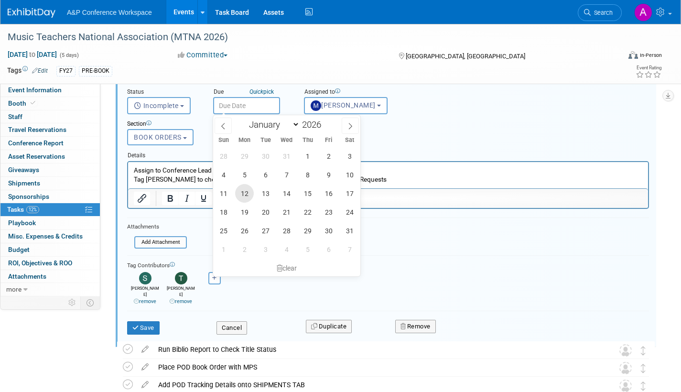
click at [245, 192] on span "12" at bounding box center [244, 193] width 19 height 19
type input "Jan 12, 2026"
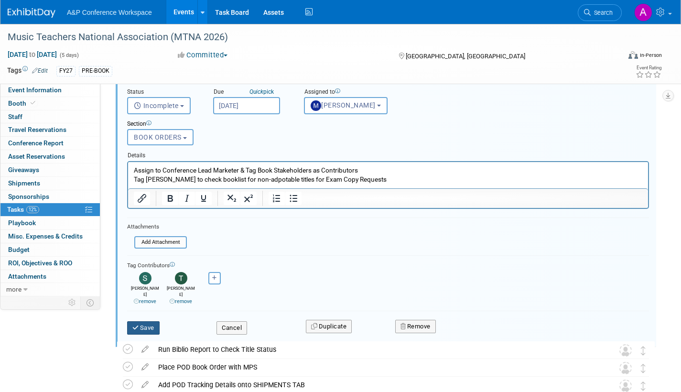
click at [155, 321] on button "Save" at bounding box center [143, 327] width 32 height 13
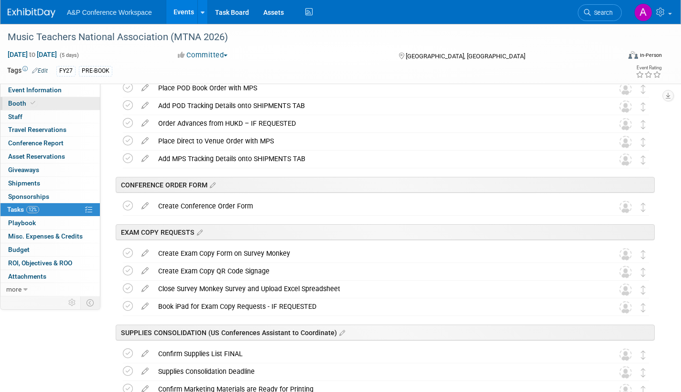
click at [20, 102] on span "Booth" at bounding box center [22, 103] width 29 height 8
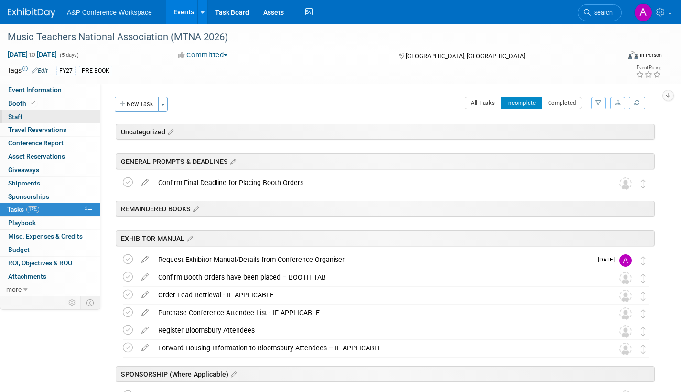
select select "CUAP"
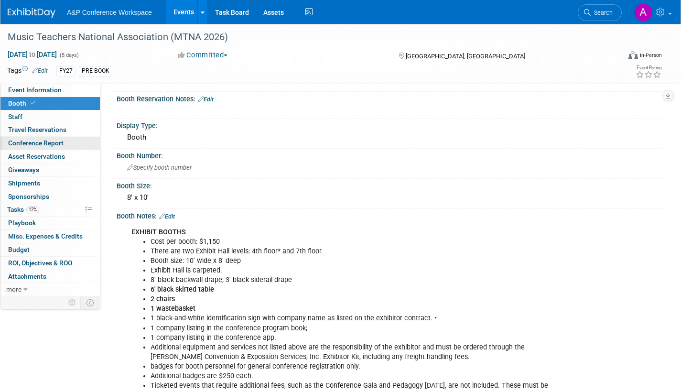
scroll to position [239, 0]
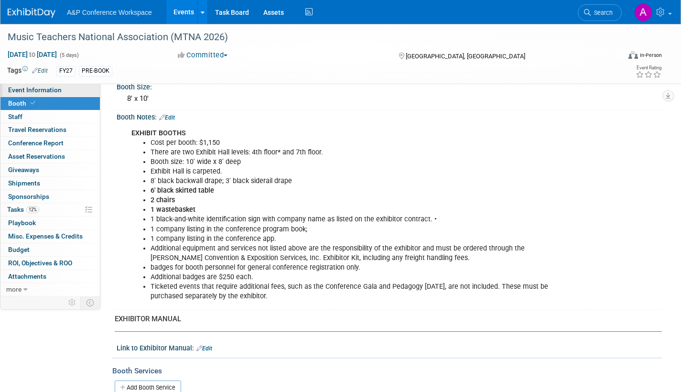
click at [45, 90] on span "Event Information" at bounding box center [35, 90] width 54 height 8
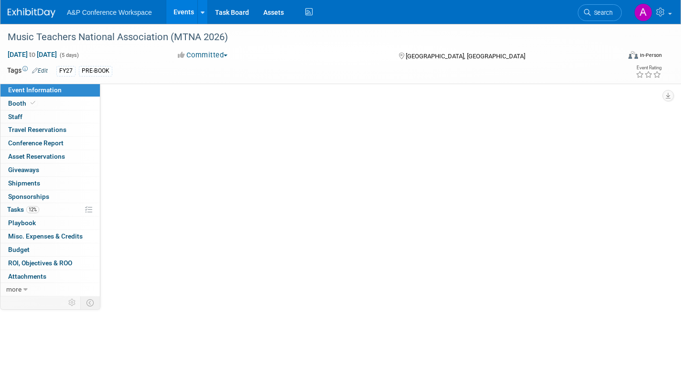
scroll to position [0, 0]
select select "Annual"
select select "Level 2"
select select "In-Person Booth"
select select "Music & Sound Studies"
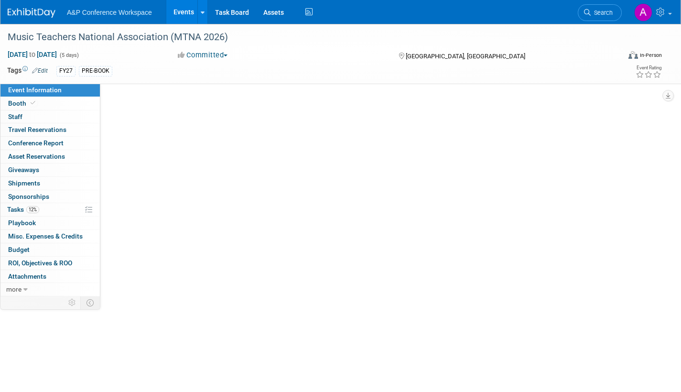
select select "Bloomsbury Academic"
select select "Amanda Oney"
select select "[PERSON_NAME]"
select select "Brand/Subject Presence​"
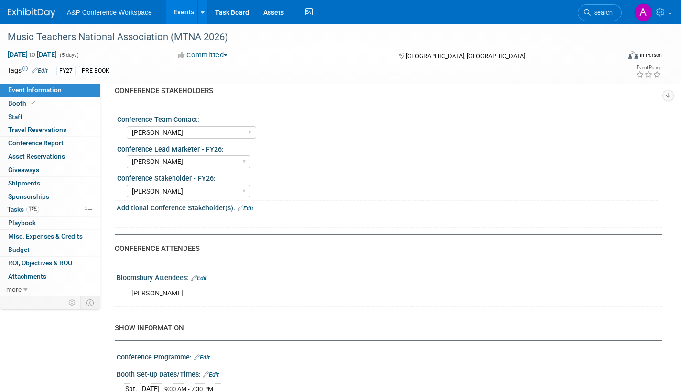
scroll to position [430, 0]
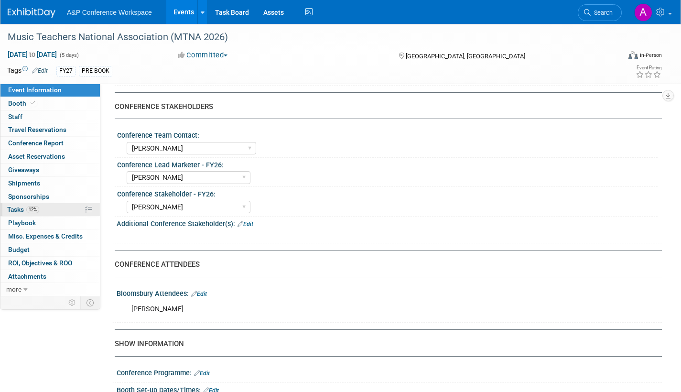
click at [21, 208] on span "Tasks 12%" at bounding box center [23, 210] width 32 height 8
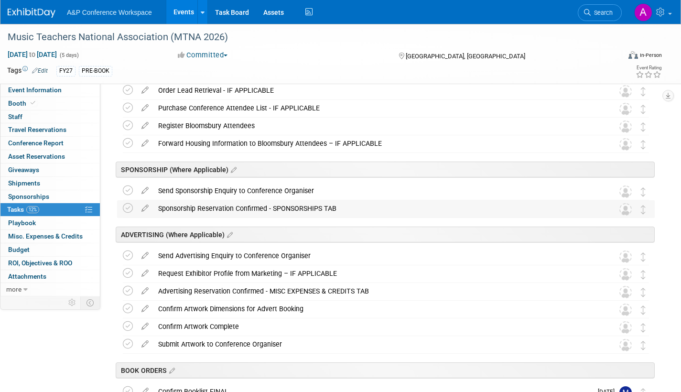
scroll to position [382, 0]
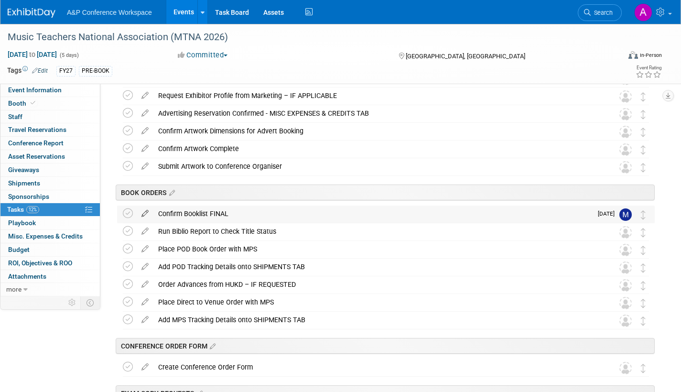
click at [146, 212] on icon at bounding box center [145, 212] width 17 height 12
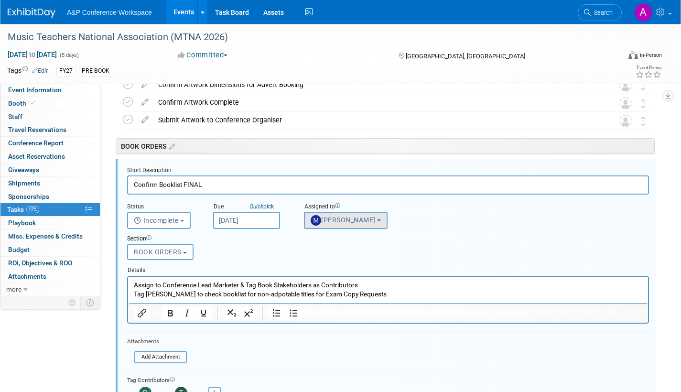
scroll to position [448, 0]
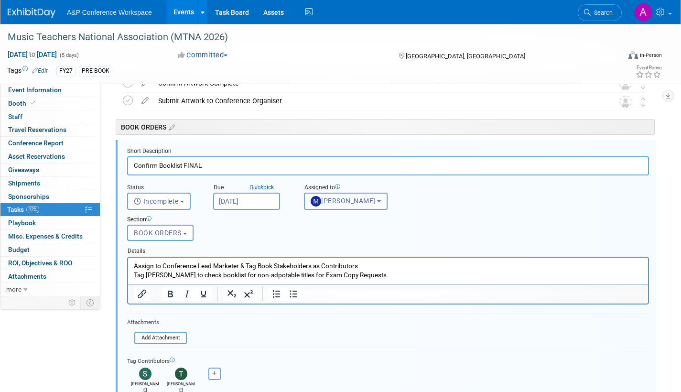
click at [349, 202] on span "Michael Tan" at bounding box center [343, 201] width 65 height 8
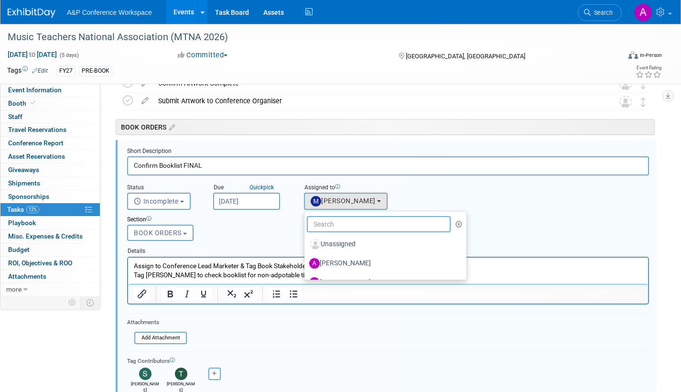
click at [337, 224] on input "text" at bounding box center [379, 224] width 144 height 16
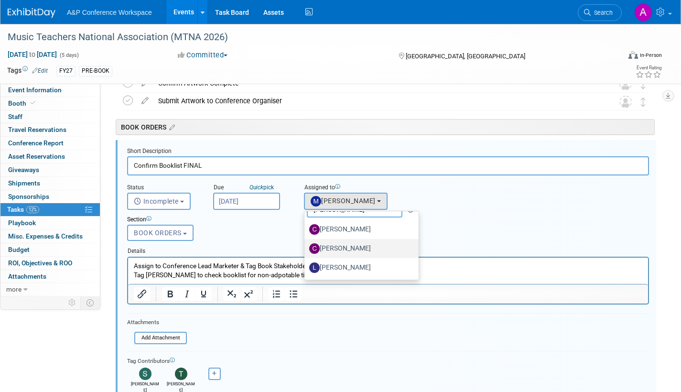
scroll to position [0, 0]
type input "carr"
click at [369, 244] on label "Carrie Brandon" at bounding box center [359, 244] width 100 height 15
click at [306, 244] on input "Carrie Brandon" at bounding box center [303, 243] width 6 height 6
select select "a6b209a6-a7c2-4827-ab5b-1dbdd9a7cf78"
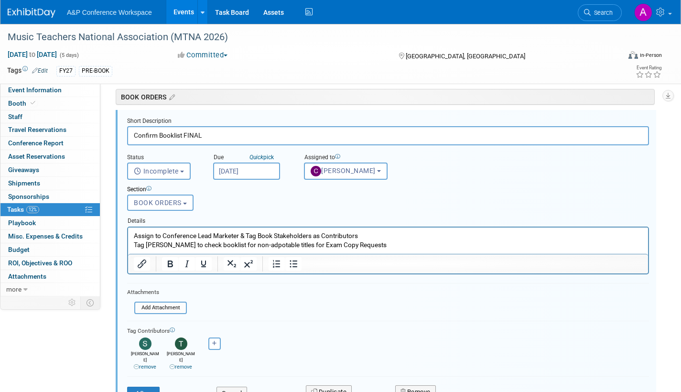
scroll to position [543, 0]
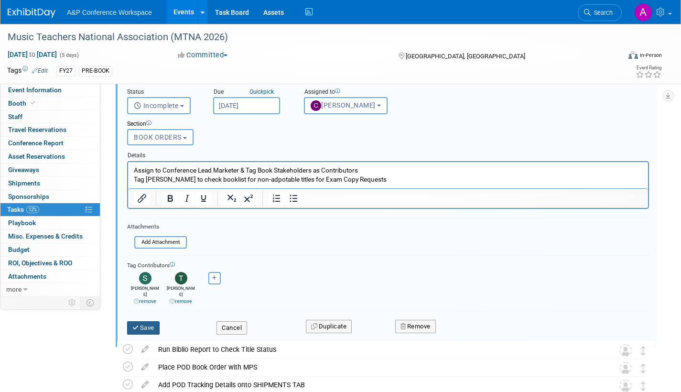
click at [148, 321] on button "Save" at bounding box center [143, 327] width 32 height 13
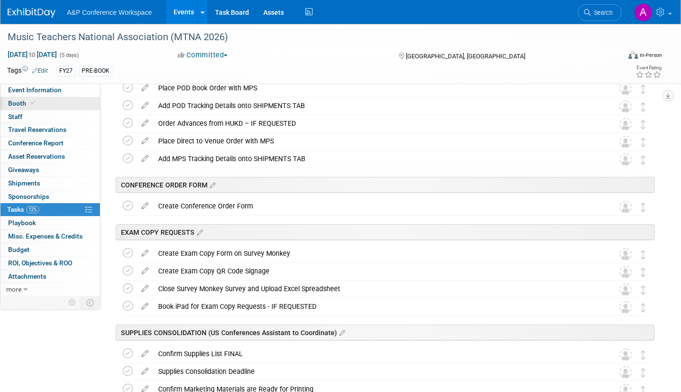
click at [16, 103] on span "Booth" at bounding box center [22, 103] width 29 height 8
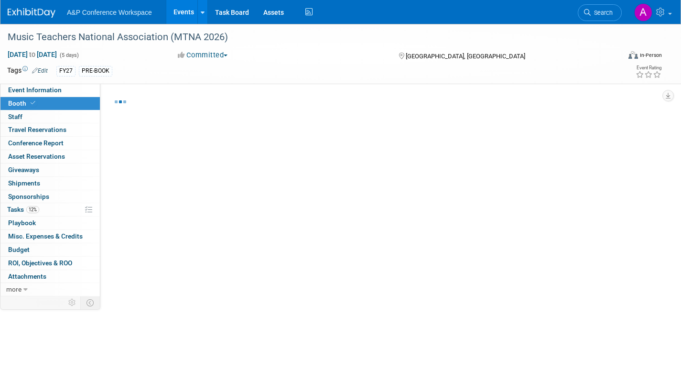
select select "CUAP"
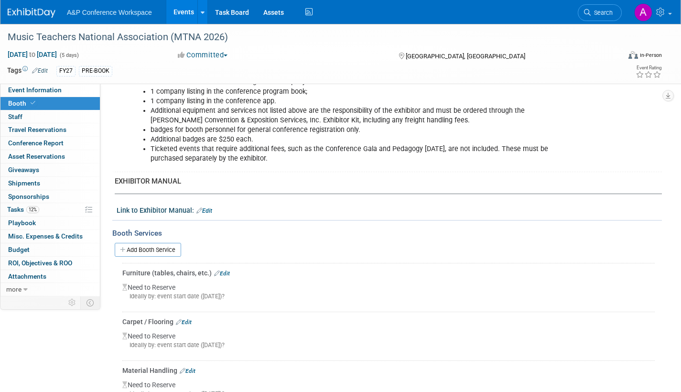
scroll to position [382, 0]
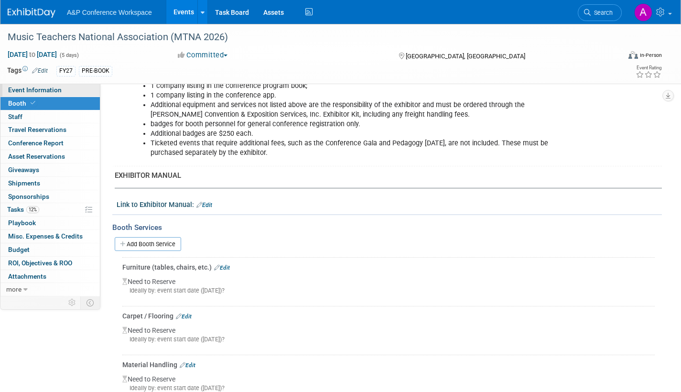
click at [50, 88] on span "Event Information" at bounding box center [35, 90] width 54 height 8
select select "Annual"
select select "Level 2"
select select "In-Person Booth"
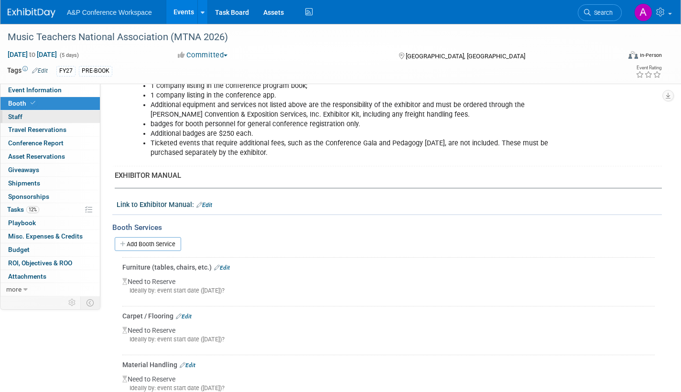
select select "Music & Sound Studies"
select select "Bloomsbury Academic"
select select "Amanda Oney"
select select "[PERSON_NAME]"
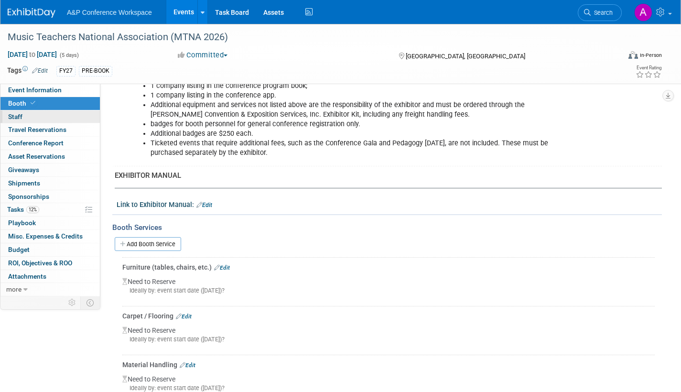
select select "Brand/Subject Presence​"
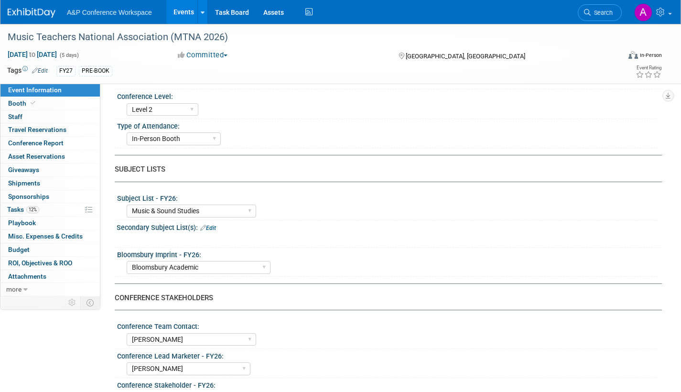
scroll to position [382, 0]
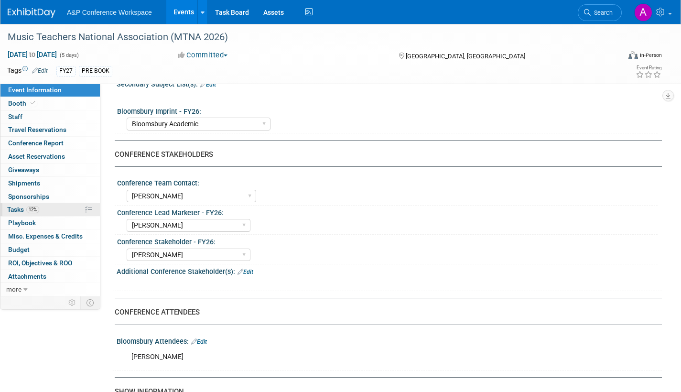
click at [17, 207] on span "Tasks 12%" at bounding box center [23, 210] width 32 height 8
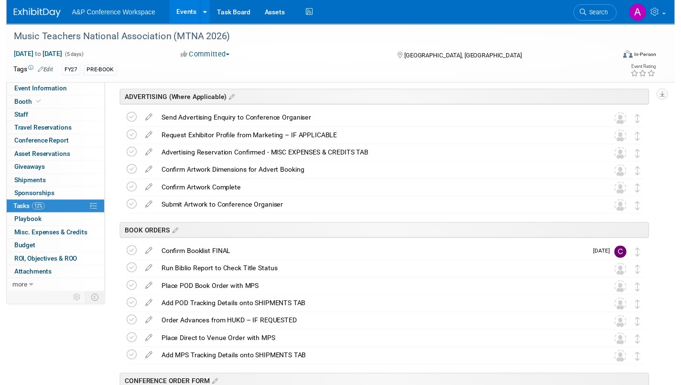
scroll to position [335, 0]
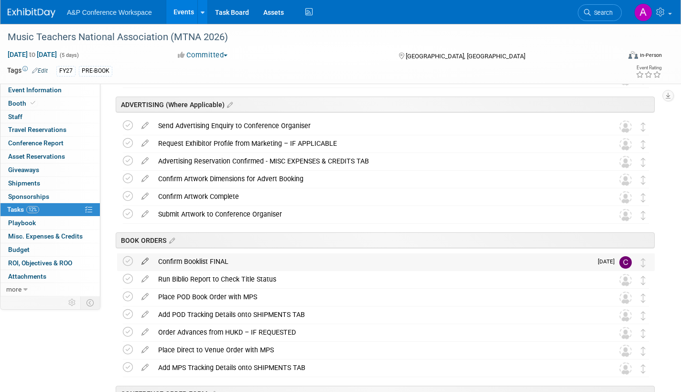
click at [144, 259] on icon at bounding box center [145, 259] width 17 height 12
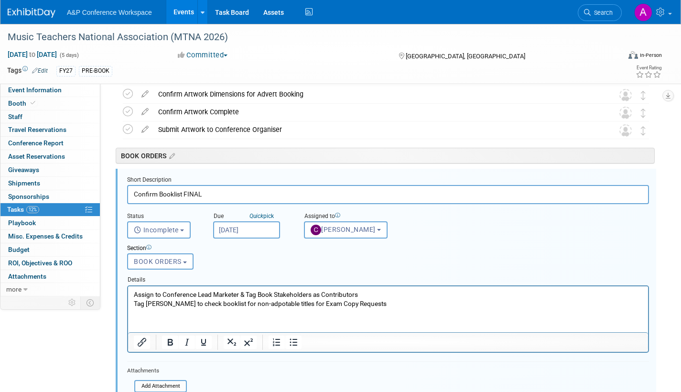
scroll to position [448, 0]
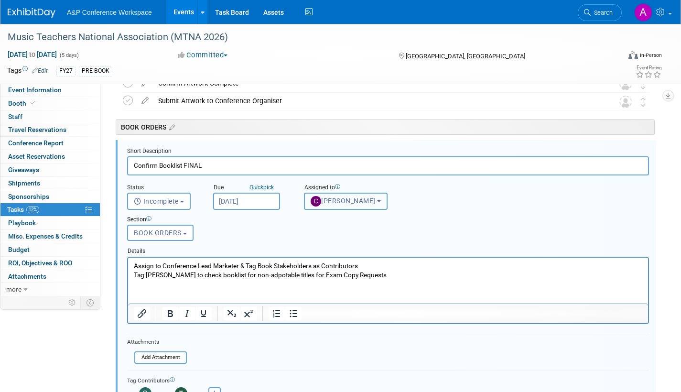
click at [352, 204] on span "Carrie Brandon" at bounding box center [343, 201] width 65 height 8
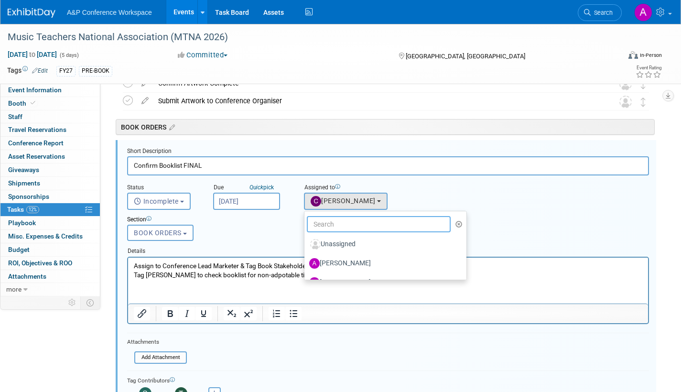
click at [336, 223] on input "text" at bounding box center [379, 224] width 144 height 16
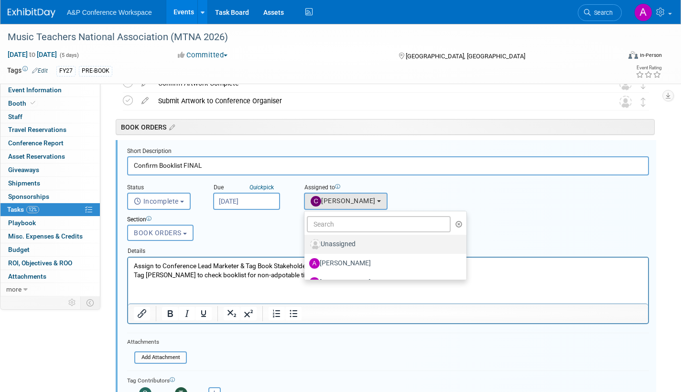
click at [344, 243] on label "Unassigned" at bounding box center [383, 244] width 148 height 15
click at [306, 243] on input "Unassigned" at bounding box center [303, 243] width 6 height 6
select select
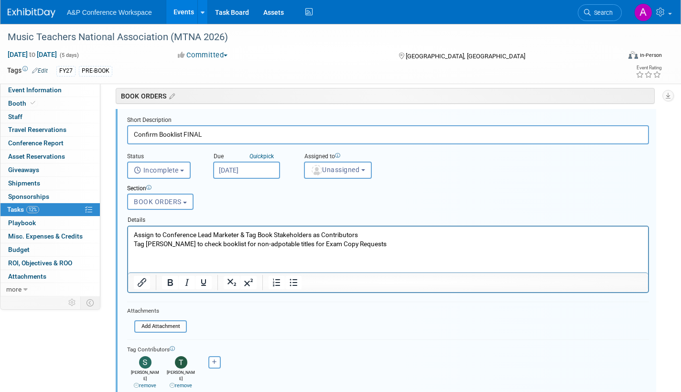
scroll to position [496, 0]
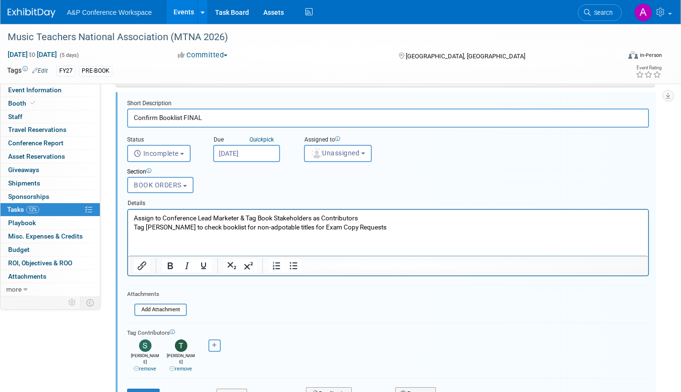
click at [209, 346] on button "button" at bounding box center [214, 345] width 12 height 12
select select
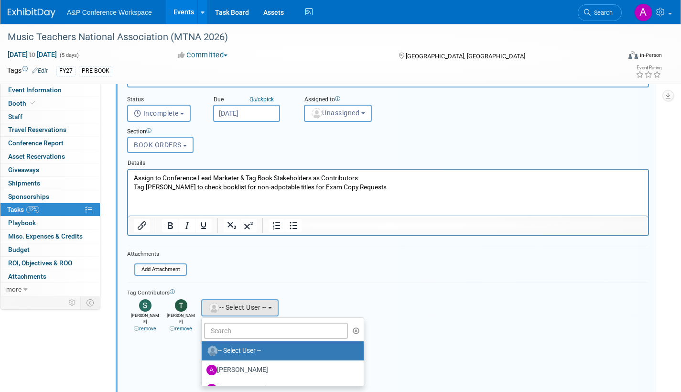
scroll to position [591, 0]
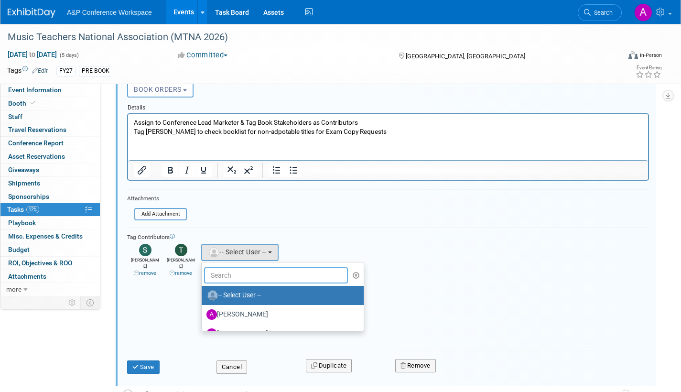
click at [239, 274] on input "text" at bounding box center [276, 275] width 144 height 16
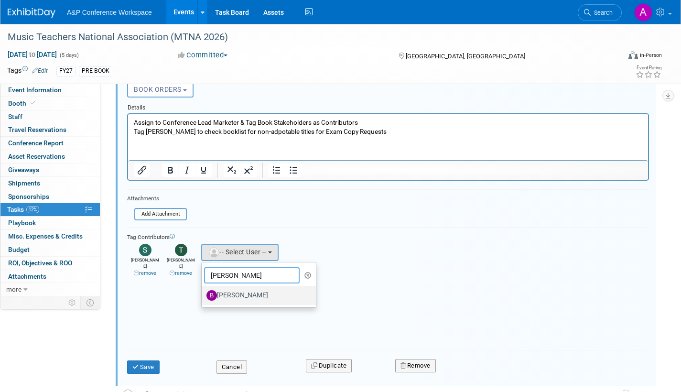
type input "brenna"
click at [242, 294] on label "[PERSON_NAME]" at bounding box center [256, 295] width 100 height 15
click at [203, 294] on input "[PERSON_NAME]" at bounding box center [200, 294] width 6 height 6
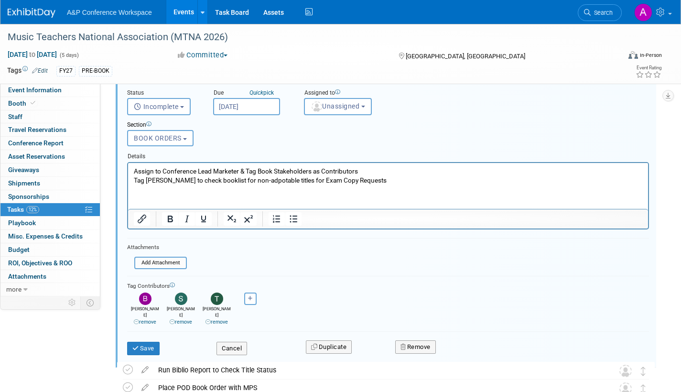
scroll to position [496, 0]
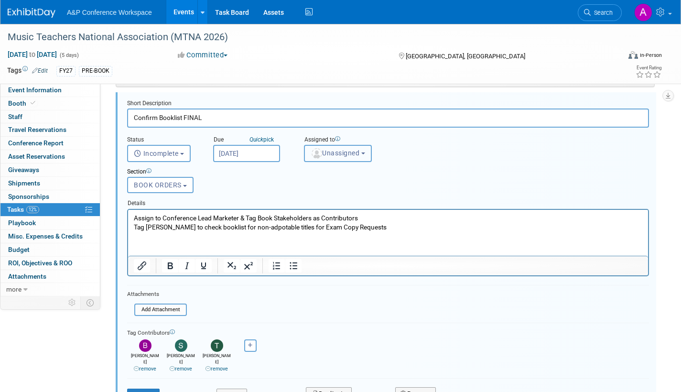
click at [340, 151] on span "Unassigned" at bounding box center [335, 153] width 49 height 8
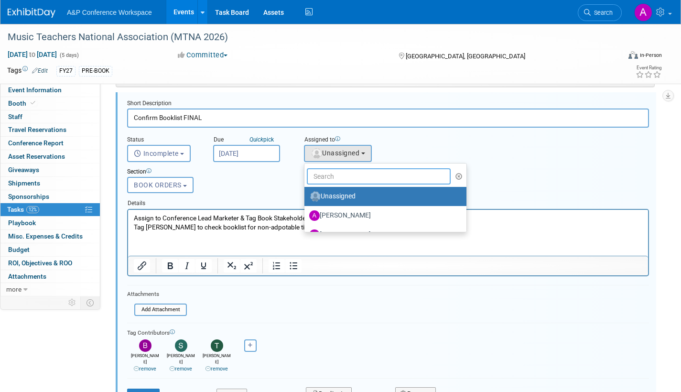
click at [338, 178] on input "text" at bounding box center [379, 176] width 144 height 16
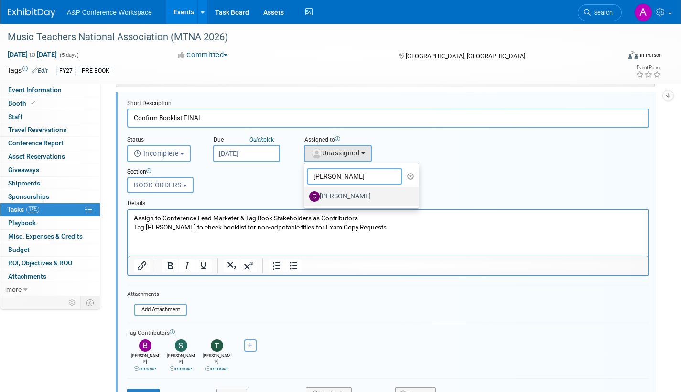
type input "carey"
click at [339, 190] on label "[PERSON_NAME]" at bounding box center [359, 196] width 100 height 15
click at [306, 192] on input "[PERSON_NAME]" at bounding box center [303, 195] width 6 height 6
select select "5bb7cb0b-8b37-4fbb-b4e0-fd5b02f2751f"
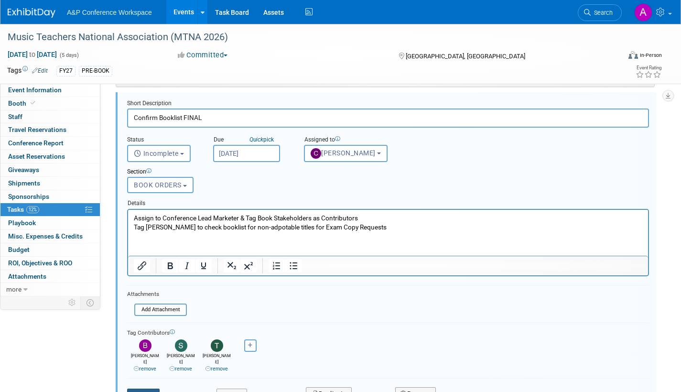
click at [152, 389] on button "Save" at bounding box center [143, 395] width 32 height 13
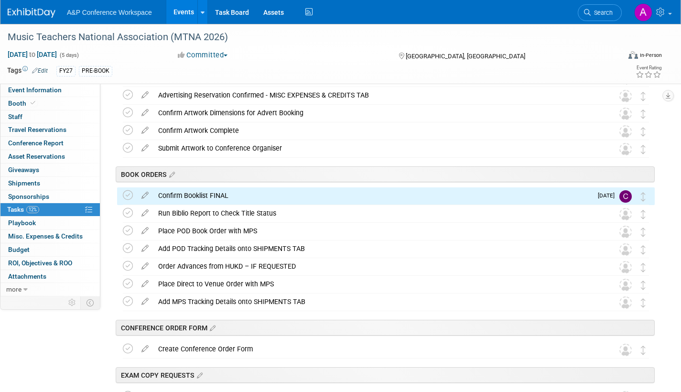
scroll to position [400, 0]
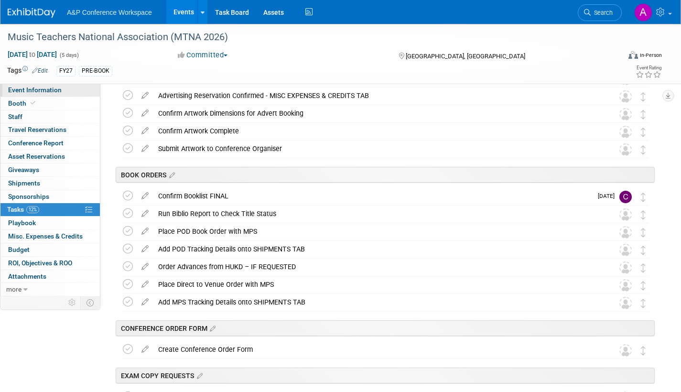
click at [12, 89] on span "Event Information" at bounding box center [35, 90] width 54 height 8
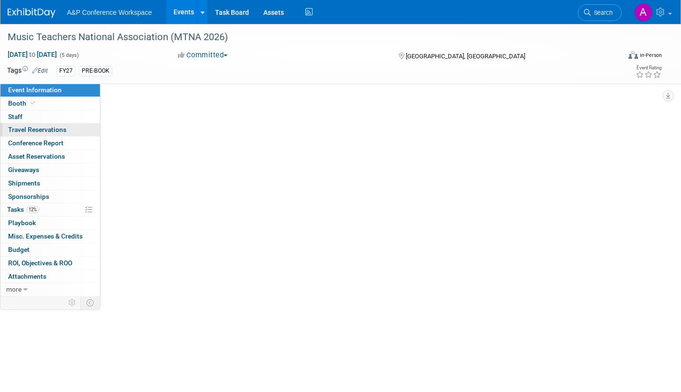
select select "Annual"
select select "Level 2"
select select "In-Person Booth"
select select "Music & Sound Studies"
select select "Bloomsbury Academic"
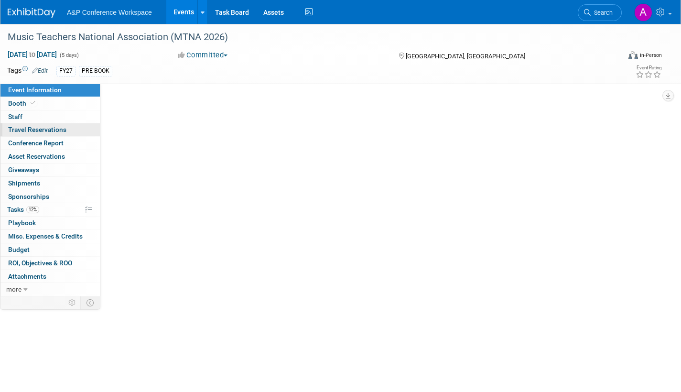
select select "Amanda Oney"
select select "[PERSON_NAME]"
select select "Brand/Subject Presence​"
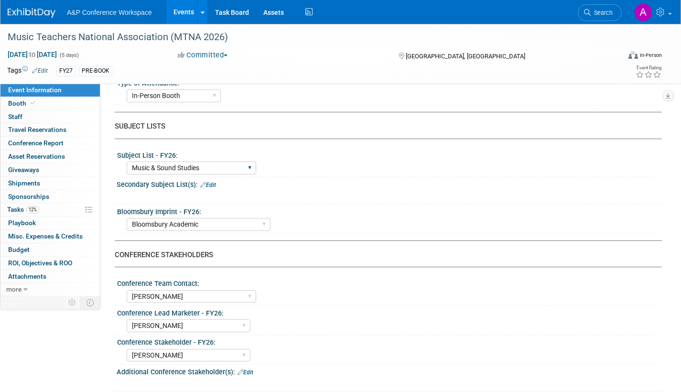
scroll to position [382, 0]
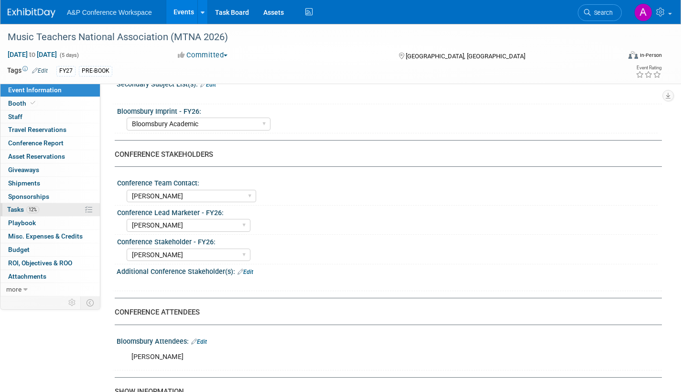
click at [9, 209] on span "Tasks 12%" at bounding box center [23, 210] width 32 height 8
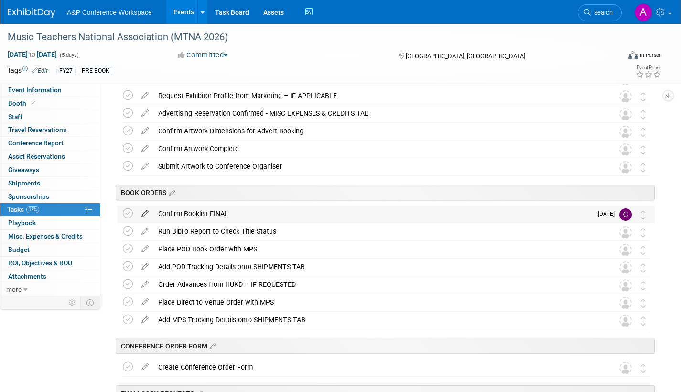
click at [145, 213] on icon at bounding box center [145, 212] width 17 height 12
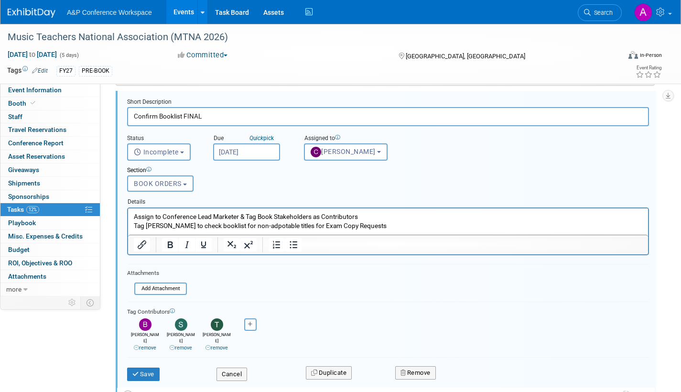
scroll to position [543, 0]
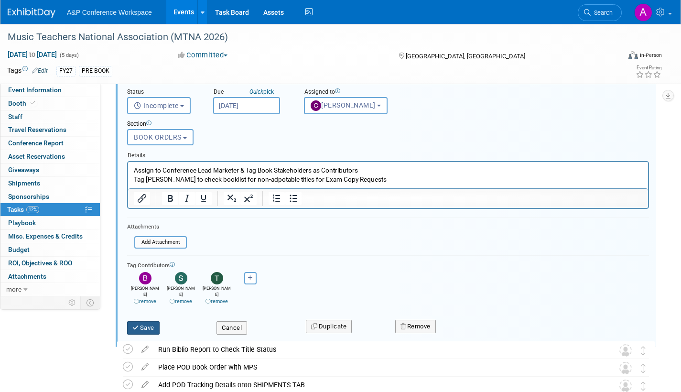
click at [145, 321] on button "Save" at bounding box center [143, 327] width 32 height 13
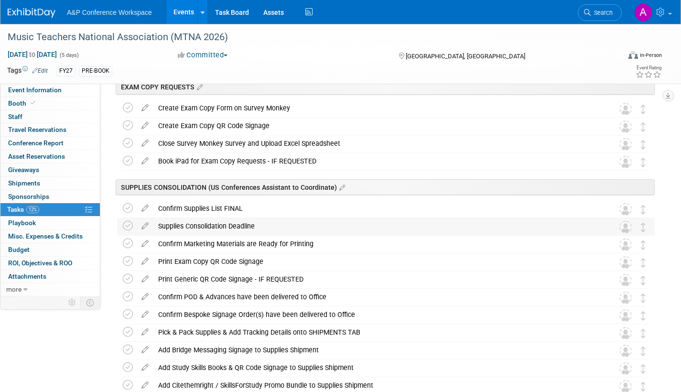
scroll to position [687, 0]
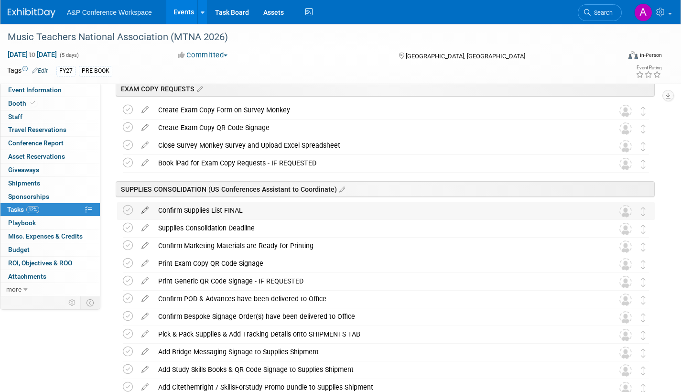
click at [146, 208] on icon at bounding box center [145, 208] width 17 height 12
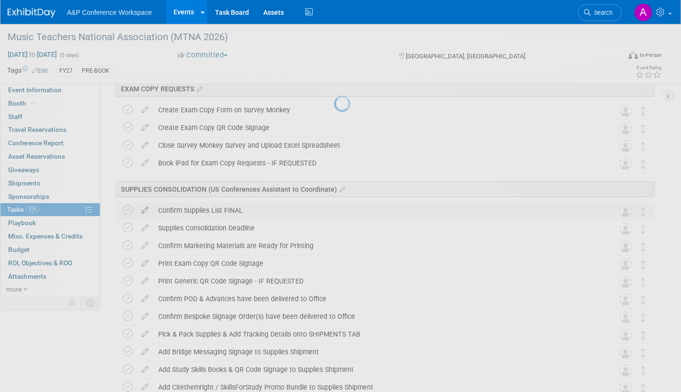
select select "70502f5a-e233-48a7-af51-1db25fd93eb2"
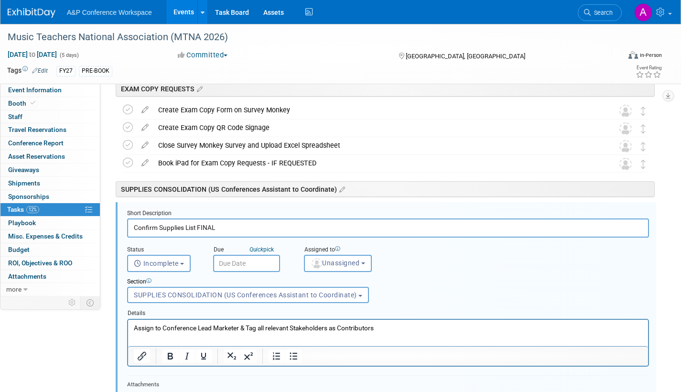
scroll to position [749, 0]
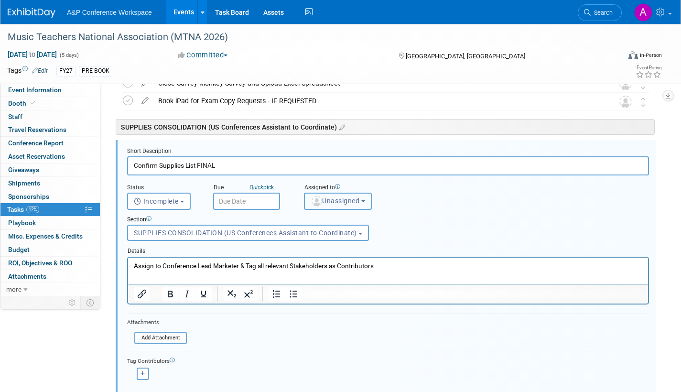
click at [328, 204] on span "Unassigned" at bounding box center [335, 201] width 49 height 8
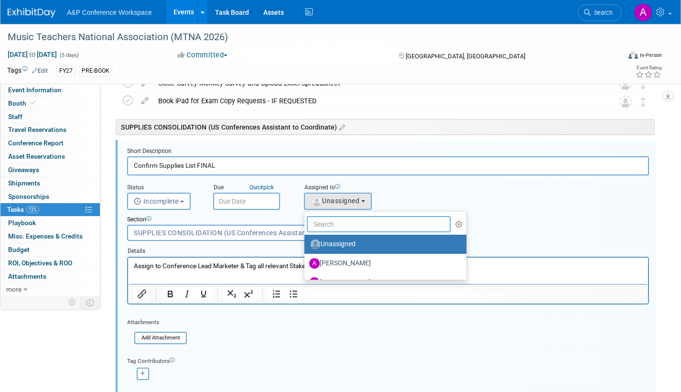
click at [327, 222] on input "text" at bounding box center [379, 224] width 144 height 16
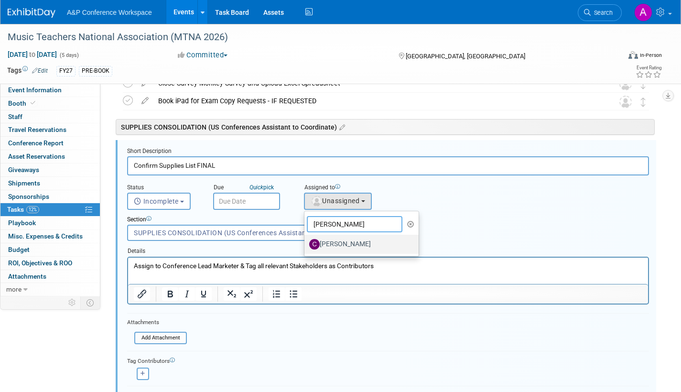
type input "carey"
click at [340, 243] on label "[PERSON_NAME]" at bounding box center [359, 244] width 100 height 15
click at [306, 243] on input "[PERSON_NAME]" at bounding box center [303, 243] width 6 height 6
select select "5bb7cb0b-8b37-4fbb-b4e0-fd5b02f2751f"
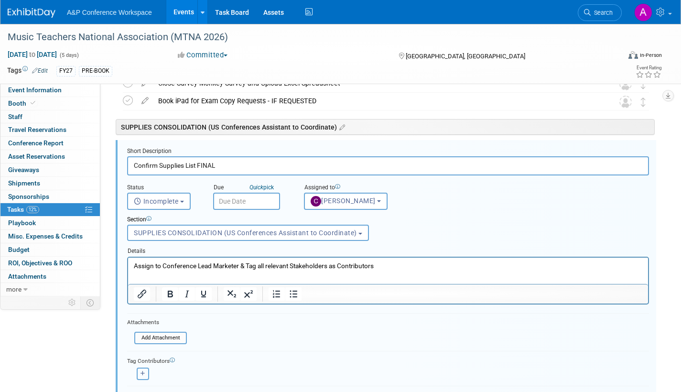
click at [144, 372] on icon "button" at bounding box center [143, 373] width 5 height 5
select select
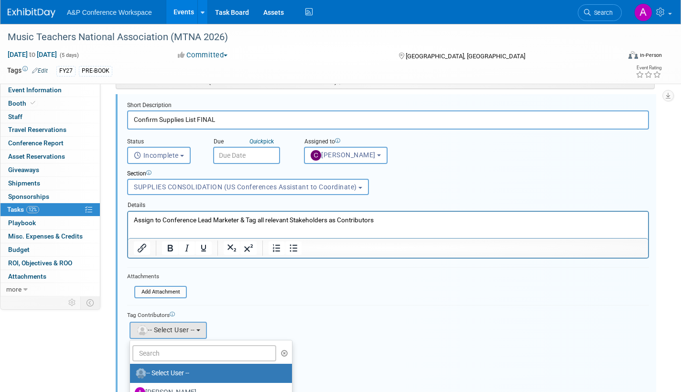
scroll to position [844, 0]
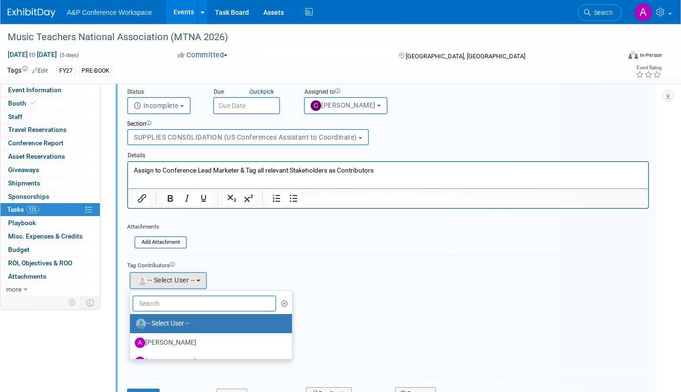
click at [169, 307] on input "text" at bounding box center [204, 303] width 144 height 16
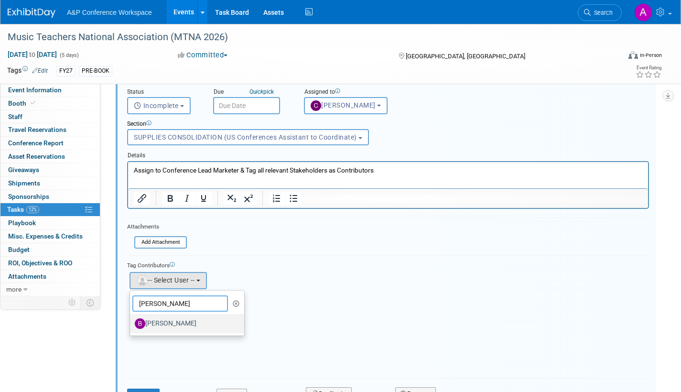
type input "brenna"
click at [191, 321] on label "[PERSON_NAME]" at bounding box center [185, 323] width 100 height 15
click at [131, 321] on input "[PERSON_NAME]" at bounding box center [128, 322] width 6 height 6
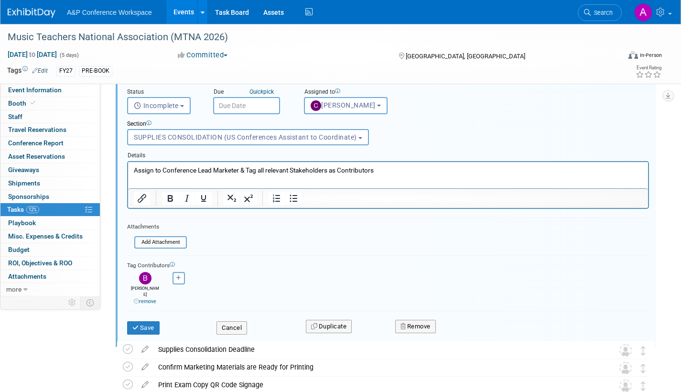
click at [251, 104] on input "text" at bounding box center [246, 105] width 67 height 17
click at [459, 132] on div "Section Uncategorized GENERAL PROMPTS & DEADLINES REMAINDERED BOOKS EXHIBITOR M…" at bounding box center [366, 130] width 492 height 33
click at [245, 107] on input "text" at bounding box center [246, 105] width 67 height 17
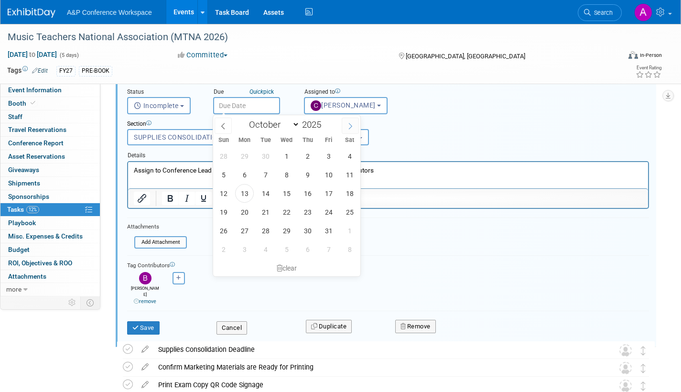
click at [351, 124] on icon at bounding box center [350, 126] width 7 height 7
select select "11"
click at [352, 124] on icon at bounding box center [350, 126] width 7 height 7
type input "2026"
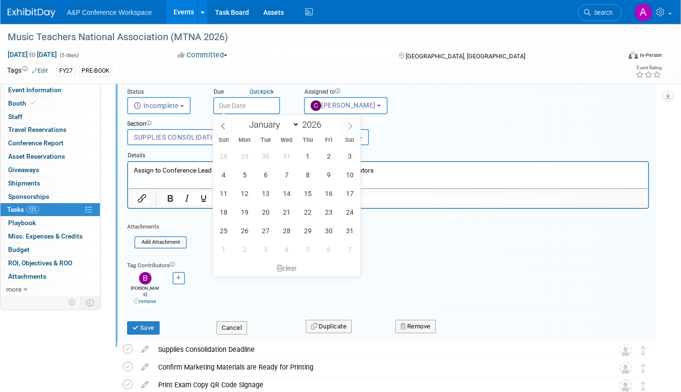
click at [353, 125] on icon at bounding box center [350, 126] width 7 height 7
select select "1"
drag, startPoint x: 179, startPoint y: 8, endPoint x: 306, endPoint y: 170, distance: 205.9
click at [306, 170] on span "12" at bounding box center [307, 174] width 19 height 19
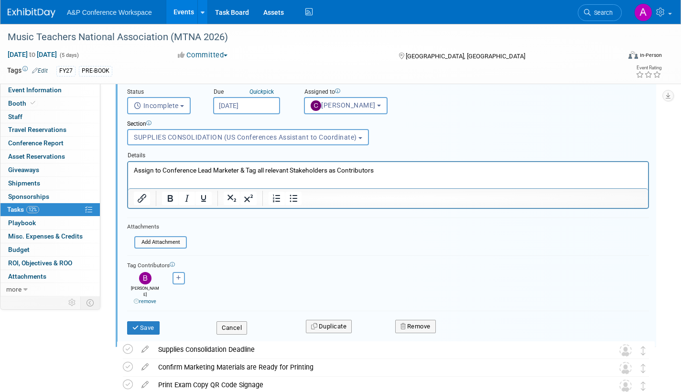
click at [275, 104] on input "Feb 12, 2026" at bounding box center [246, 105] width 67 height 17
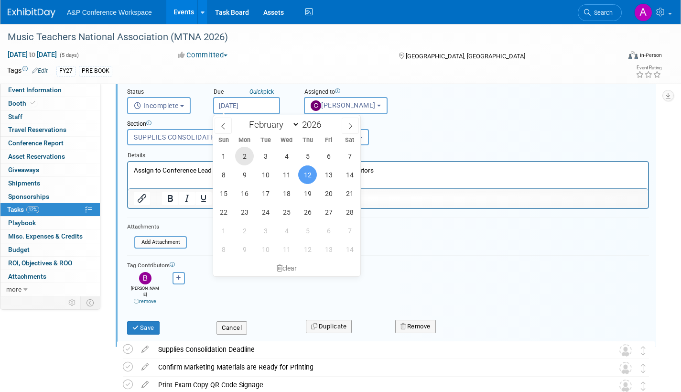
click at [244, 155] on span "2" at bounding box center [244, 156] width 19 height 19
type input "Feb 2, 2026"
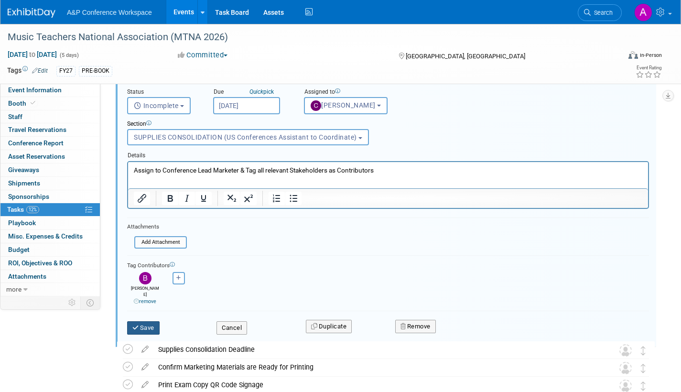
drag, startPoint x: 142, startPoint y: 325, endPoint x: 199, endPoint y: 314, distance: 57.3
click at [142, 324] on button "Save" at bounding box center [143, 327] width 32 height 13
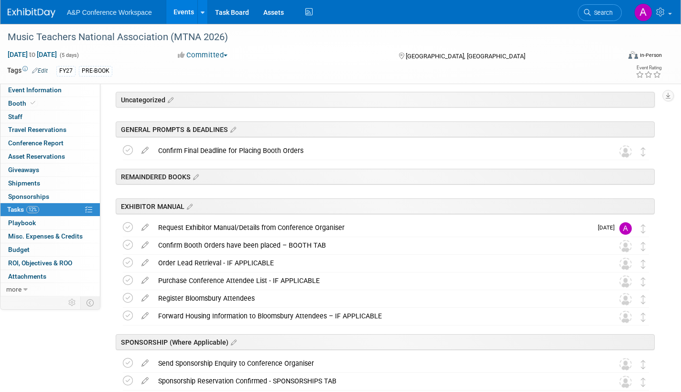
scroll to position [80, 0]
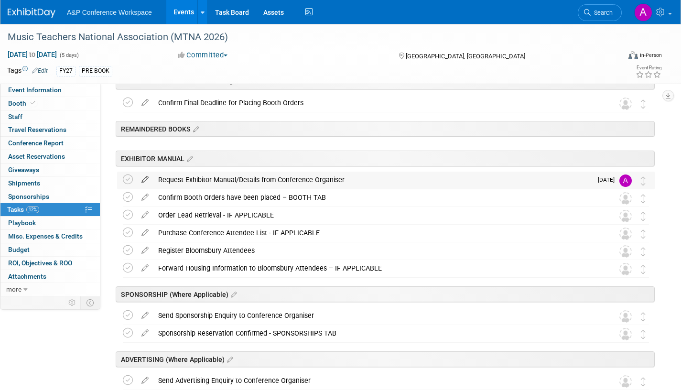
click at [145, 177] on icon at bounding box center [145, 178] width 17 height 12
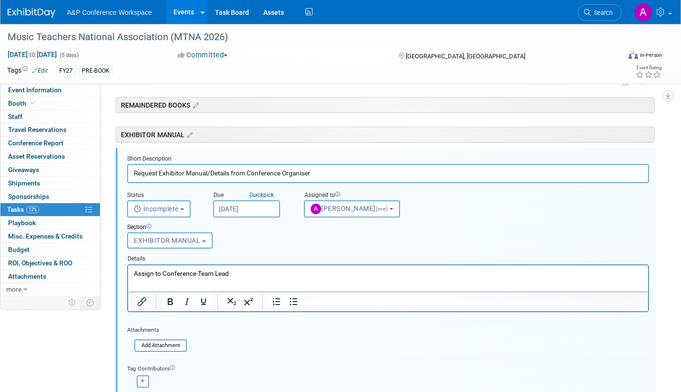
scroll to position [111, 0]
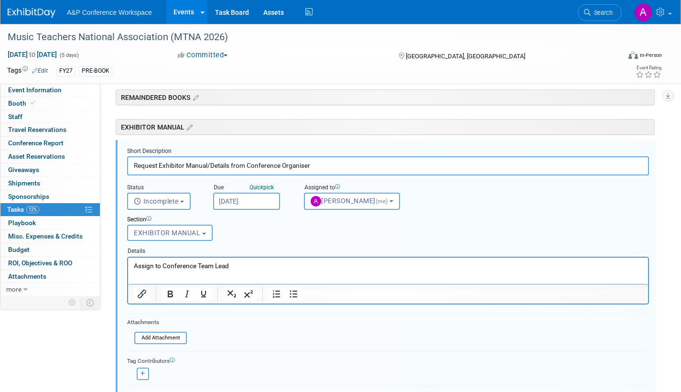
click at [266, 202] on input "Dec 22, 2025" at bounding box center [246, 201] width 67 height 17
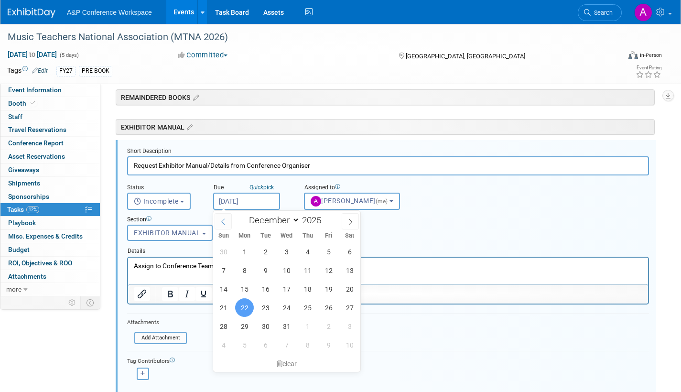
click at [224, 222] on icon at bounding box center [223, 221] width 7 height 7
select select "10"
click at [242, 307] on span "17" at bounding box center [244, 307] width 19 height 19
type input "Nov 17, 2025"
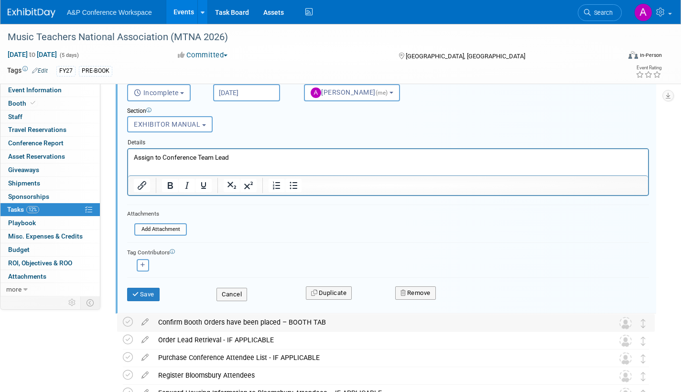
scroll to position [255, 0]
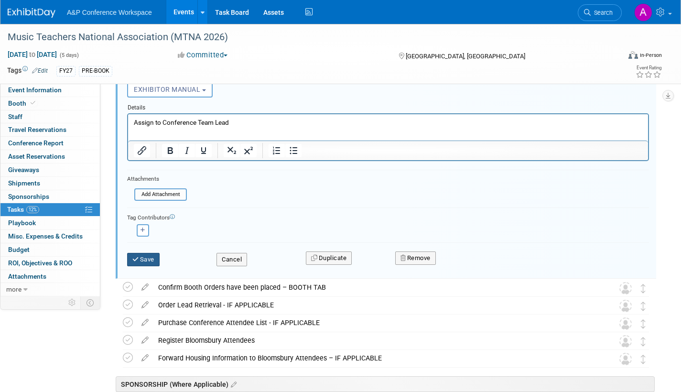
click at [150, 260] on button "Save" at bounding box center [143, 259] width 32 height 13
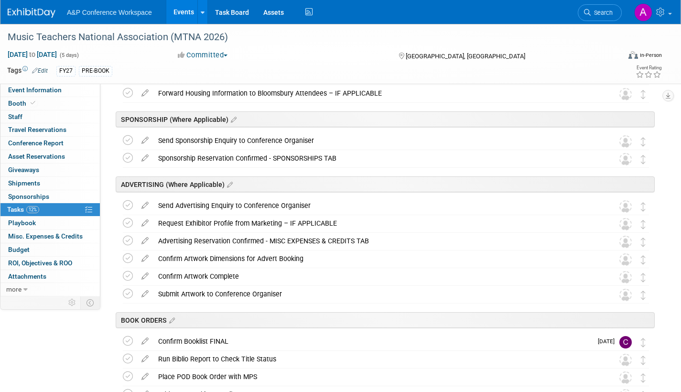
scroll to position [0, 0]
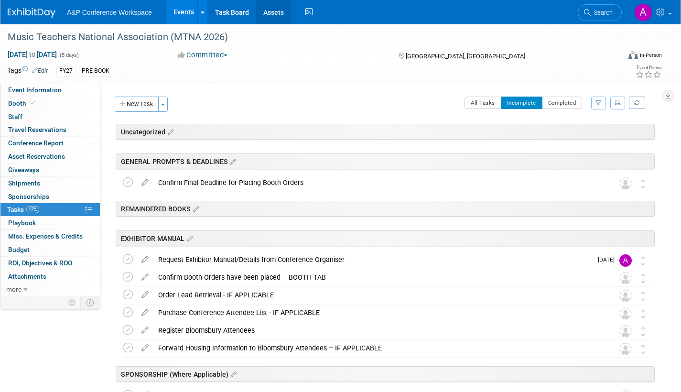
click at [273, 12] on link "Assets" at bounding box center [273, 12] width 35 height 24
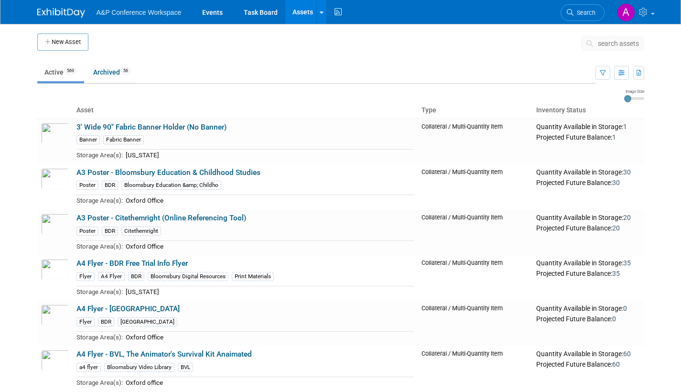
click at [598, 44] on span "search assets" at bounding box center [618, 44] width 41 height 8
click at [590, 42] on icon at bounding box center [591, 43] width 10 height 7
click at [615, 43] on span "search assets" at bounding box center [618, 44] width 41 height 8
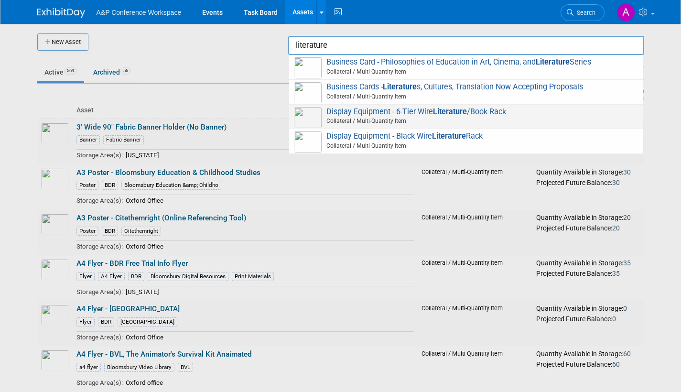
click at [419, 113] on span "Display Equipment - 6-Tier Wire Literature /Book Rack Collateral / Multi-Quanti…" at bounding box center [466, 117] width 345 height 20
type input "Display Equipment - 6-Tier Wire Literature/Book Rack"
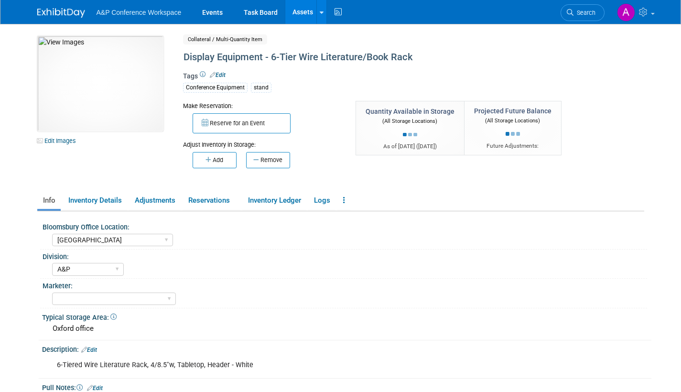
select select "[GEOGRAPHIC_DATA]"
select select "A&P"
click at [273, 9] on link "Task Board" at bounding box center [261, 12] width 48 height 24
